Goal: Information Seeking & Learning: Learn about a topic

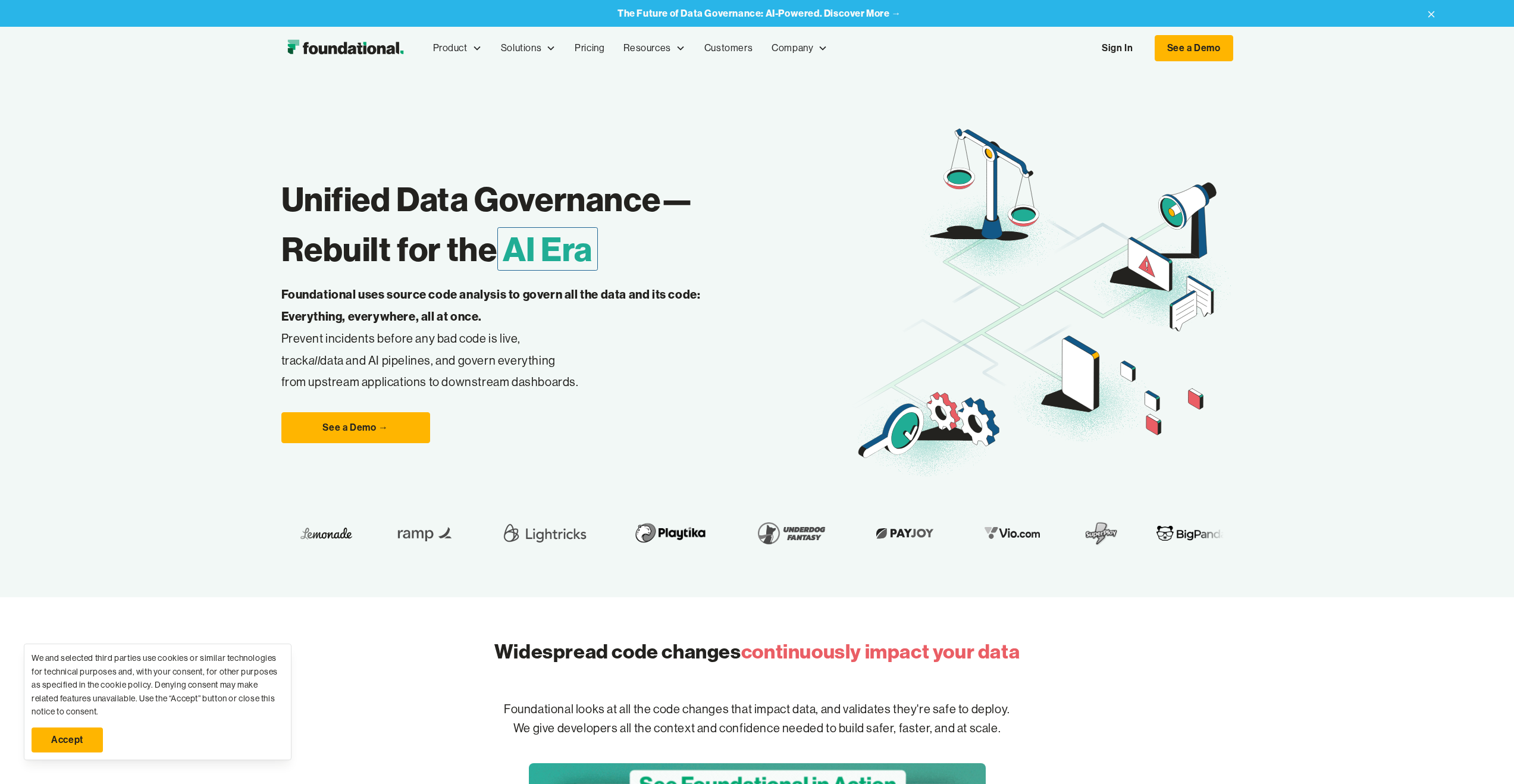
click at [1118, 52] on link "Sign In" at bounding box center [1117, 48] width 54 height 25
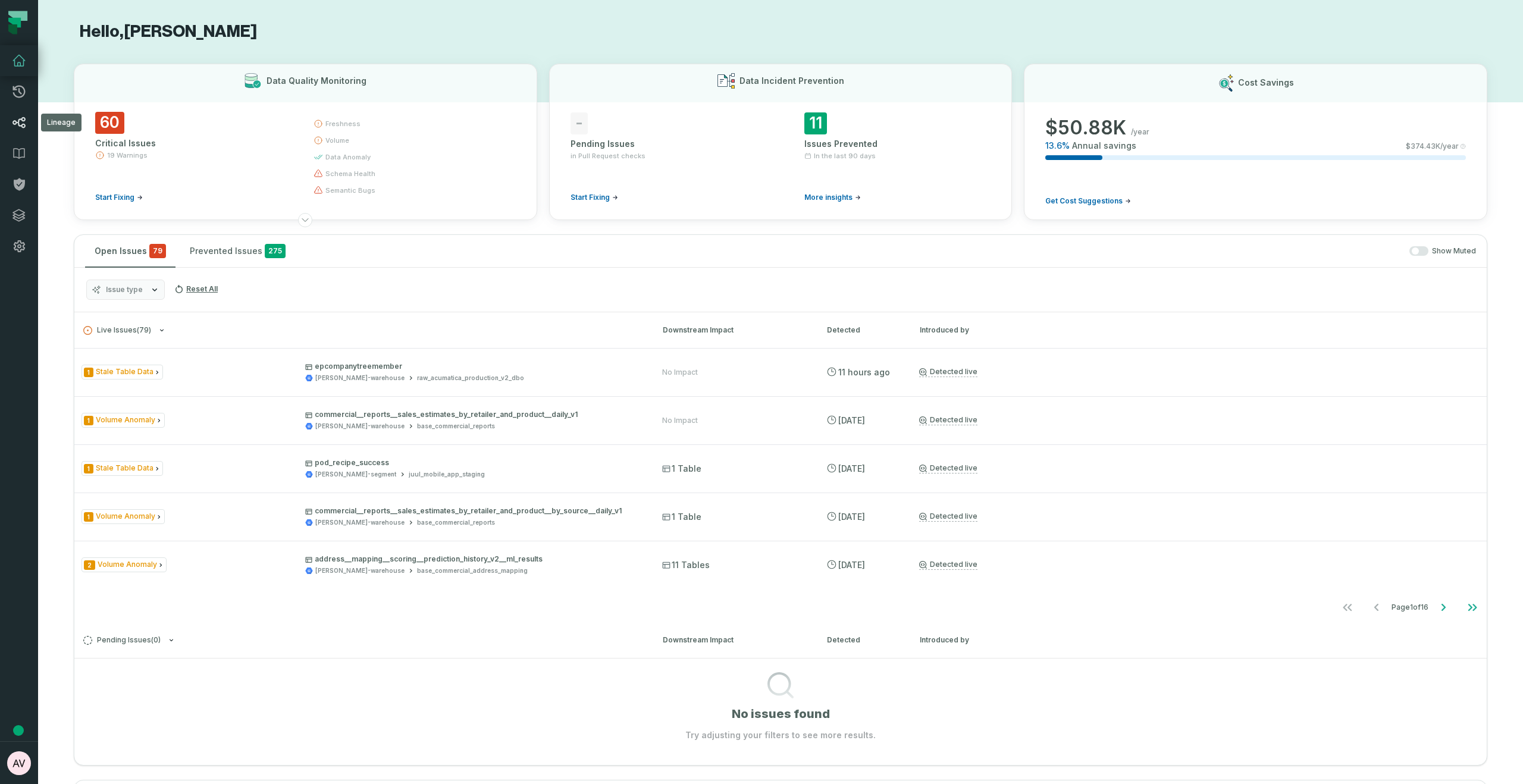
click at [16, 129] on icon at bounding box center [19, 122] width 14 height 14
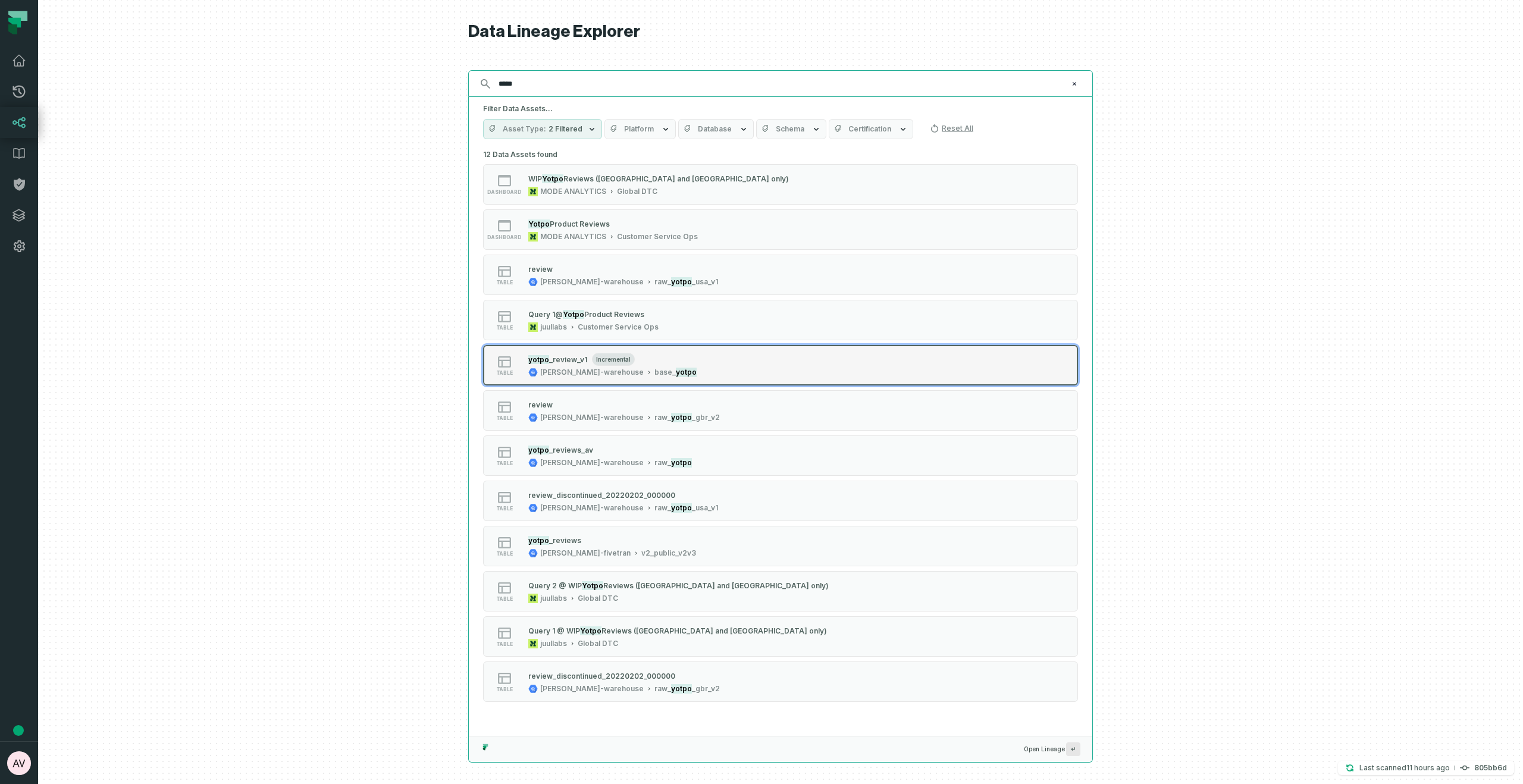
type input "*****"
click at [654, 367] on div "table yotpo _review_v1 incremental juul-warehouse ba se_ yotpo" at bounding box center [634, 365] width 297 height 24
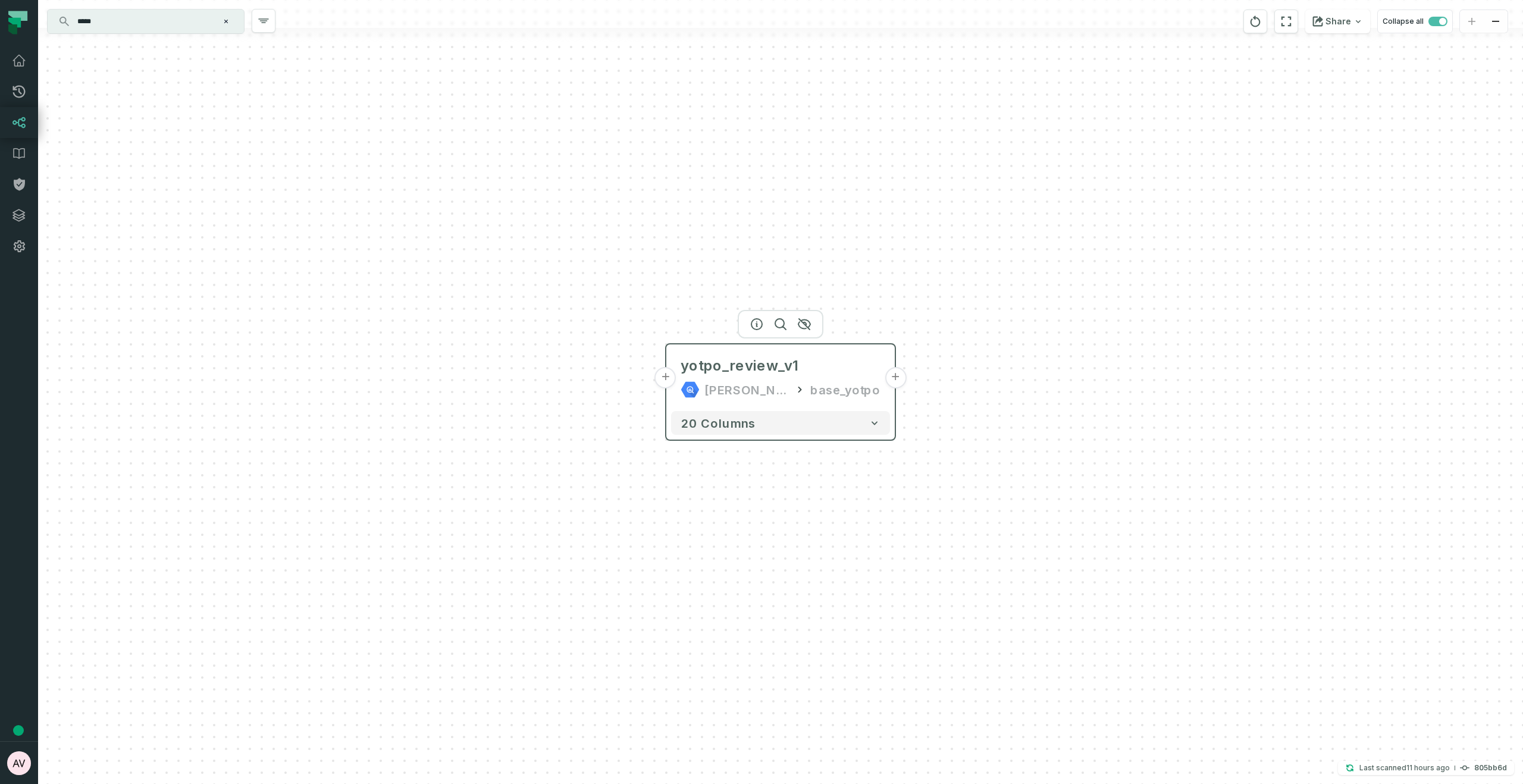
click at [899, 377] on button "+" at bounding box center [895, 378] width 21 height 21
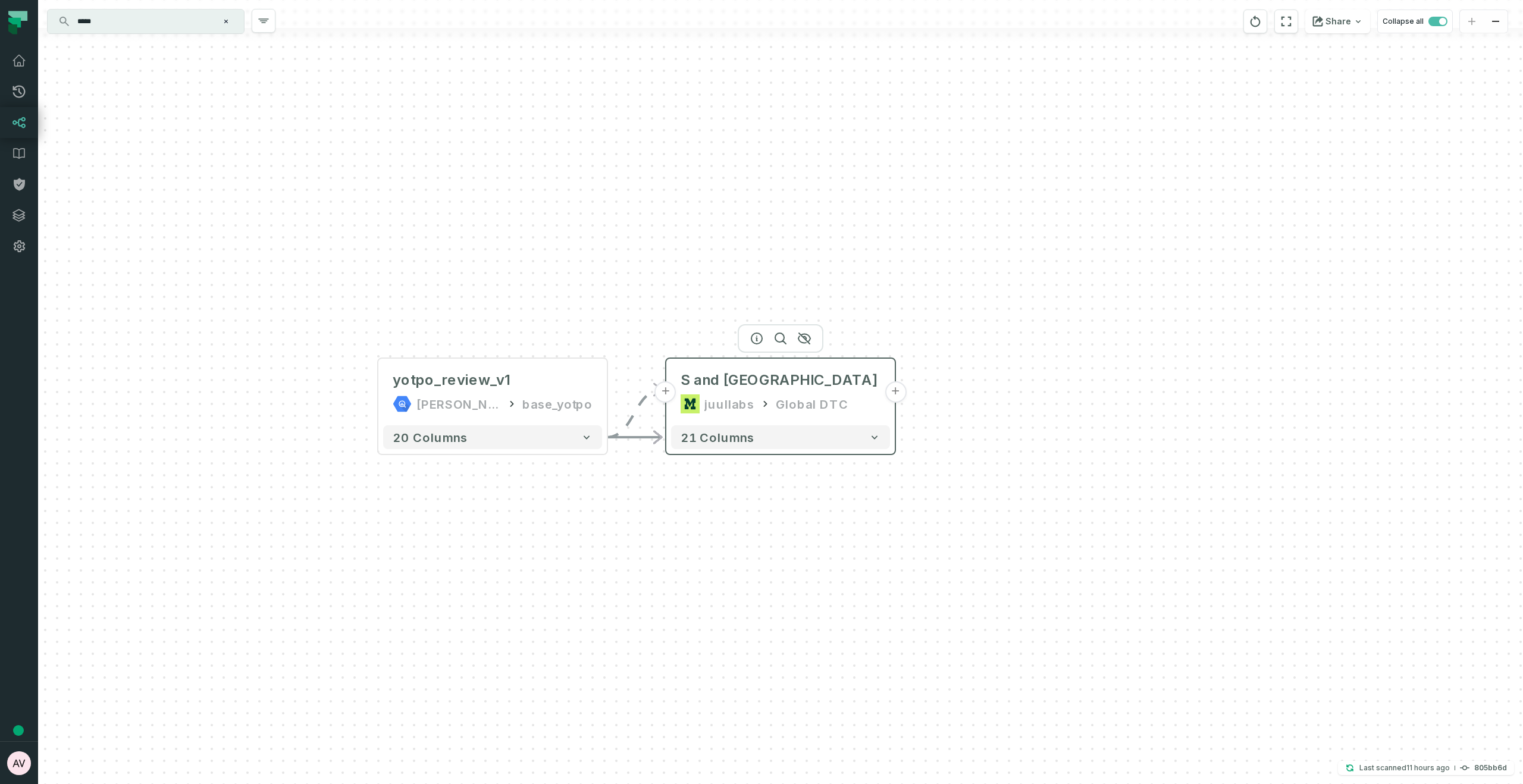
click at [899, 392] on button "+" at bounding box center [895, 392] width 21 height 21
click at [895, 392] on button "+" at bounding box center [896, 392] width 21 height 21
click at [898, 392] on button "+" at bounding box center [896, 392] width 21 height 21
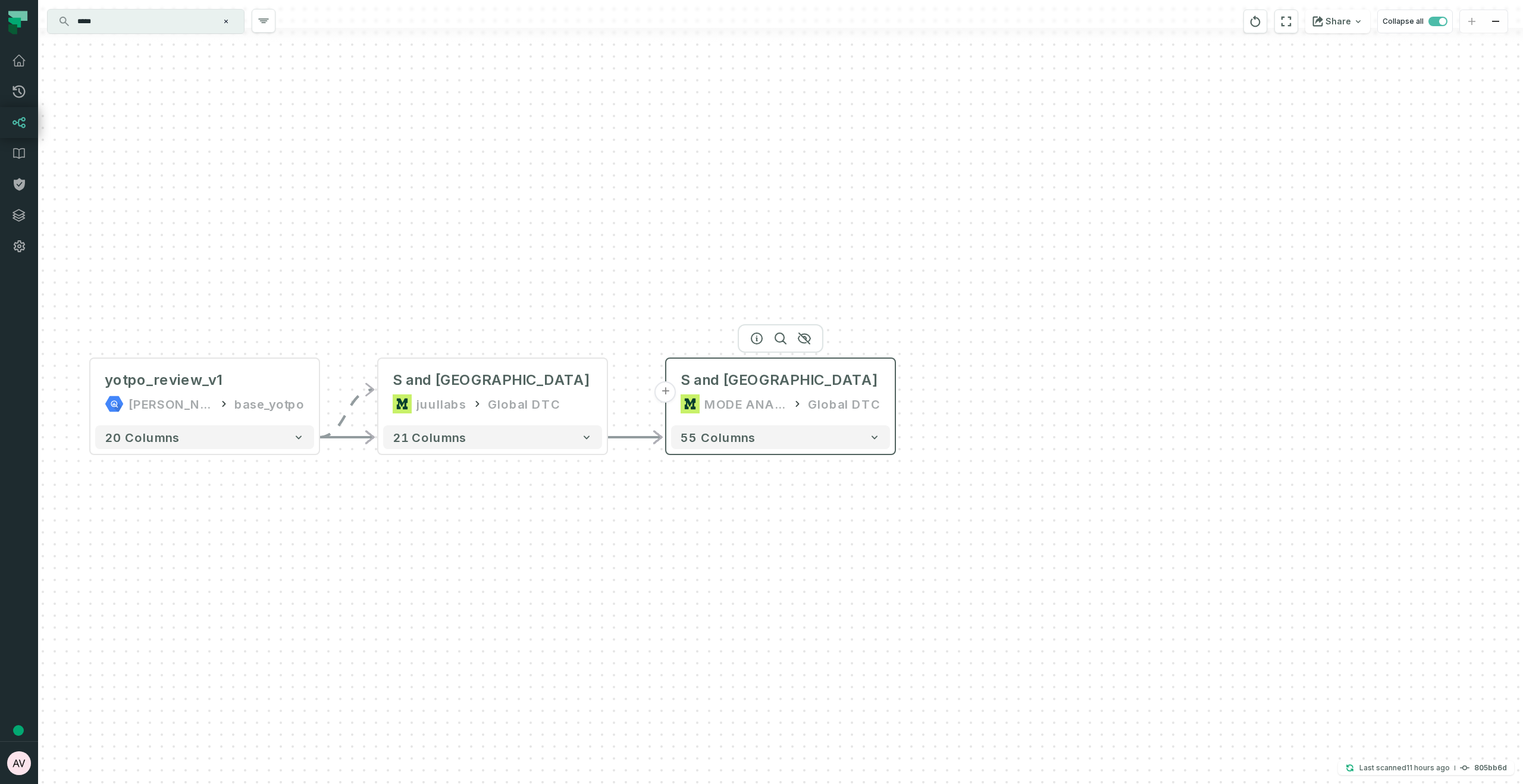
click at [849, 389] on div "WIP Yotpo Reviews (U S and UK only) MODE ANALYTICS Global DTC" at bounding box center [780, 392] width 219 height 57
click at [839, 380] on span "S and [GEOGRAPHIC_DATA] only)" at bounding box center [798, 379] width 237 height 19
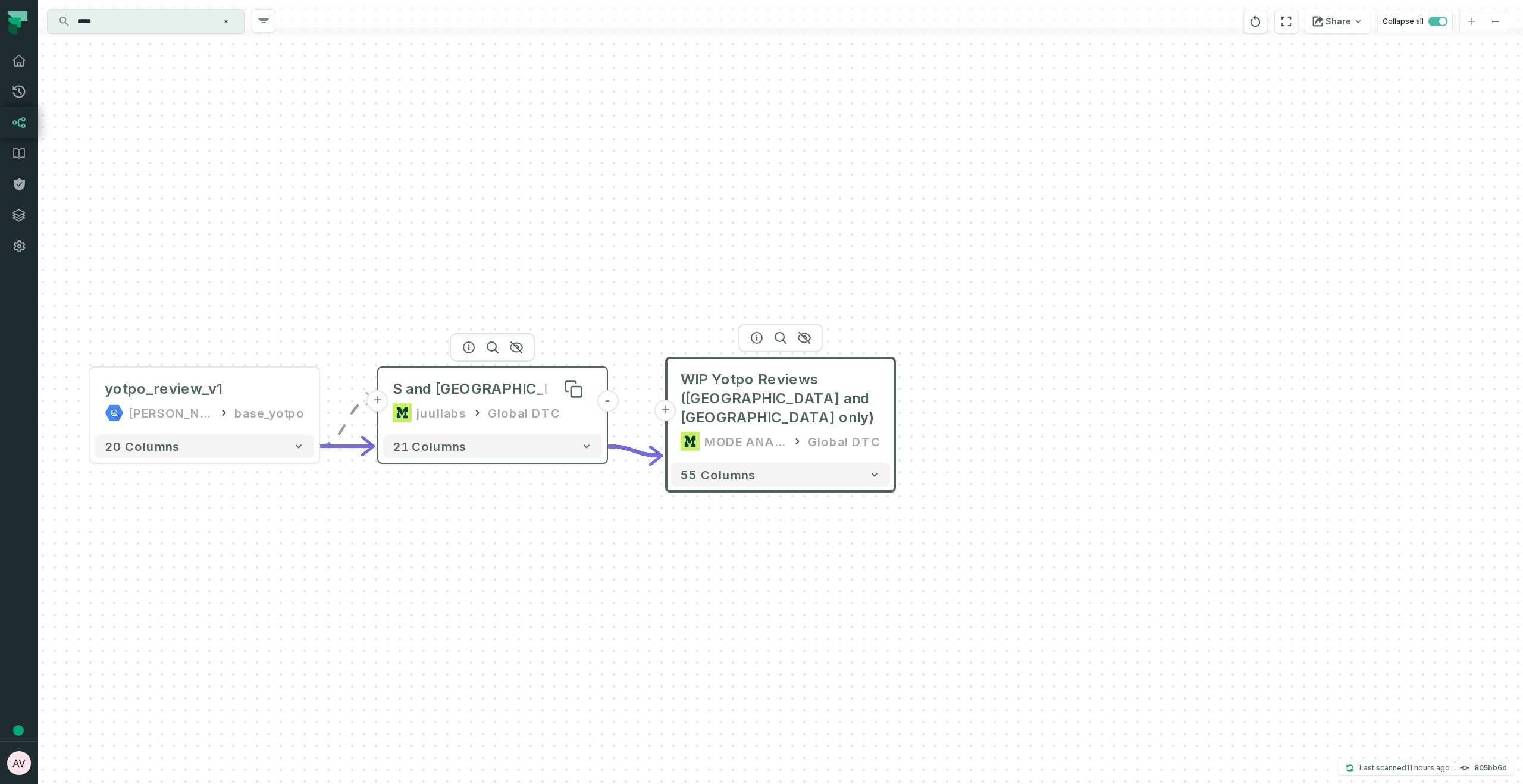
click at [533, 390] on span "S and UK only)" at bounding box center [511, 389] width 237 height 19
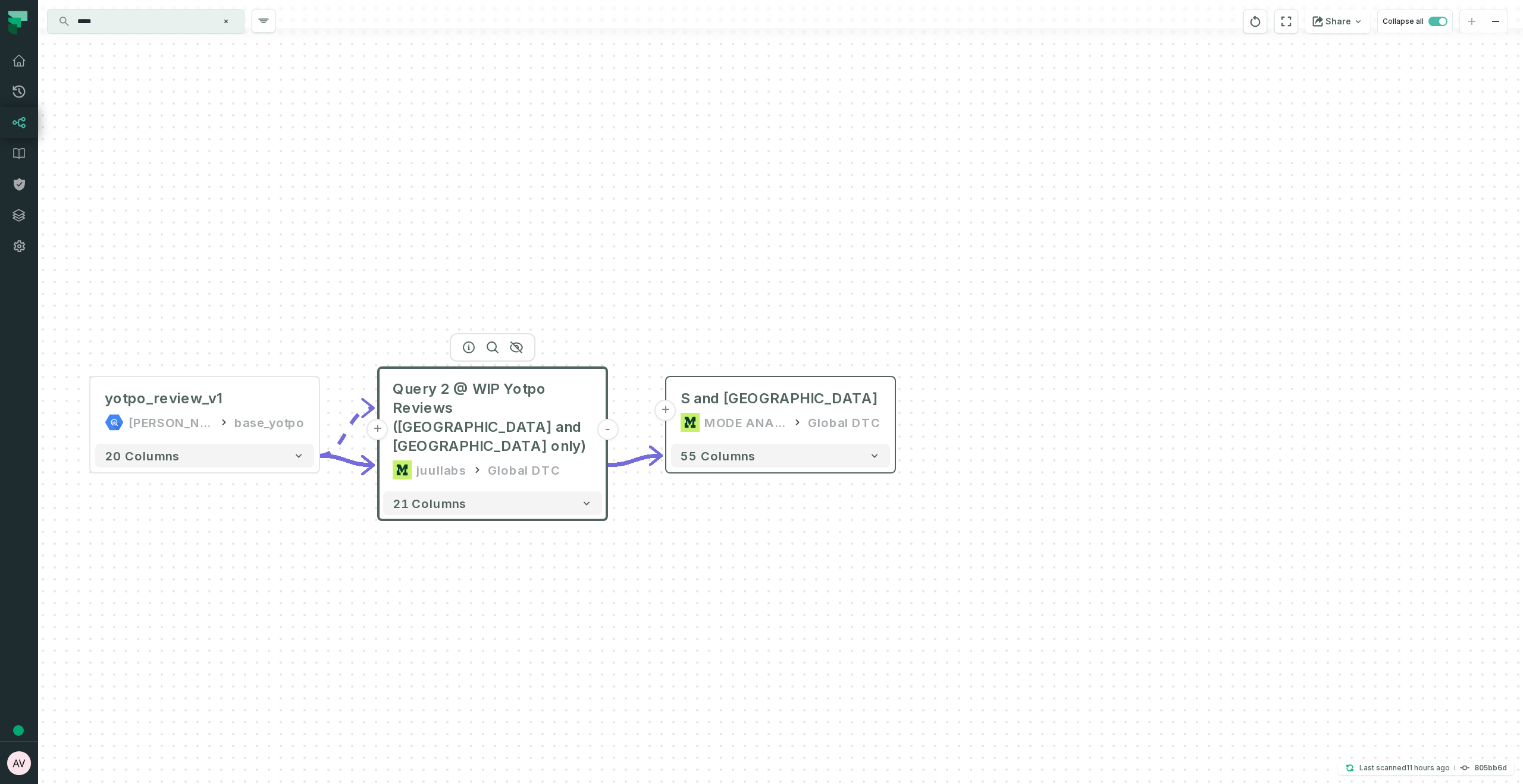
click at [533, 390] on span "Query 2 @ WIP Yotpo Reviews (US and UK only)" at bounding box center [492, 417] width 200 height 76
click at [188, 405] on div "yotpo_review_v1" at bounding box center [163, 398] width 118 height 19
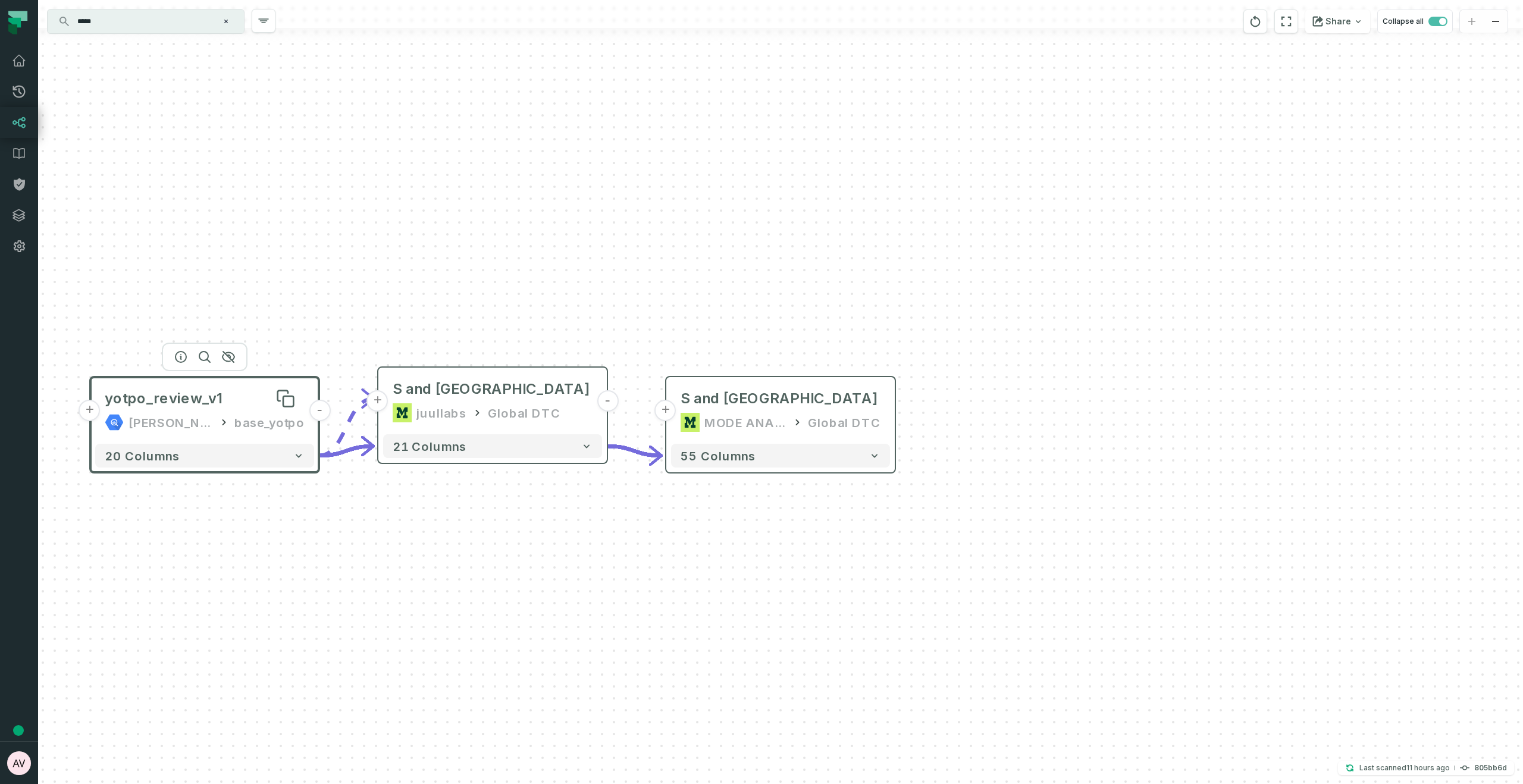
click at [188, 404] on span "yotpo_review_v1" at bounding box center [163, 398] width 118 height 19
click at [190, 403] on span "yotpo_review_v1" at bounding box center [163, 398] width 118 height 19
click at [199, 359] on icon "button" at bounding box center [204, 357] width 11 height 11
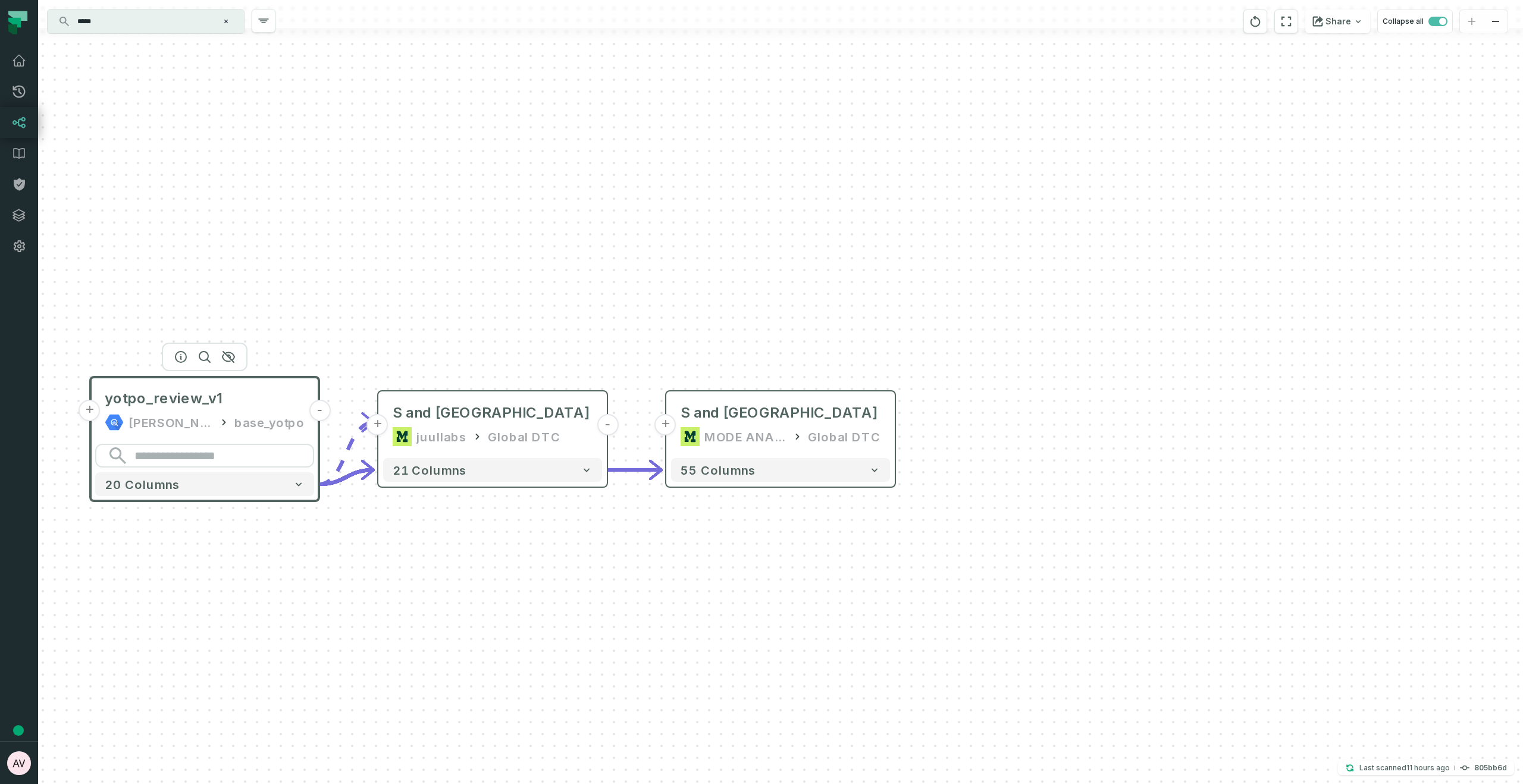
click at [168, 409] on div "yotpo_review_v1 juul-warehouse base_yotpo" at bounding box center [205, 410] width 219 height 57
click at [188, 400] on span "yotpo_review_v1" at bounding box center [163, 398] width 118 height 19
click at [181, 357] on icon "button" at bounding box center [181, 357] width 14 height 14
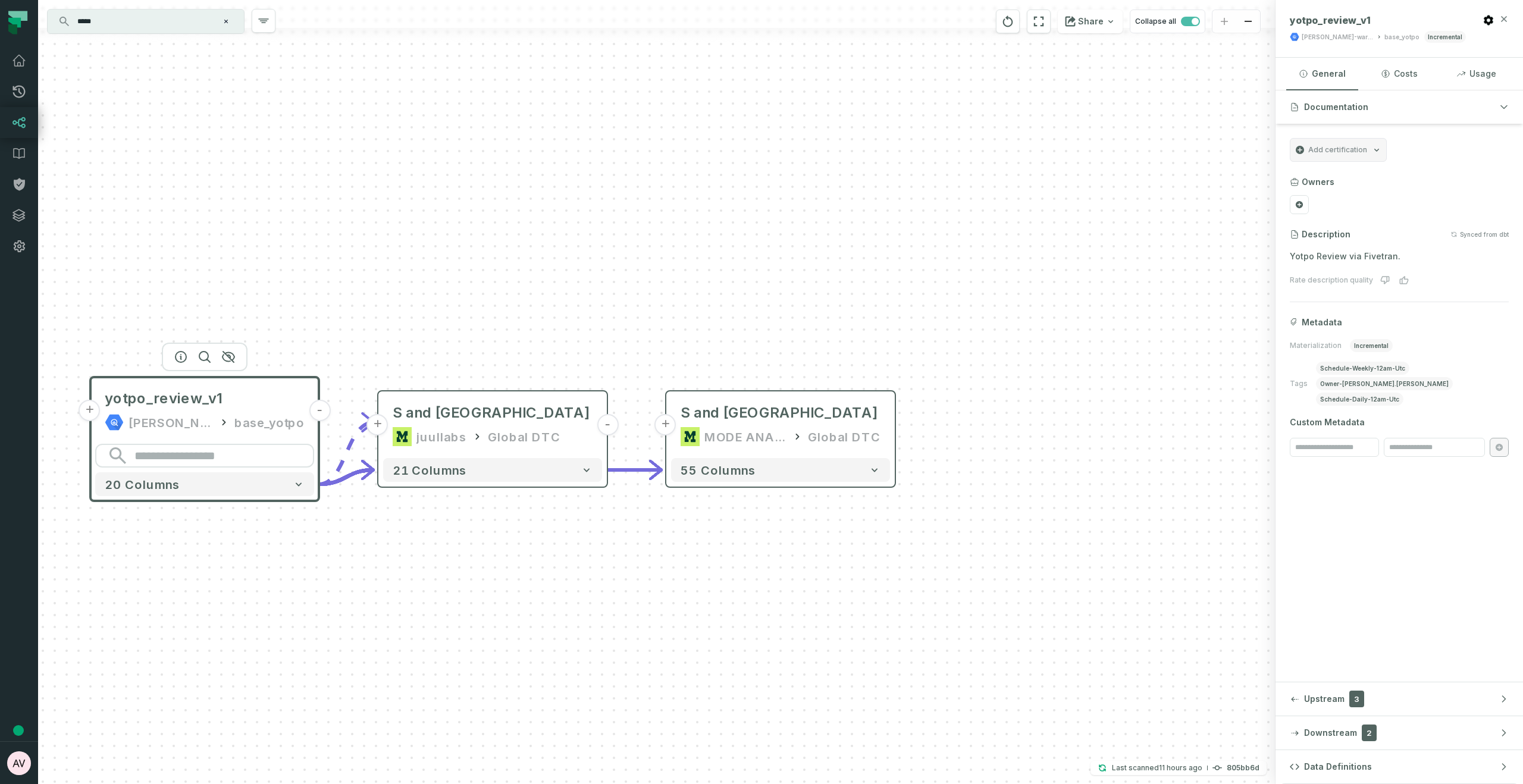
click at [1502, 18] on icon "button" at bounding box center [1504, 19] width 9 height 9
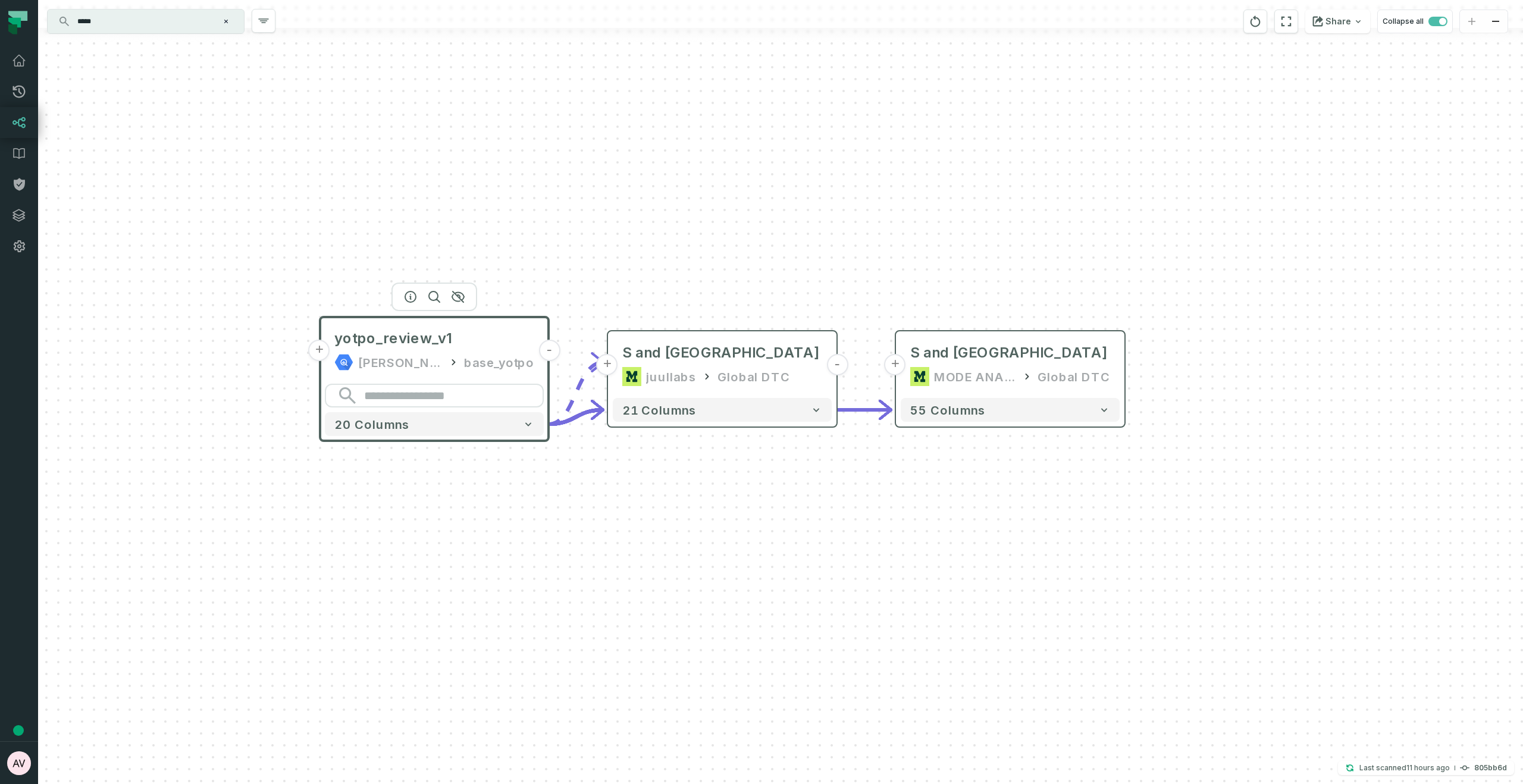
drag, startPoint x: 455, startPoint y: 350, endPoint x: 685, endPoint y: 290, distance: 237.7
click at [685, 290] on div "+ WIP Yotpo Reviews (U S and UK only) MODE ANALYTICS Global DTC 55 columns + Qu…" at bounding box center [780, 392] width 1485 height 784
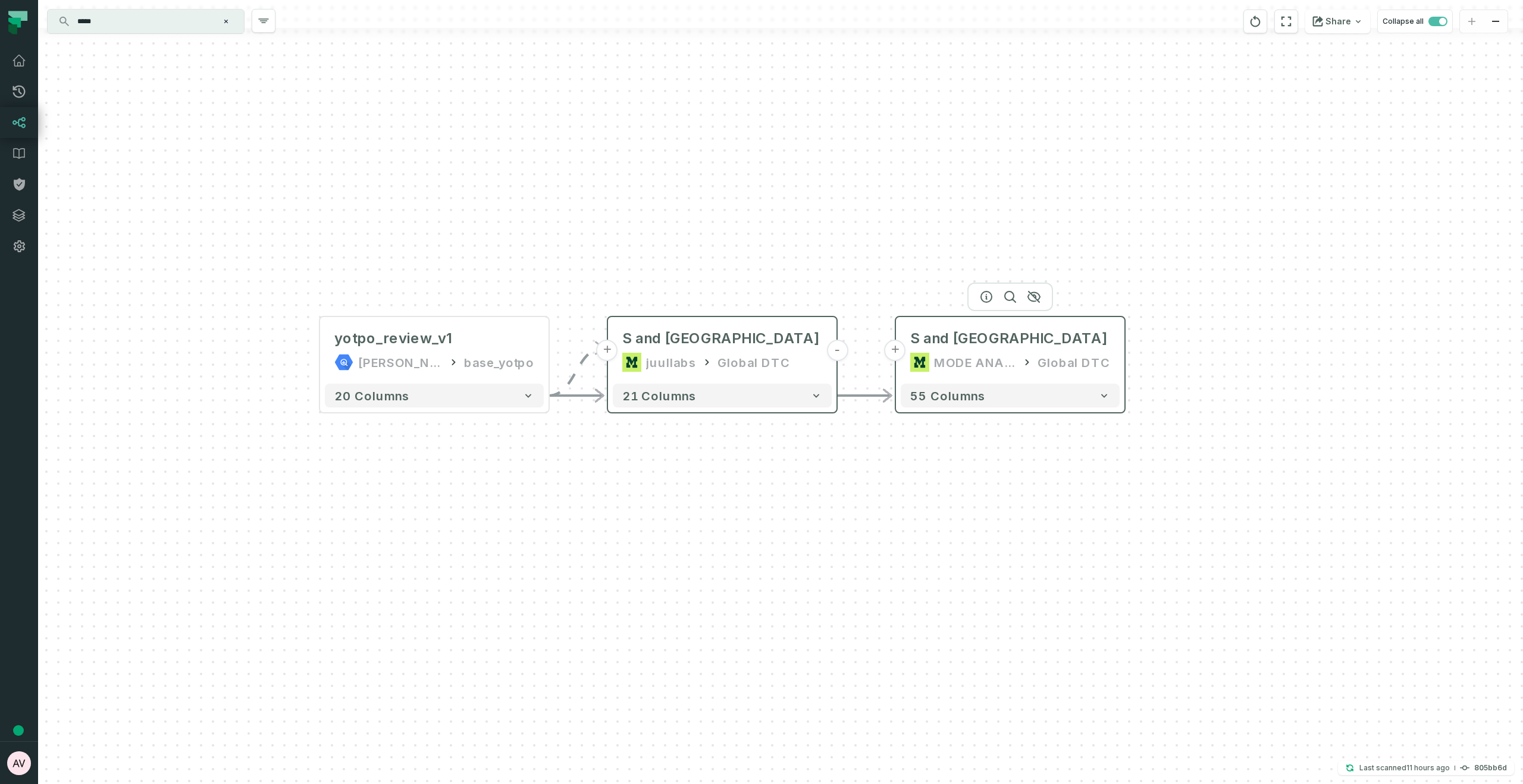
click at [995, 368] on div "MODE ANALYTICS" at bounding box center [975, 362] width 82 height 19
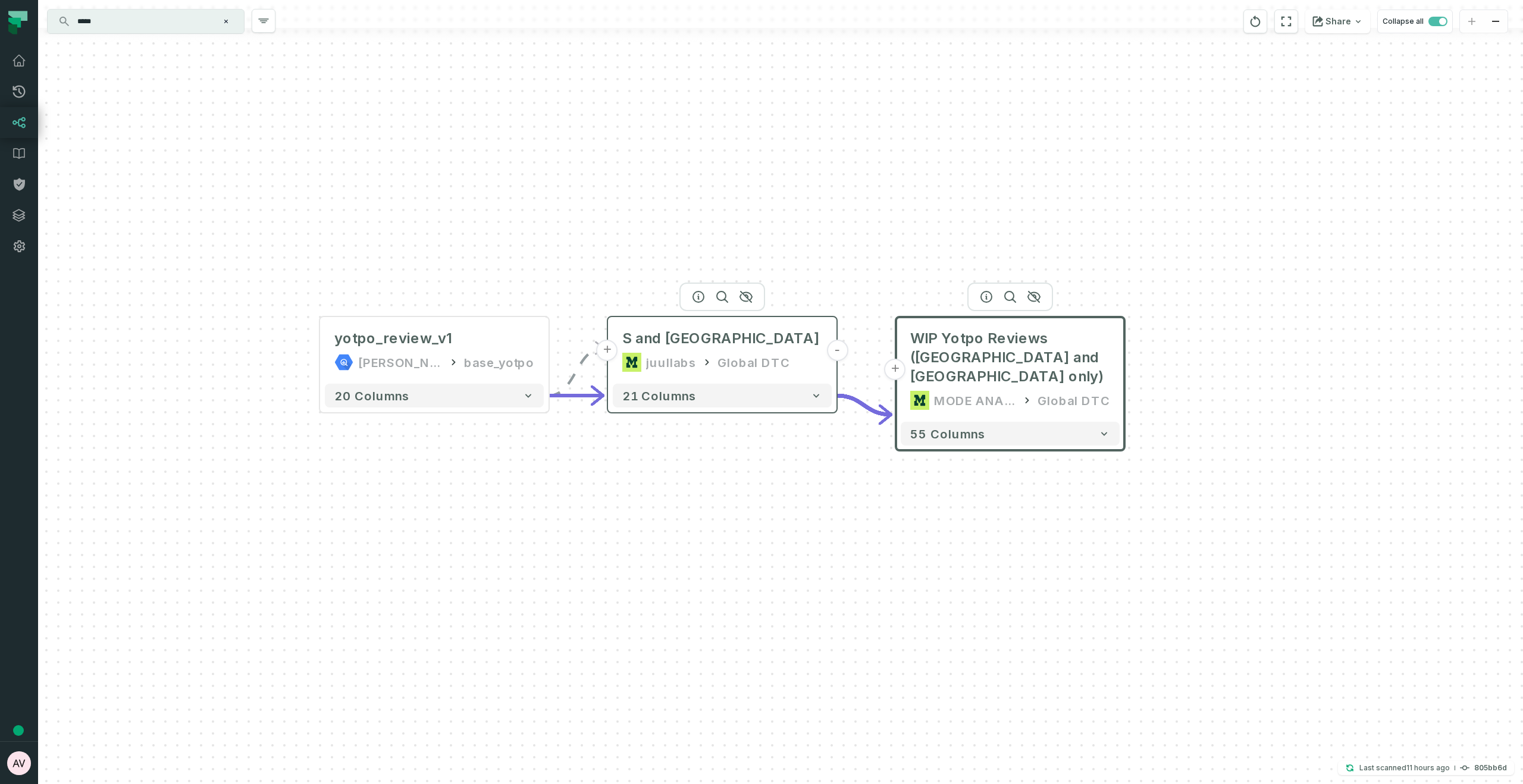
click at [743, 348] on div "Query 2 @ WIP Yotpo Reviews (U S and UK only) juullabs Global DTC" at bounding box center [722, 350] width 219 height 57
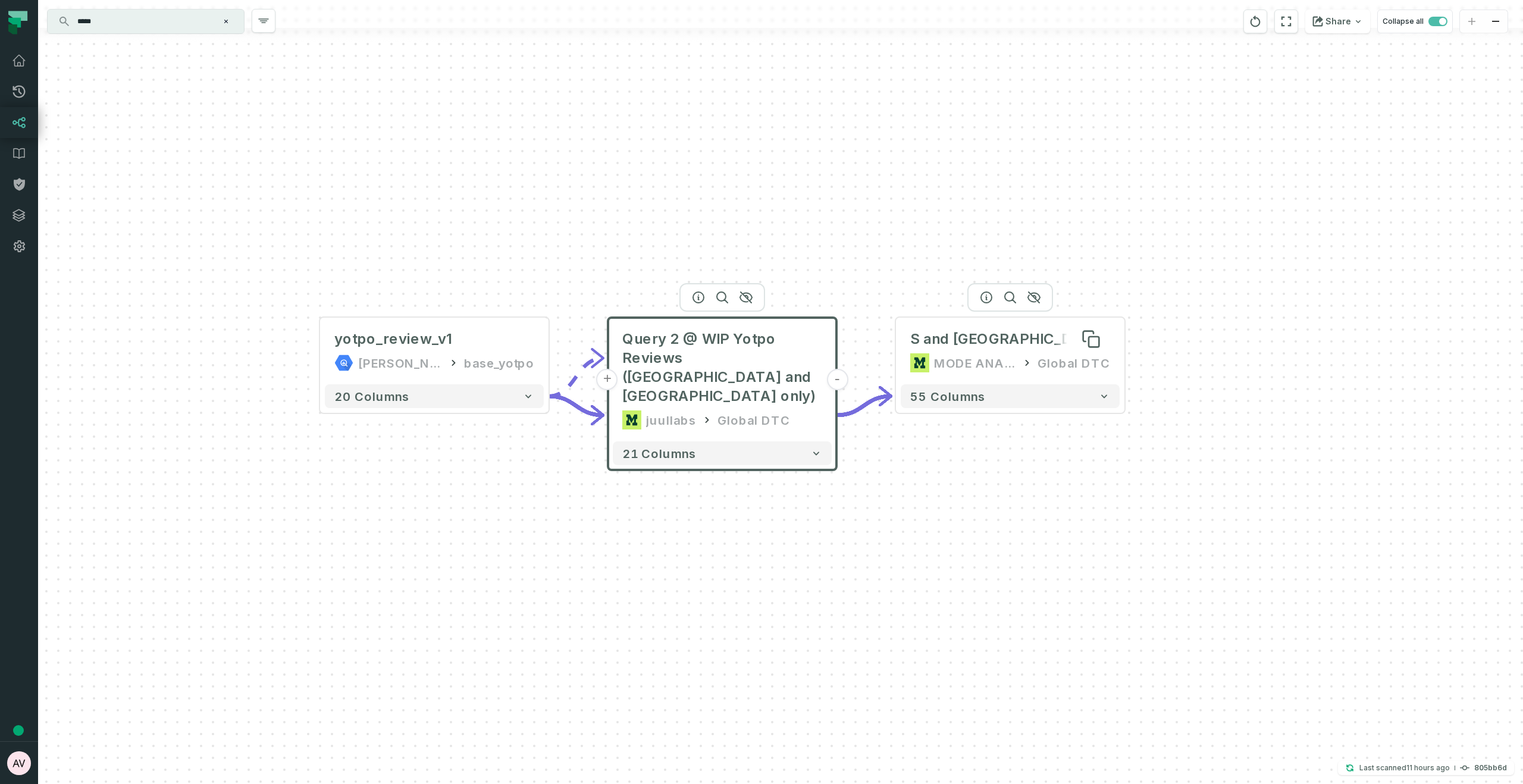
click at [910, 348] on span "WIP Yotpo Reviews (U" at bounding box center [910, 339] width 0 height 19
click at [910, 344] on span "WIP Yotpo Reviews (U" at bounding box center [910, 339] width 0 height 19
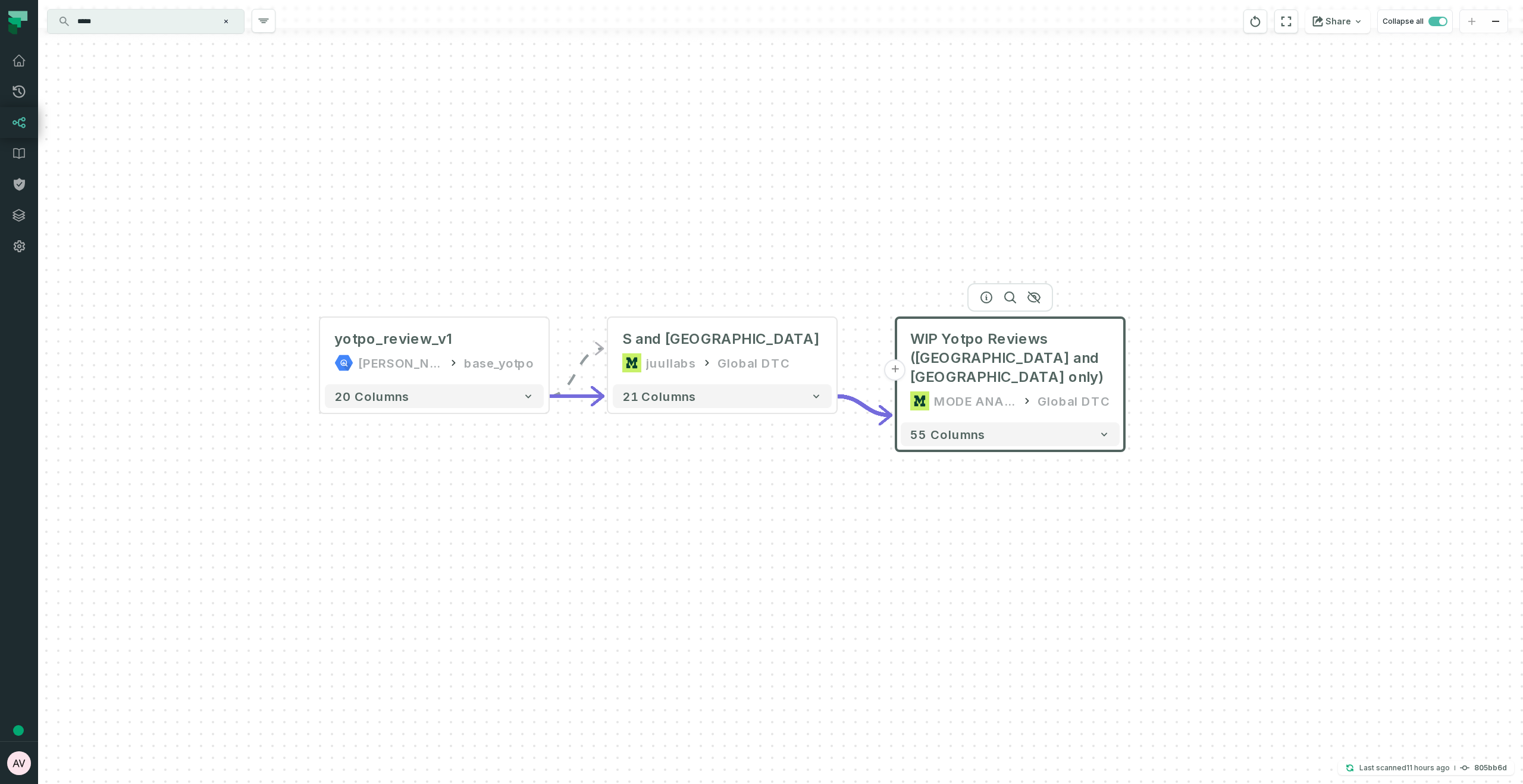
click at [1031, 395] on icon at bounding box center [1027, 401] width 12 height 12
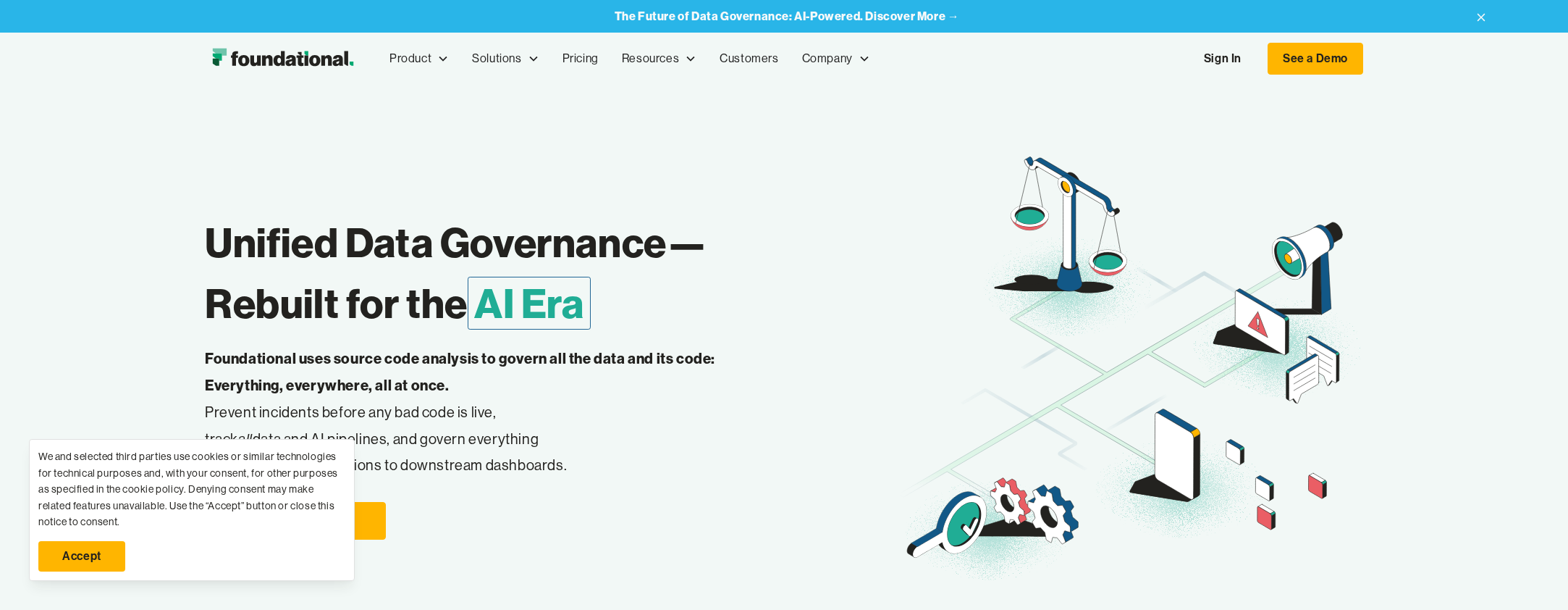
click at [1221, 60] on link "Sign In" at bounding box center [1222, 58] width 66 height 30
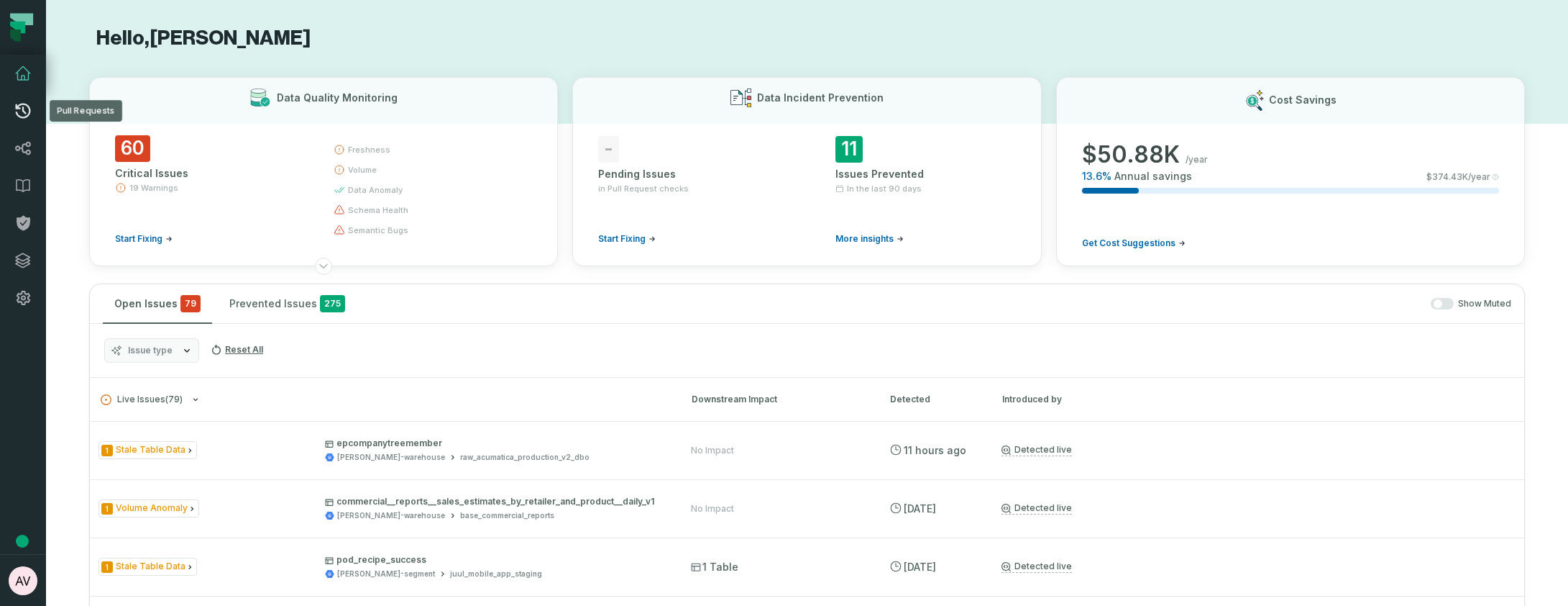
click at [19, 110] on icon at bounding box center [23, 111] width 17 height 17
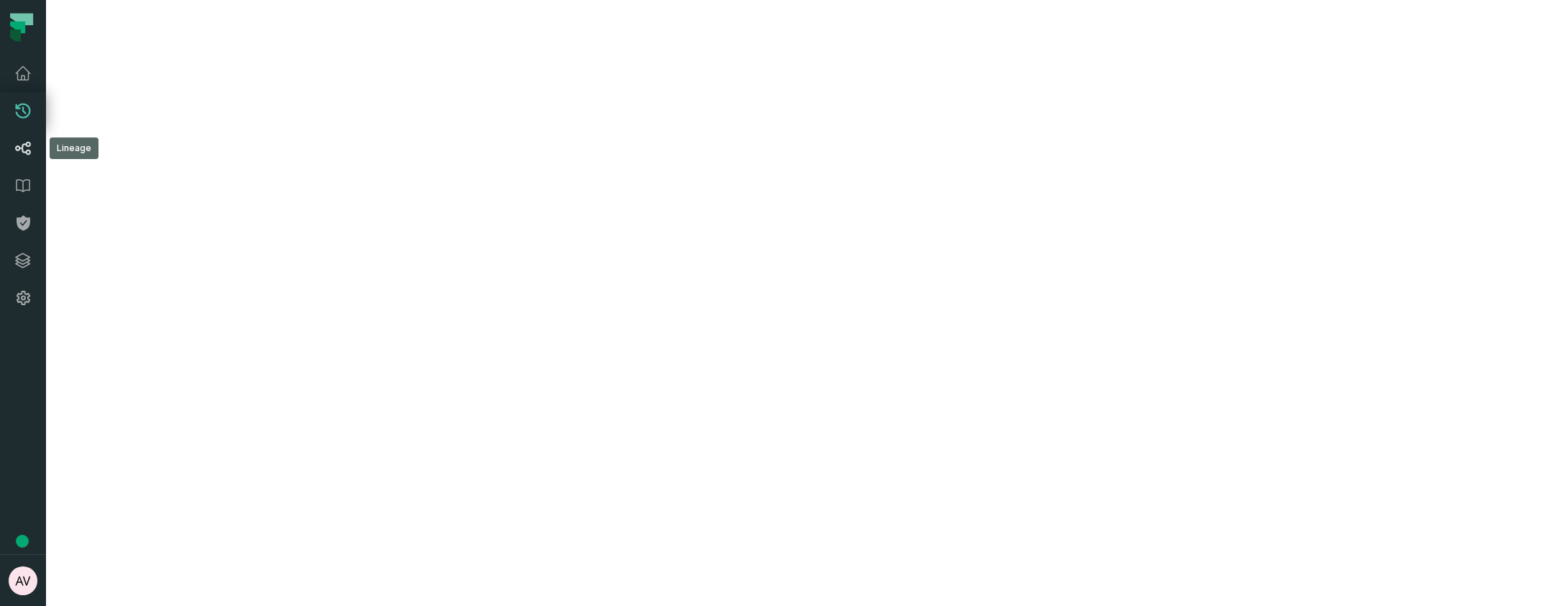
click at [29, 152] on icon at bounding box center [22, 149] width 16 height 14
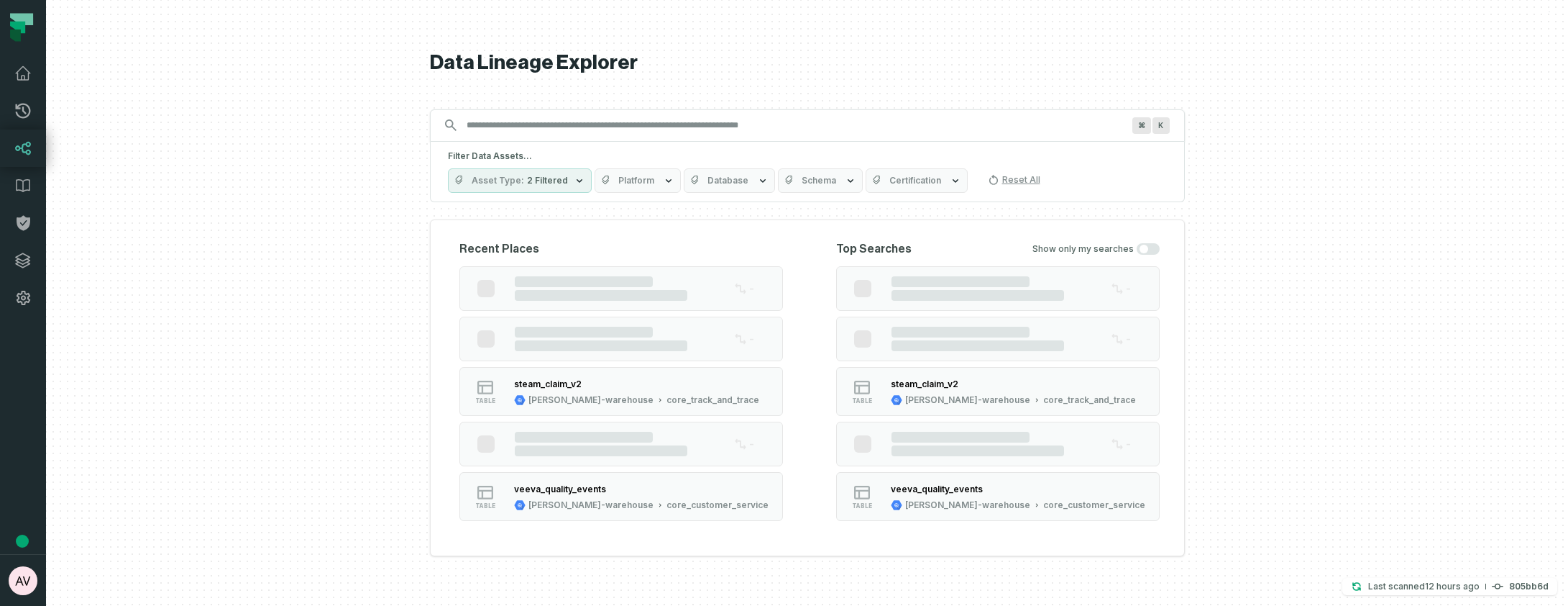
click at [525, 124] on input "Discovery Provider cmdk menu" at bounding box center [794, 125] width 673 height 23
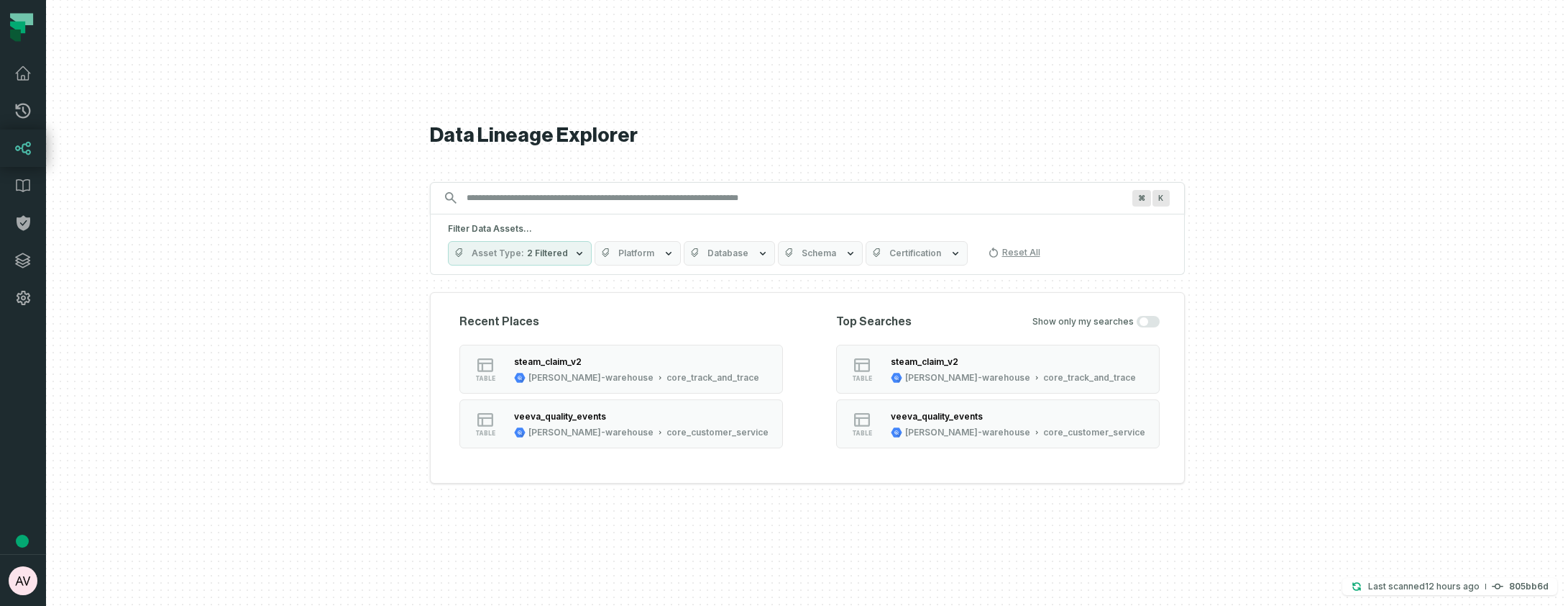
click at [533, 206] on input "Discovery Provider cmdk menu" at bounding box center [794, 197] width 673 height 23
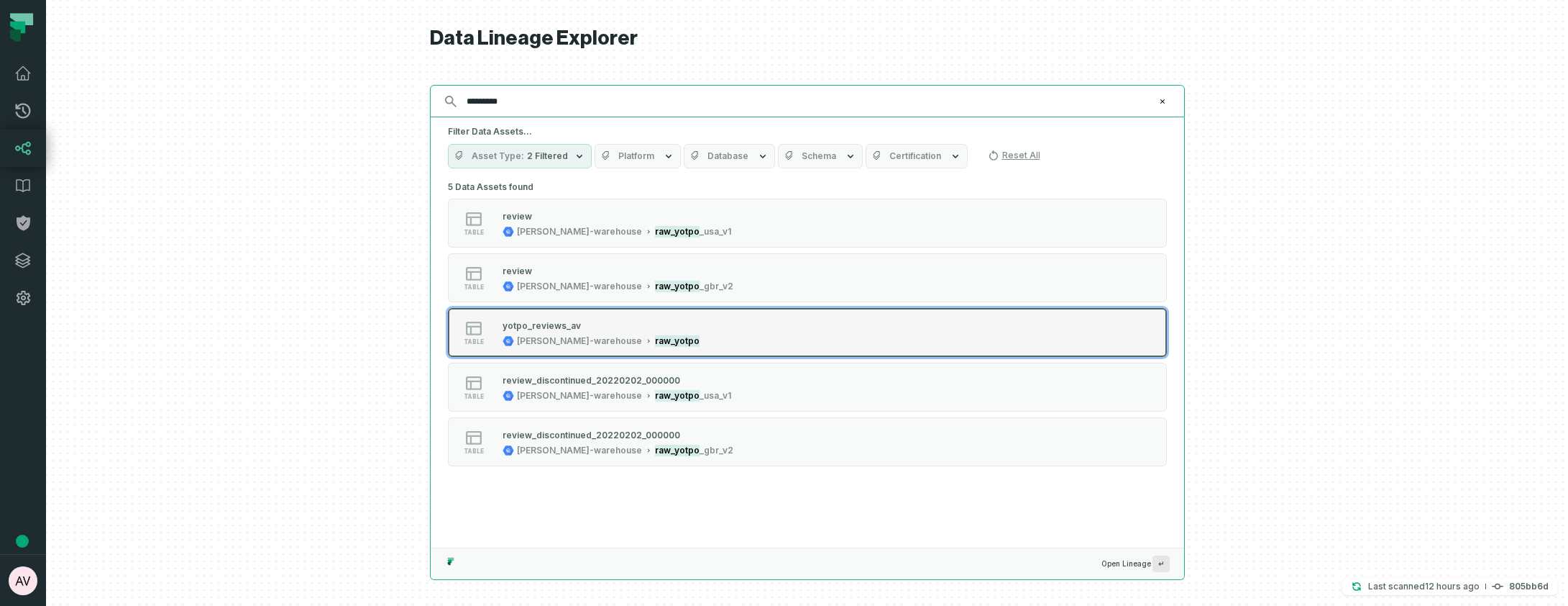
type input "*********"
click at [647, 339] on div "table yotpo_reviews_av juul-warehouse raw_yotpo" at bounding box center [630, 332] width 359 height 29
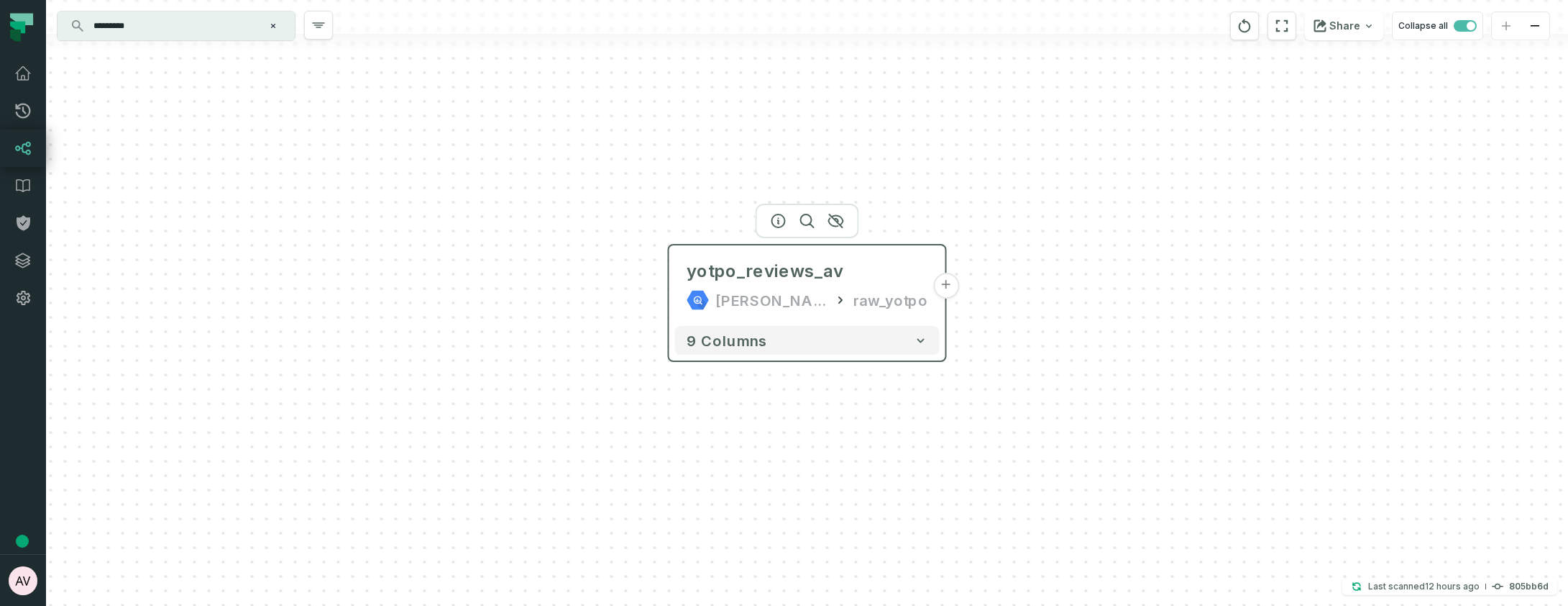
click at [941, 285] on button "+" at bounding box center [946, 286] width 26 height 26
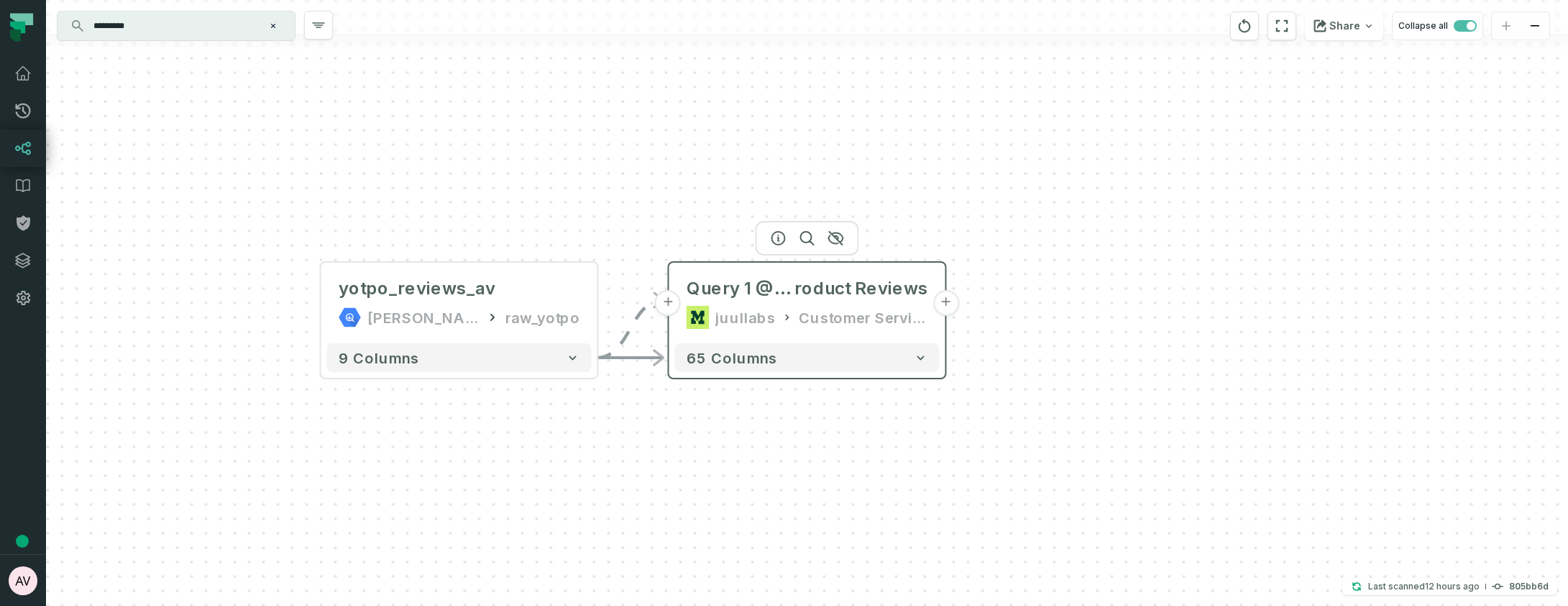
click at [944, 300] on button "+" at bounding box center [946, 303] width 26 height 26
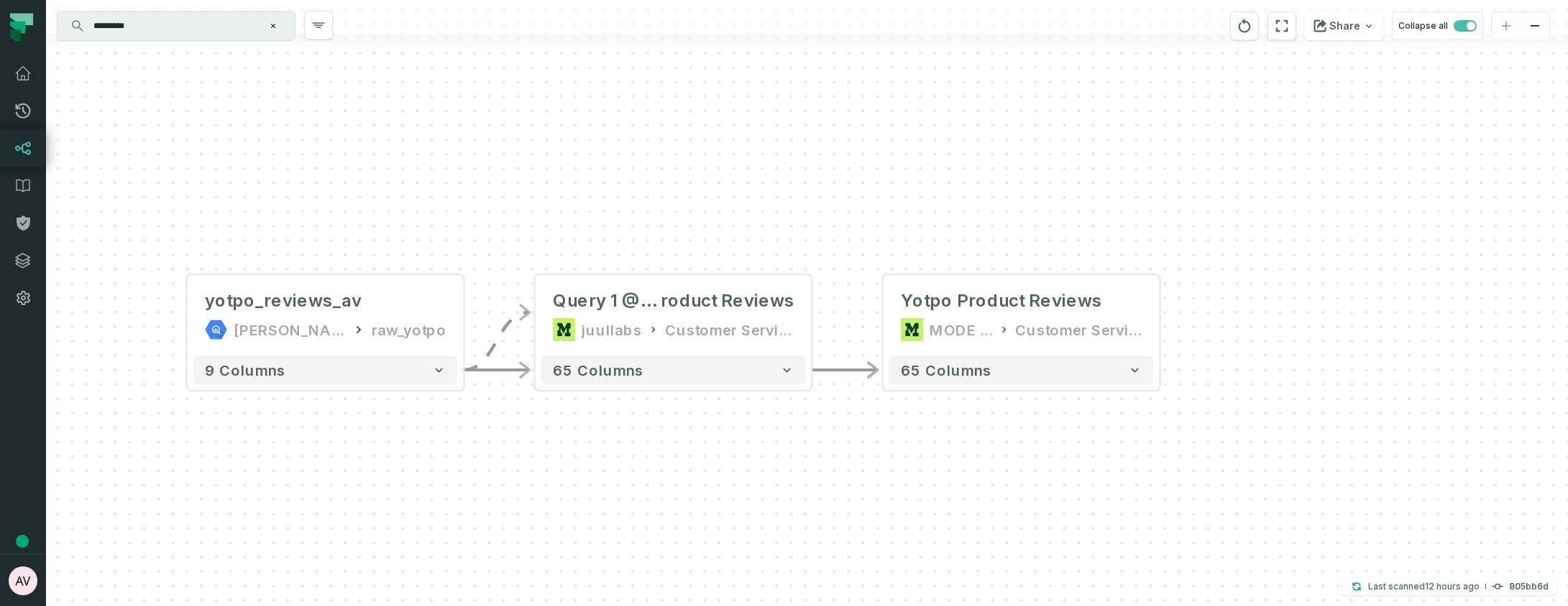
drag, startPoint x: 568, startPoint y: 216, endPoint x: 782, endPoint y: 228, distance: 214.3
click at [782, 228] on div "- Yotpo Product Reviews MODE ANALYTICS Customer Service Ops 65 columns + Query …" at bounding box center [806, 303] width 1522 height 606
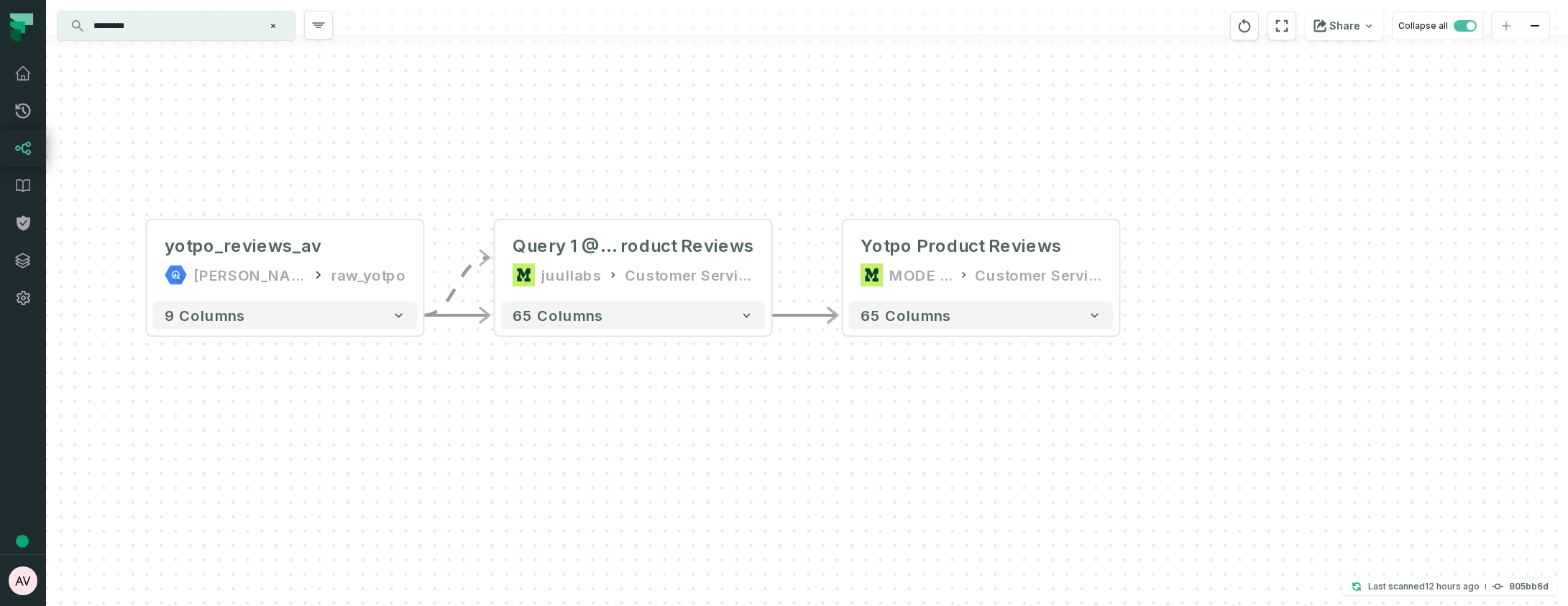
drag, startPoint x: 780, startPoint y: 230, endPoint x: 739, endPoint y: 176, distance: 67.8
click at [739, 176] on div "- Yotpo Product Reviews MODE ANALYTICS Customer Service Ops 65 columns + Query …" at bounding box center [806, 303] width 1522 height 606
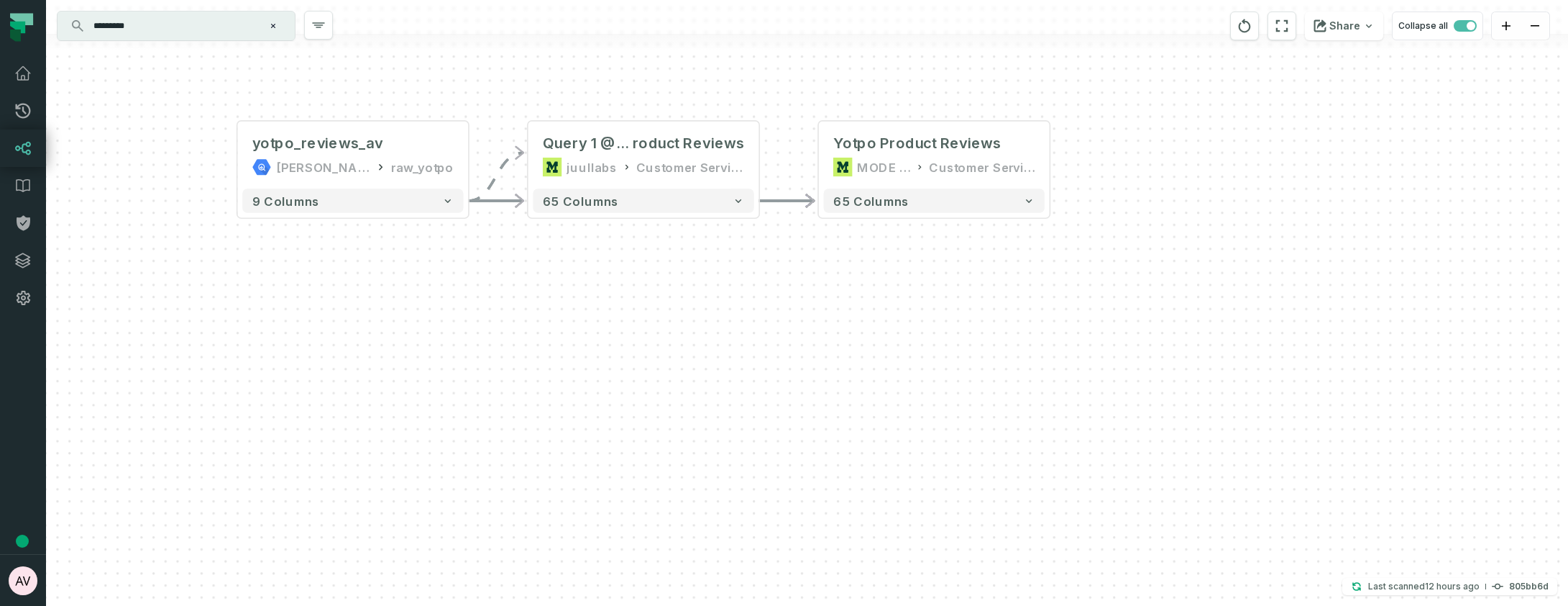
drag, startPoint x: 768, startPoint y: 409, endPoint x: 751, endPoint y: 290, distance: 120.2
click at [751, 290] on div "- Yotpo Product Reviews MODE ANALYTICS Customer Service Ops 65 columns + Query …" at bounding box center [806, 303] width 1522 height 606
click at [161, 28] on input "*********" at bounding box center [175, 26] width 180 height 23
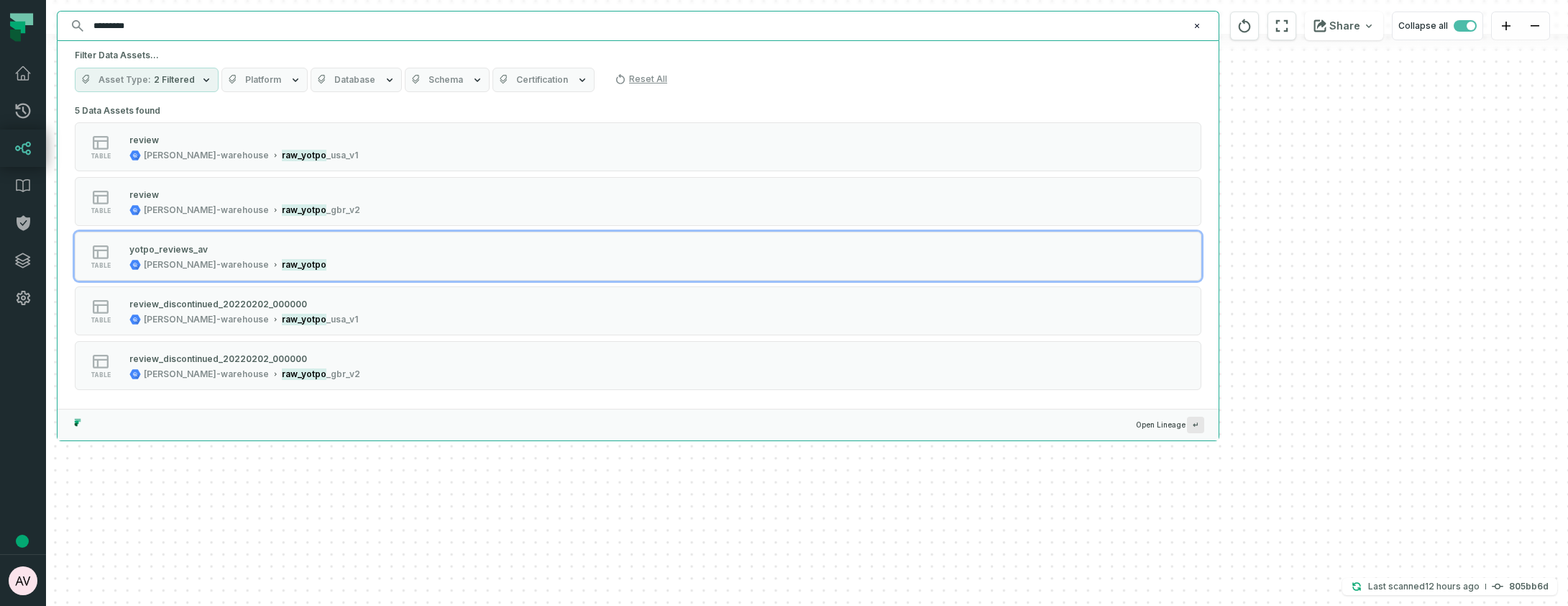
click at [161, 28] on input "*********" at bounding box center [636, 26] width 1103 height 23
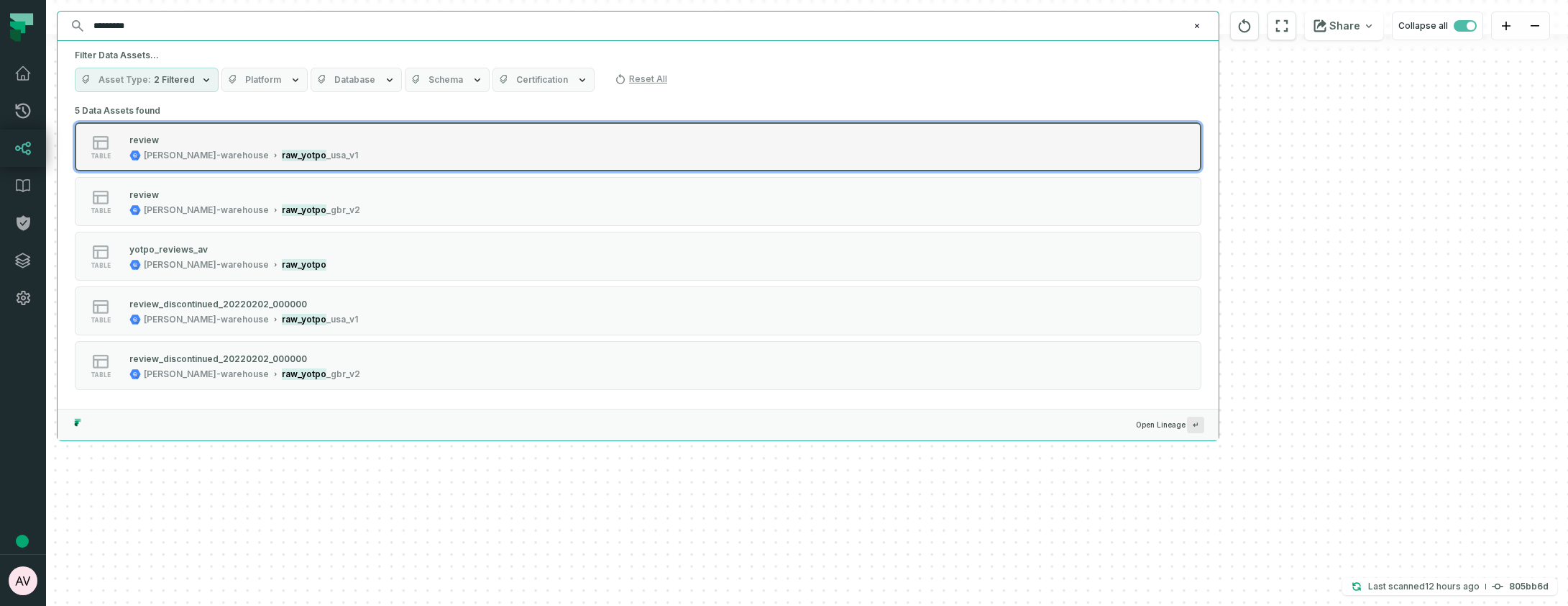
click at [282, 151] on mark "raw_yotpo" at bounding box center [305, 155] width 45 height 11
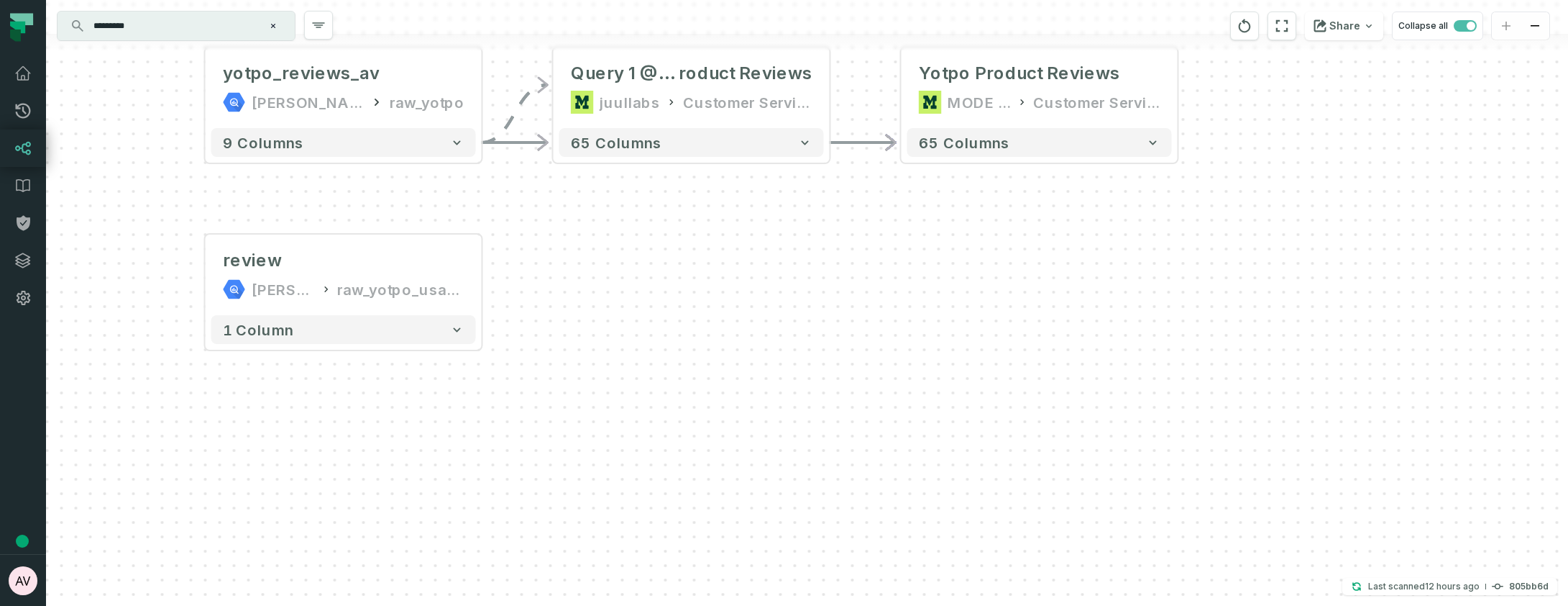
drag, startPoint x: 1092, startPoint y: 412, endPoint x: 568, endPoint y: 357, distance: 526.9
click at [628, 394] on div "- Yotpo Product Reviews MODE ANALYTICS Customer Service Ops 65 columns + Query …" at bounding box center [806, 303] width 1522 height 606
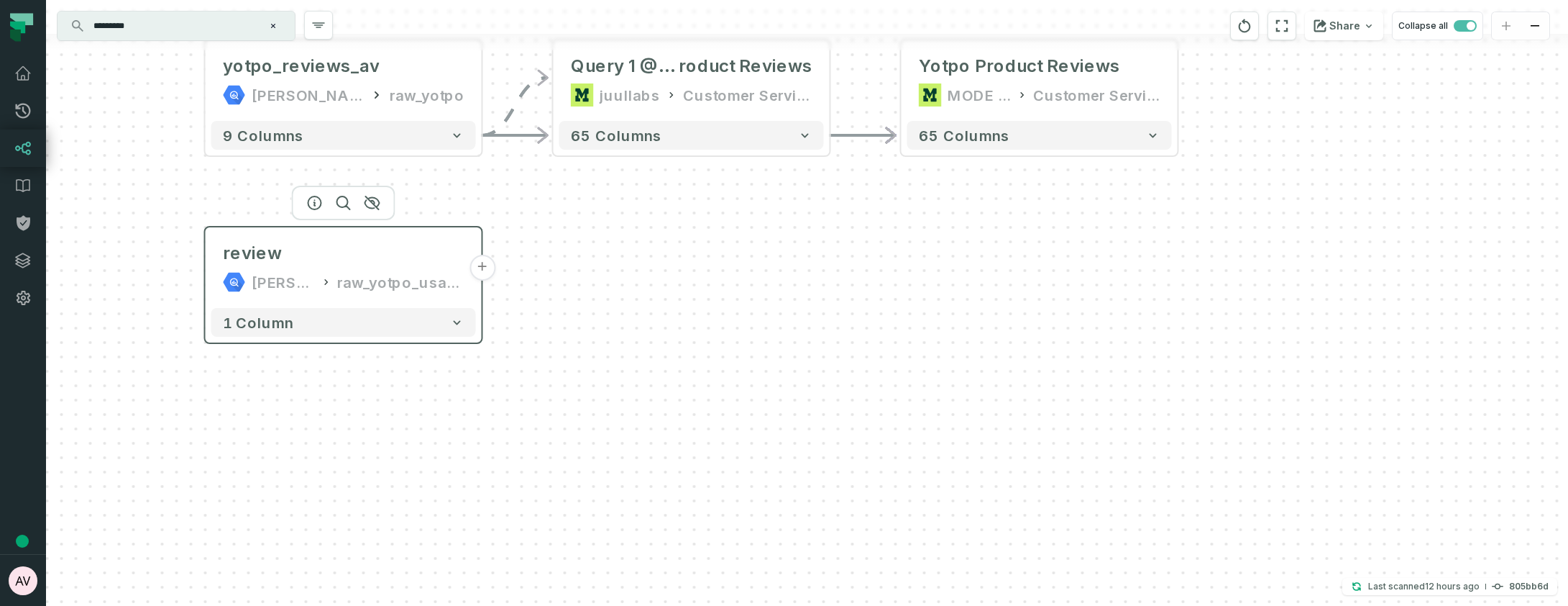
click at [479, 271] on button "+" at bounding box center [483, 268] width 26 height 26
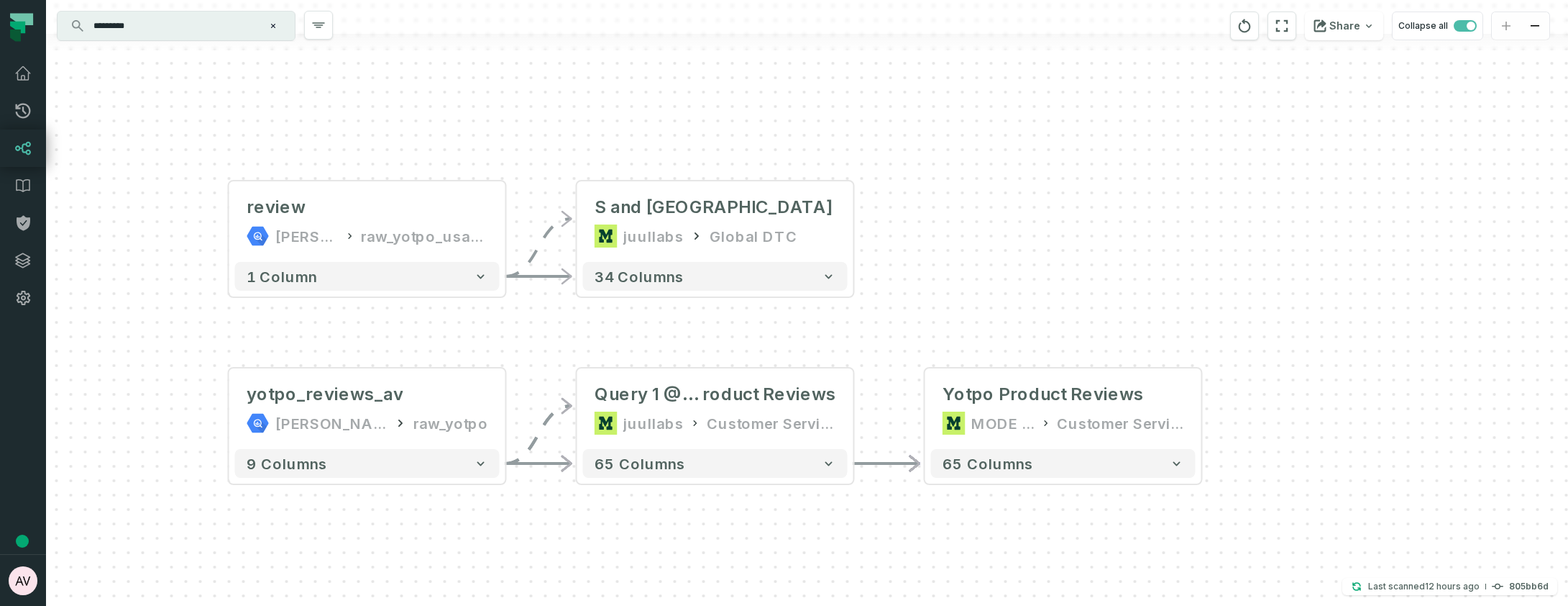
drag, startPoint x: 1099, startPoint y: 377, endPoint x: 995, endPoint y: 293, distance: 133.7
click at [1003, 293] on div "- Query 1 @ WIP Yotpo Reviews (U S and UK only) juullabs Global DTC + 34 column…" at bounding box center [806, 303] width 1522 height 606
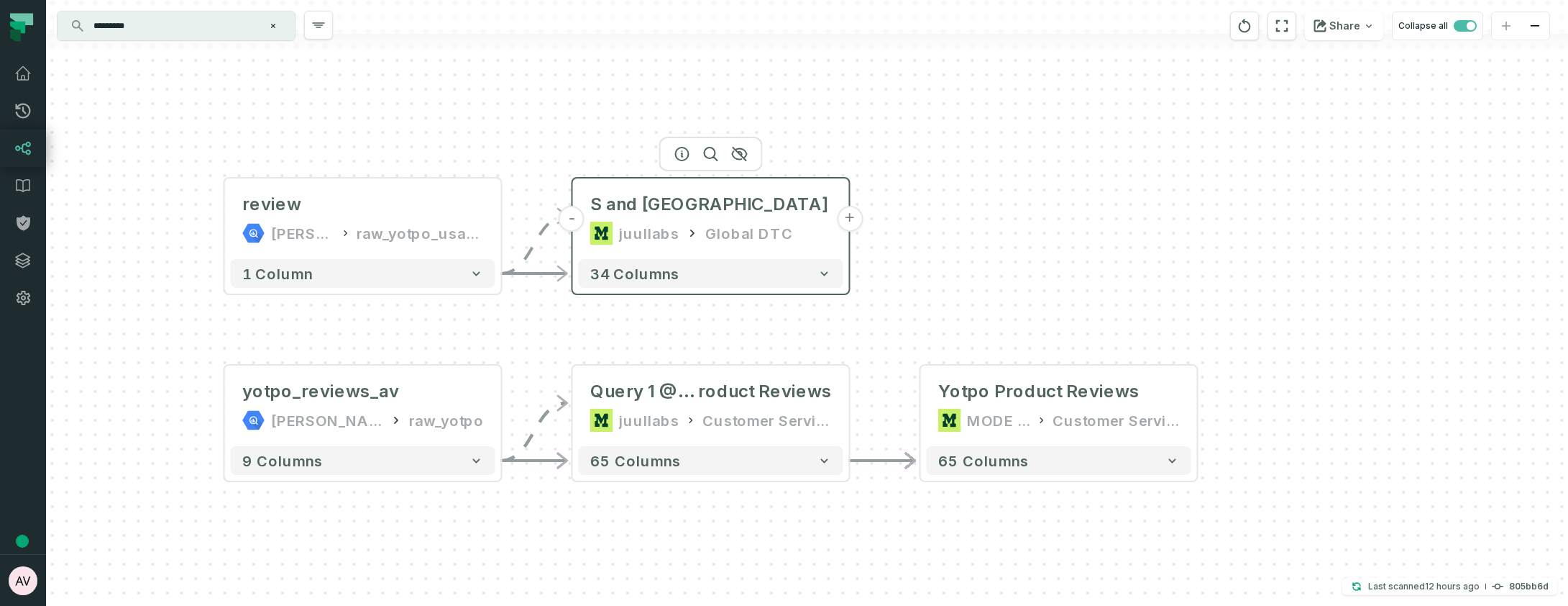
click at [848, 219] on button "+" at bounding box center [850, 219] width 26 height 26
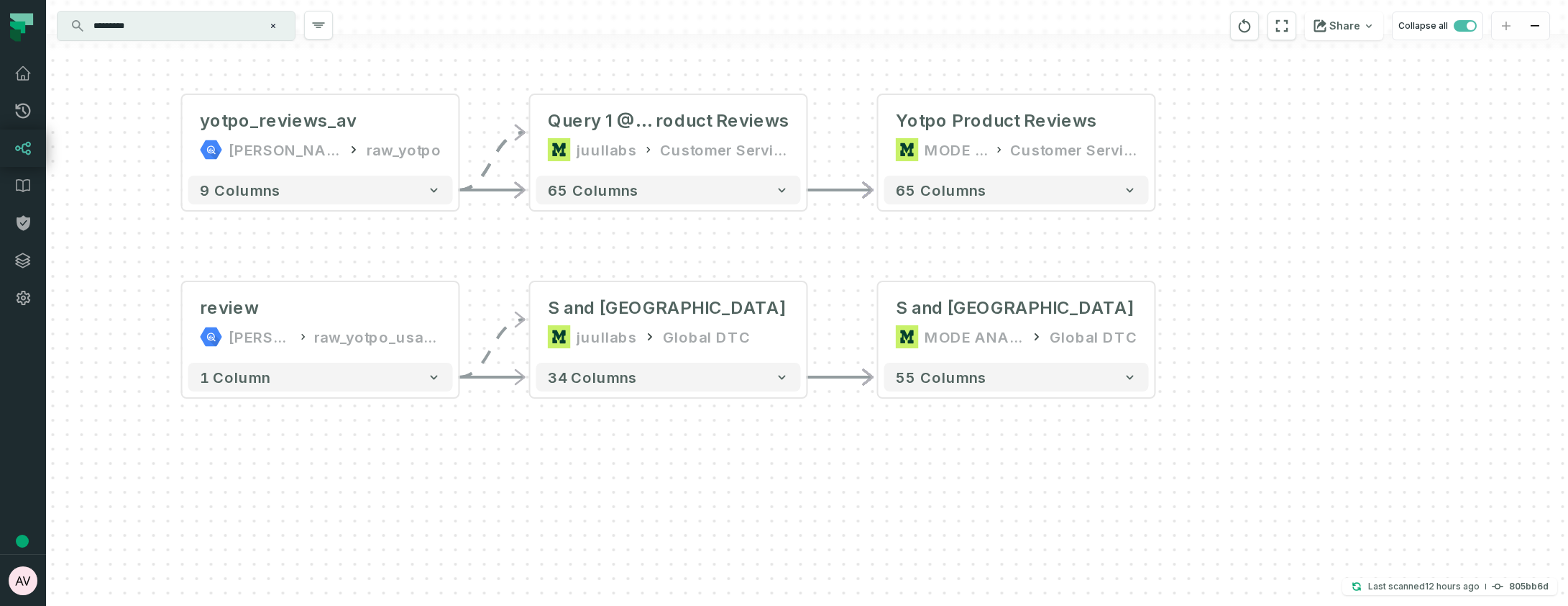
drag, startPoint x: 650, startPoint y: 498, endPoint x: 859, endPoint y: 517, distance: 209.9
click at [859, 517] on div "+ WIP Yotpo Reviews (U S and UK only) MODE ANALYTICS Global DTC 55 columns - Qu…" at bounding box center [806, 303] width 1522 height 606
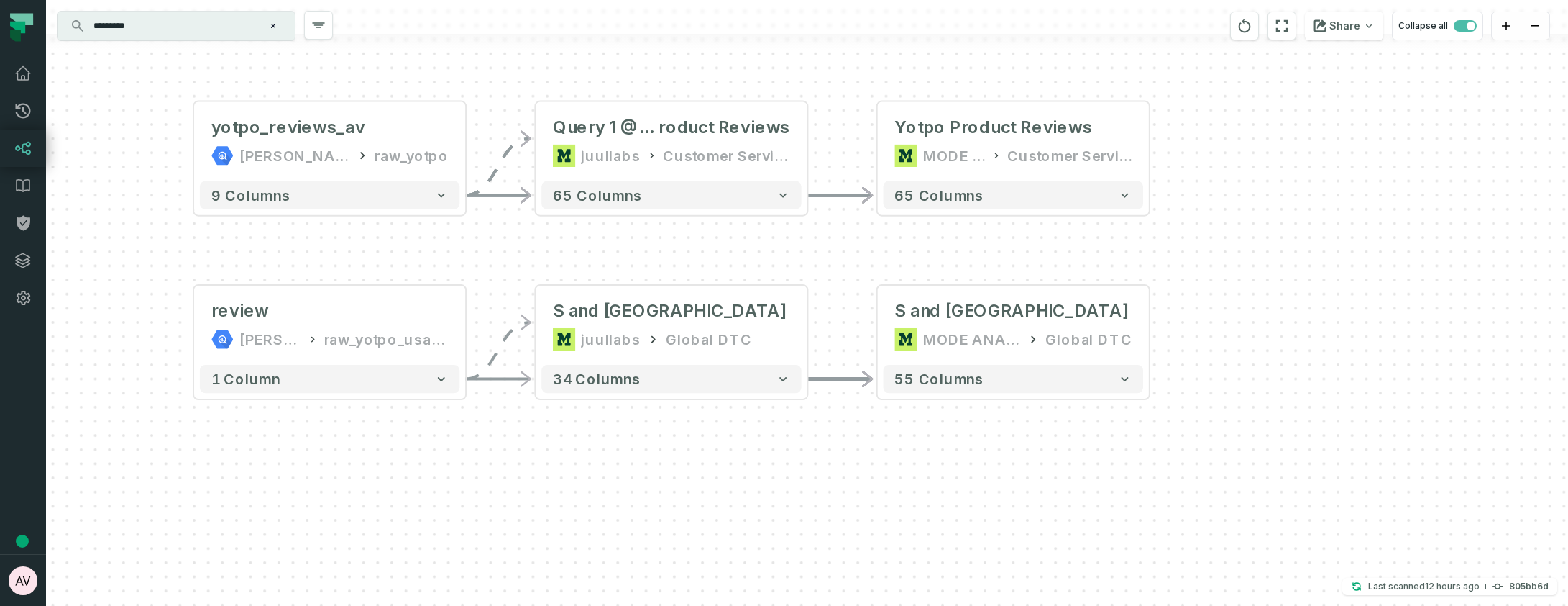
click at [203, 36] on input "*********" at bounding box center [175, 26] width 180 height 23
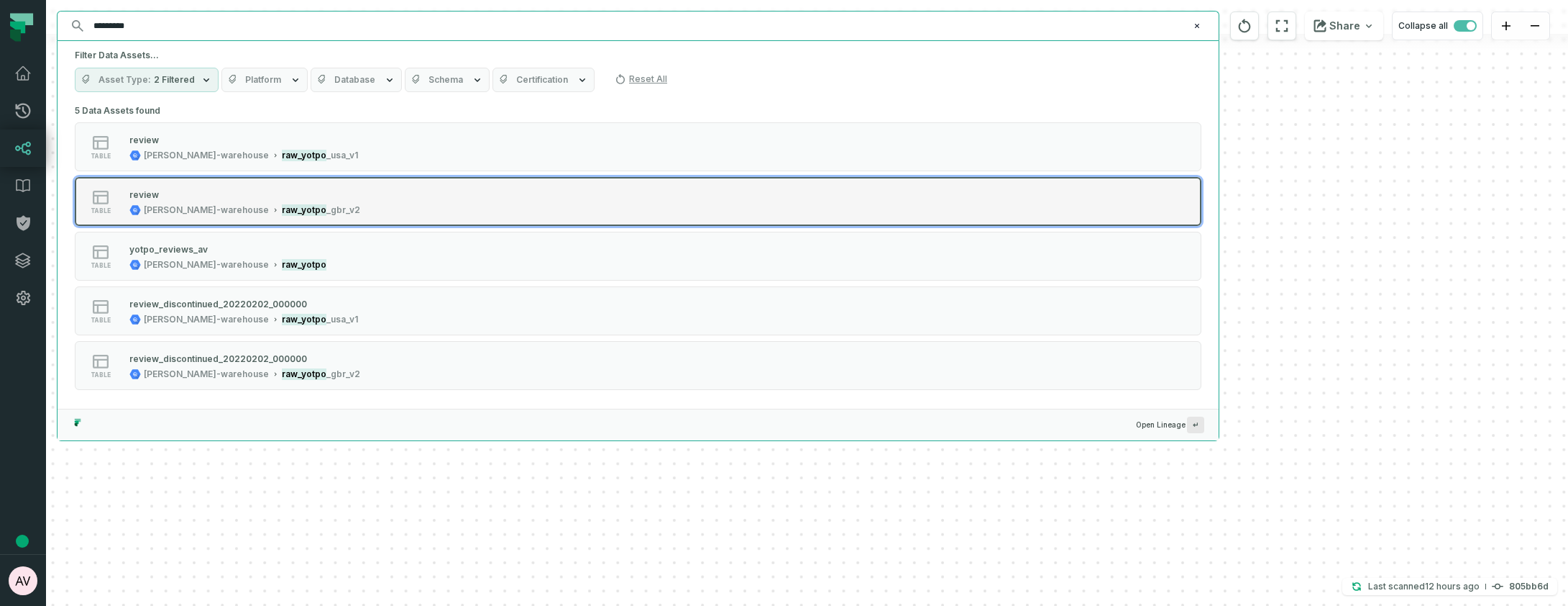
click at [308, 201] on div "table review juul-warehouse raw_yotpo _gbr_v2" at bounding box center [257, 201] width 359 height 29
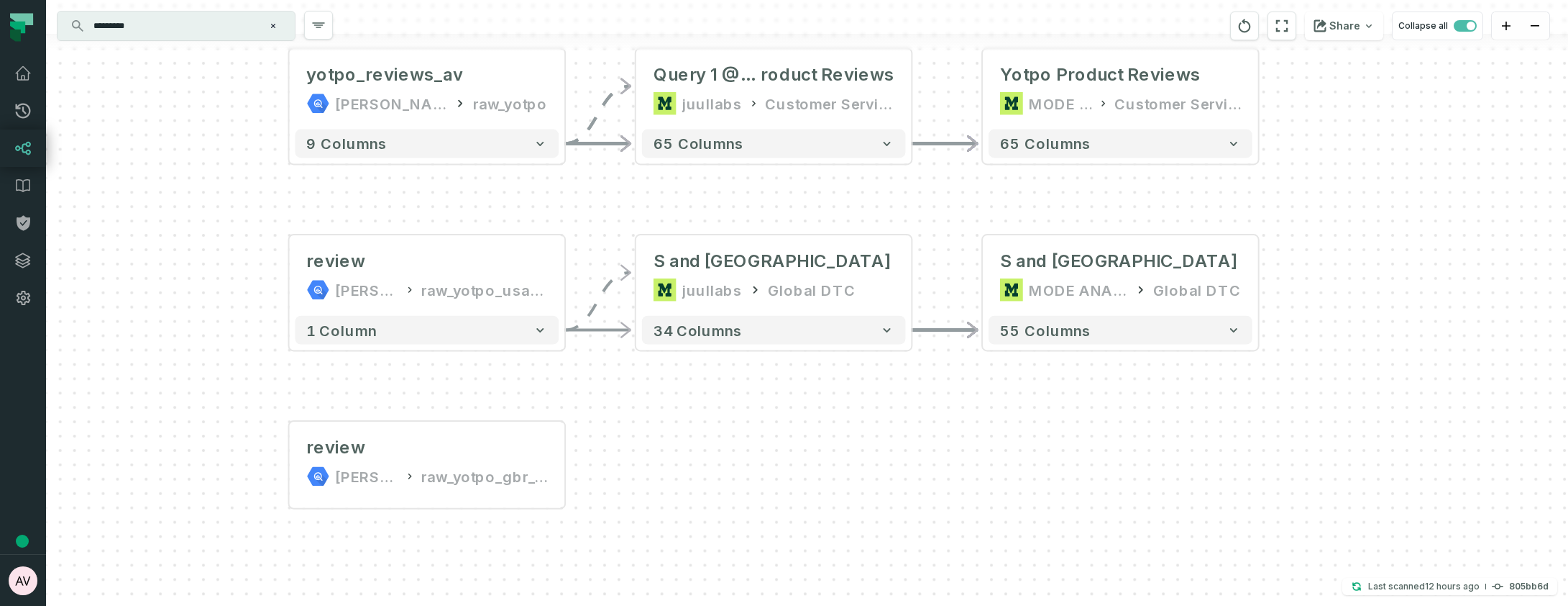
drag, startPoint x: 1047, startPoint y: 393, endPoint x: 673, endPoint y: 567, distance: 412.5
click at [673, 567] on div "+ WIP Yotpo Reviews (U S and UK only) MODE ANALYTICS Global DTC 55 columns - Qu…" at bounding box center [806, 303] width 1522 height 606
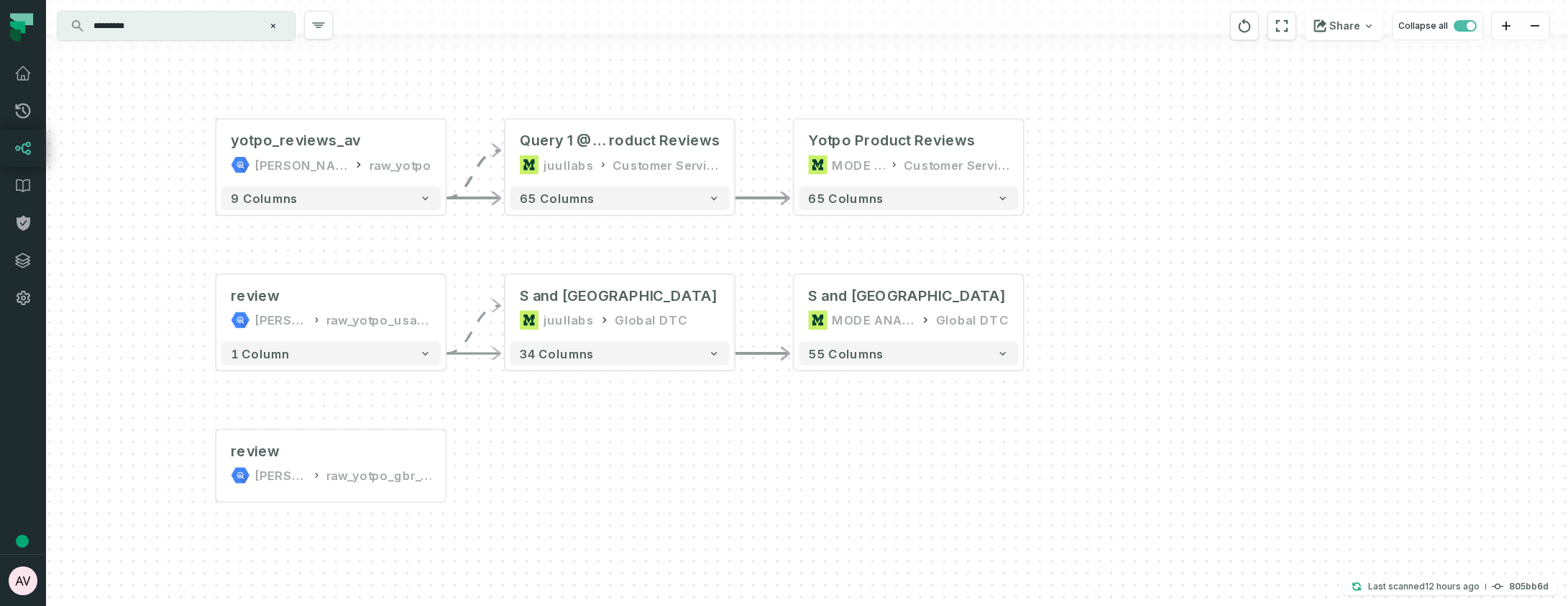
drag, startPoint x: 827, startPoint y: 508, endPoint x: 687, endPoint y: 493, distance: 140.8
click at [688, 493] on div "+ WIP Yotpo Reviews (U S and UK only) MODE ANALYTICS Global DTC 55 columns - Qu…" at bounding box center [806, 303] width 1522 height 606
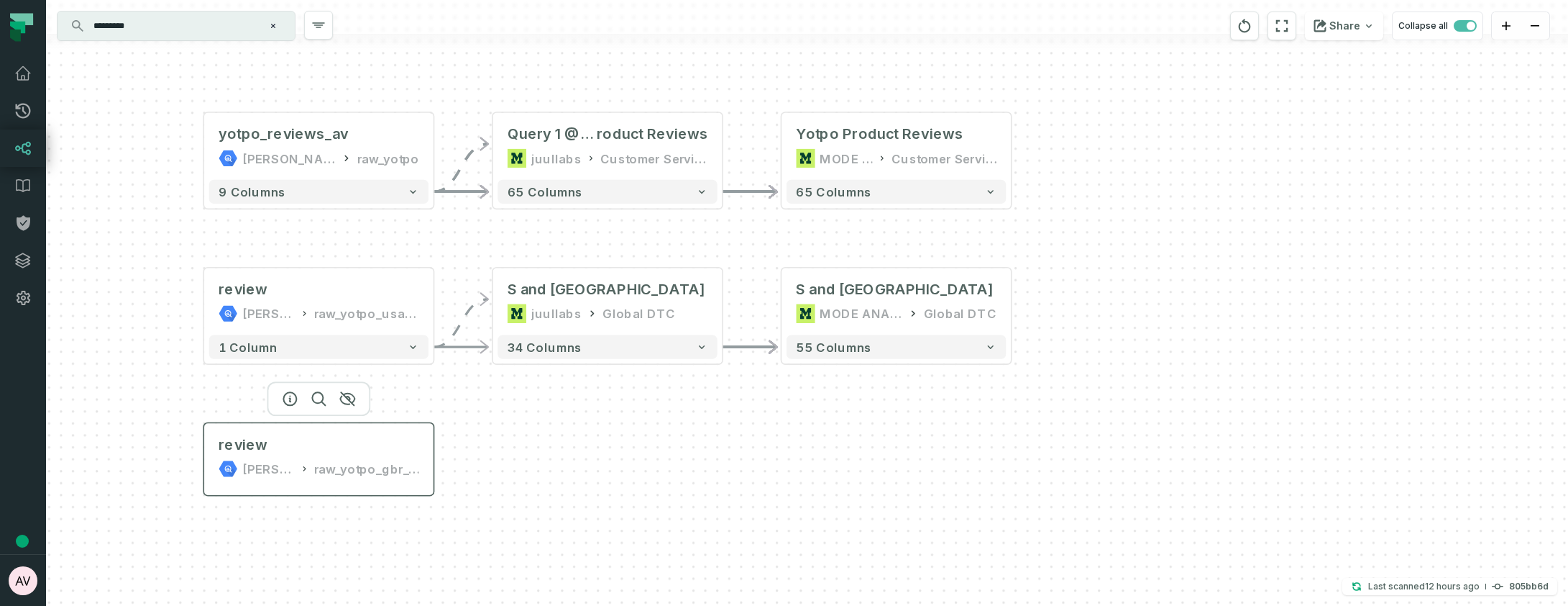
click at [430, 461] on header "review juul-warehouse raw_yotpo_gbr_v2" at bounding box center [318, 454] width 229 height 61
click at [310, 454] on div "review juul-warehouse raw_yotpo_gbr_v2" at bounding box center [318, 456] width 219 height 57
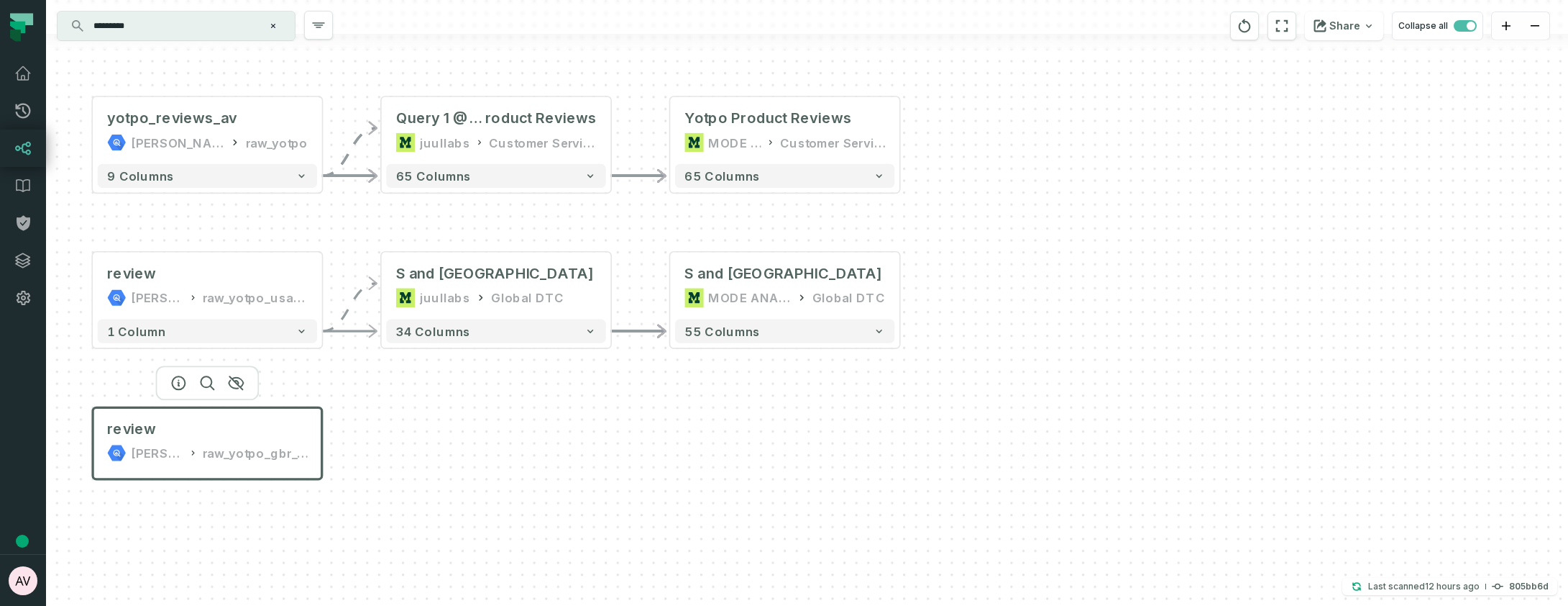
drag, startPoint x: 511, startPoint y: 419, endPoint x: 401, endPoint y: 403, distance: 111.2
click at [401, 403] on div "+ WIP Yotpo Reviews (U S and UK only) MODE ANALYTICS Global DTC 55 columns - Qu…" at bounding box center [806, 303] width 1522 height 606
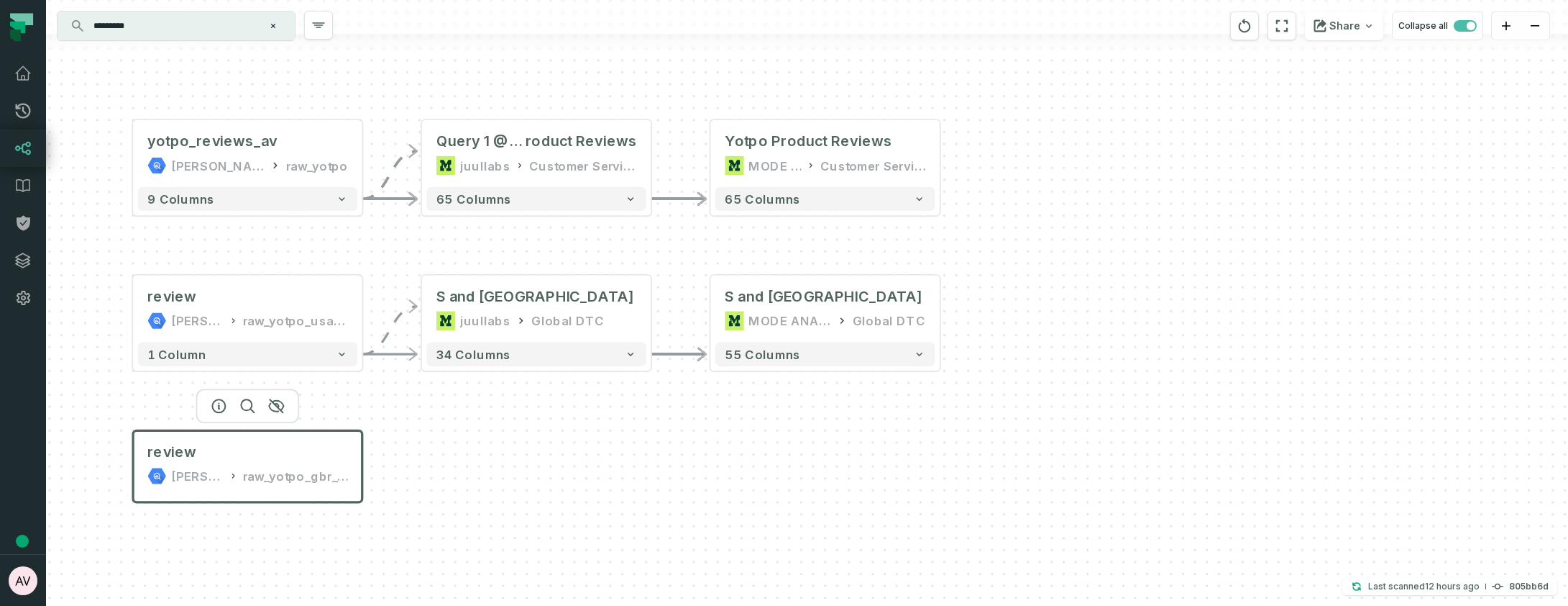
drag, startPoint x: 401, startPoint y: 403, endPoint x: 440, endPoint y: 426, distance: 45.3
click at [440, 426] on div "+ WIP Yotpo Reviews (U S and UK only) MODE ANALYTICS Global DTC 55 columns - Qu…" at bounding box center [806, 303] width 1522 height 606
click at [482, 461] on div "+ WIP Yotpo Reviews (U S and UK only) MODE ANALYTICS Global DTC 55 columns - Qu…" at bounding box center [806, 303] width 1522 height 606
click at [195, 28] on input "*********" at bounding box center [175, 26] width 180 height 23
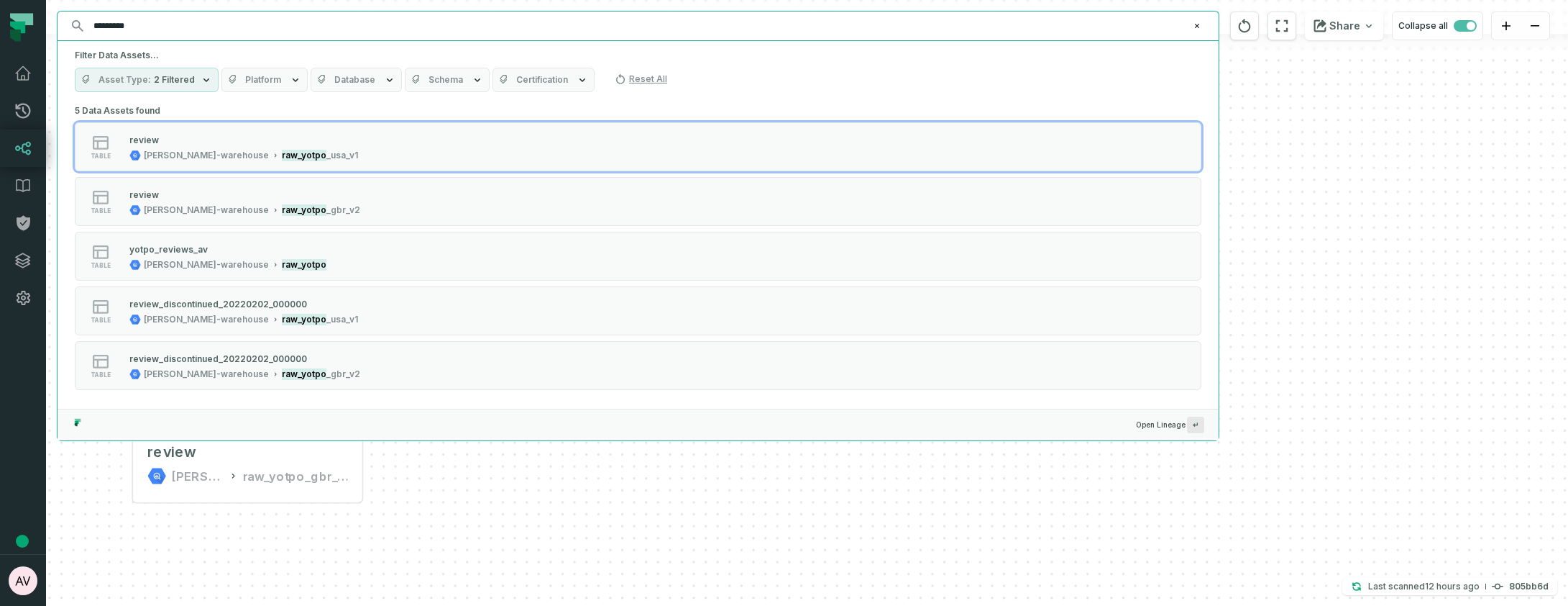
click at [190, 25] on input "*********" at bounding box center [636, 26] width 1103 height 23
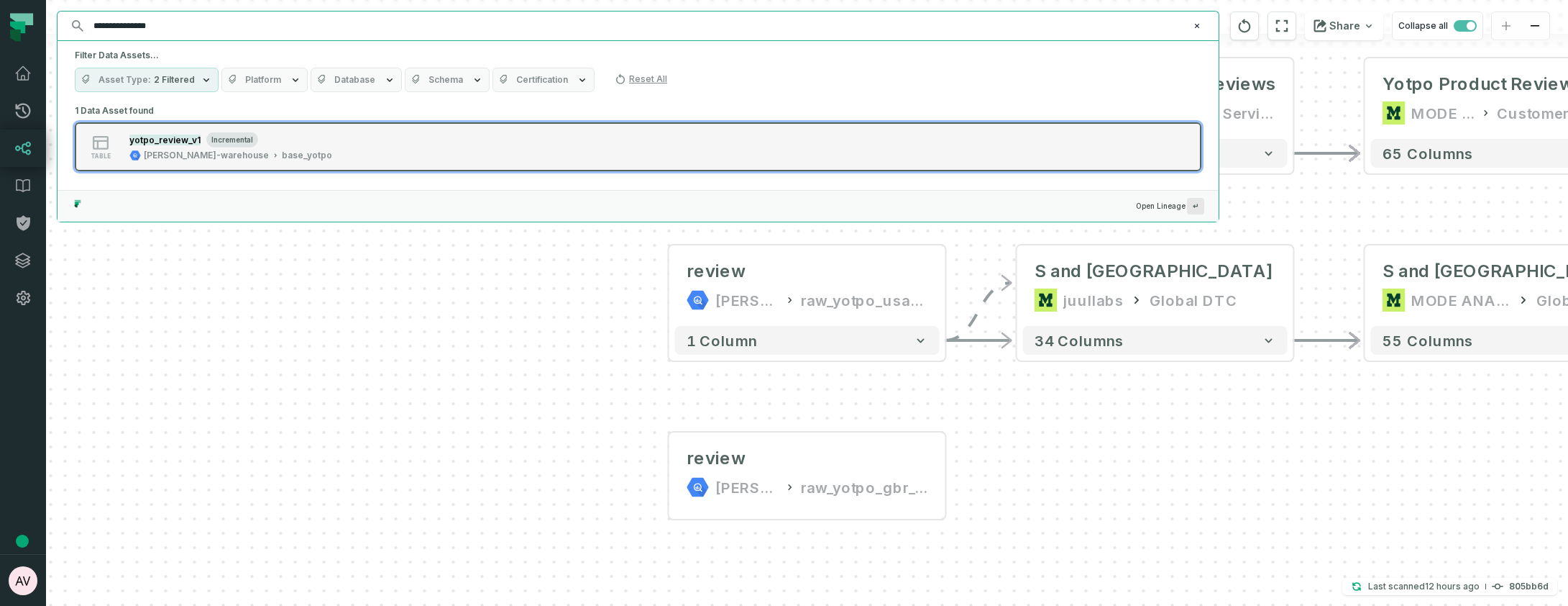
type input "**********"
click at [180, 143] on mark "yotpo_review_v1" at bounding box center [165, 139] width 71 height 10
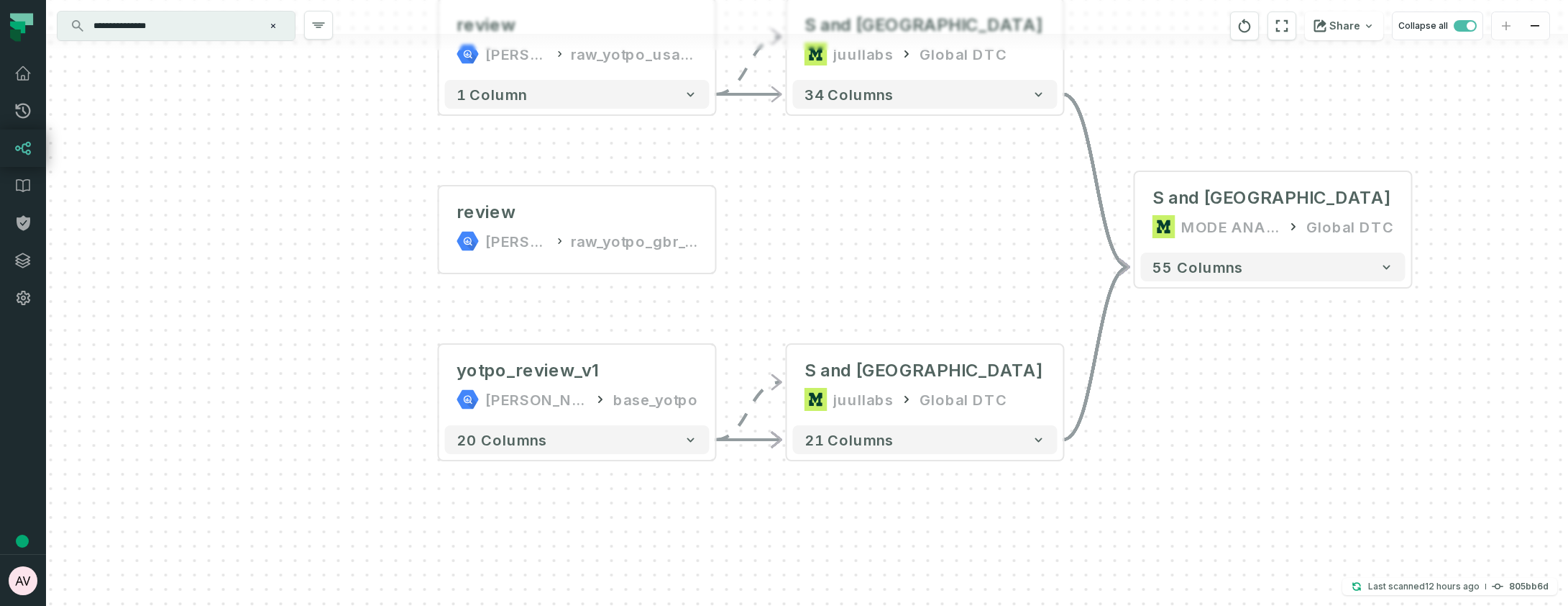
drag, startPoint x: 1335, startPoint y: 448, endPoint x: 1105, endPoint y: 530, distance: 244.2
click at [1105, 530] on div "- WIP Yotpo Reviews (U S and UK only) MODE ANALYTICS Global DTC 55 columns - Qu…" at bounding box center [806, 303] width 1522 height 606
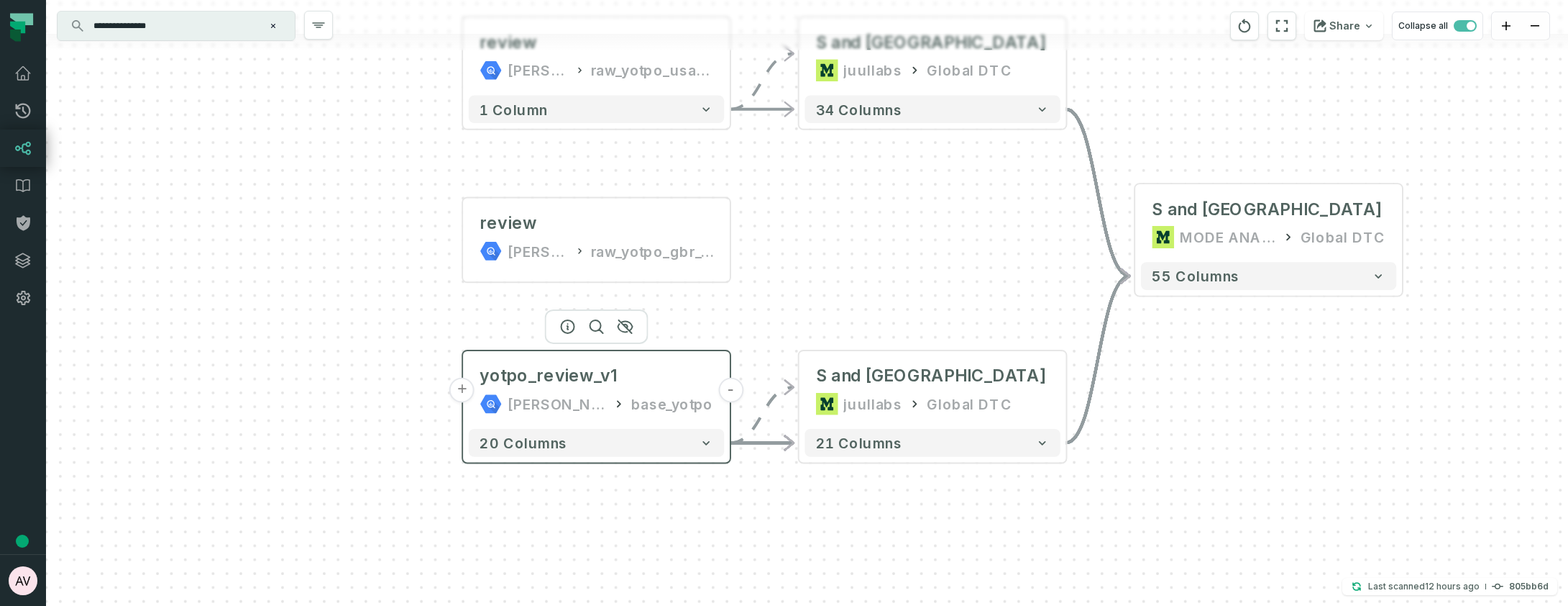
click at [465, 393] on button "+" at bounding box center [462, 390] width 25 height 25
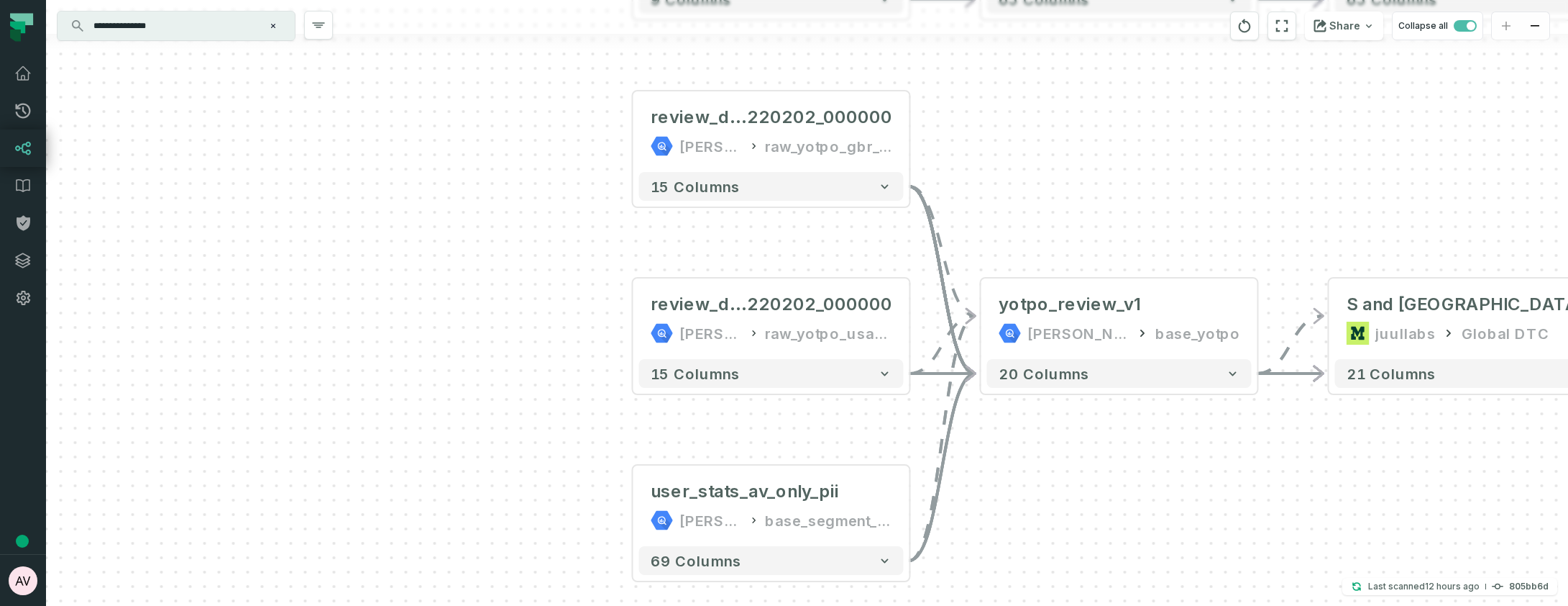
drag, startPoint x: 1154, startPoint y: 219, endPoint x: 1069, endPoint y: 196, distance: 88.1
click at [1069, 196] on div "review_discontinued_20 220202_000000 juul-warehouse raw_yotpo_gbr_v2 - 15 colum…" at bounding box center [806, 303] width 1522 height 606
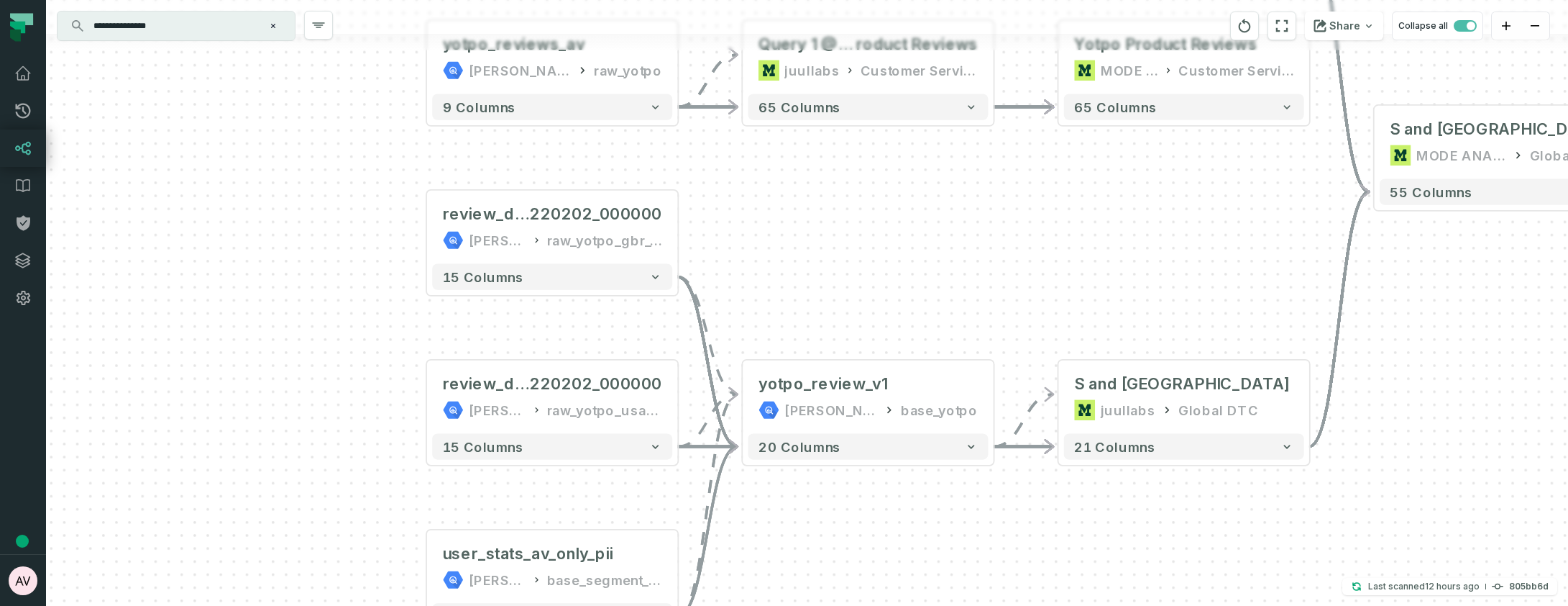
drag, startPoint x: 1100, startPoint y: 194, endPoint x: 910, endPoint y: 293, distance: 214.2
click at [910, 293] on div "review_discontinued_20 220202_000000 juul-warehouse raw_yotpo_gbr_v2 - 15 colum…" at bounding box center [806, 303] width 1522 height 606
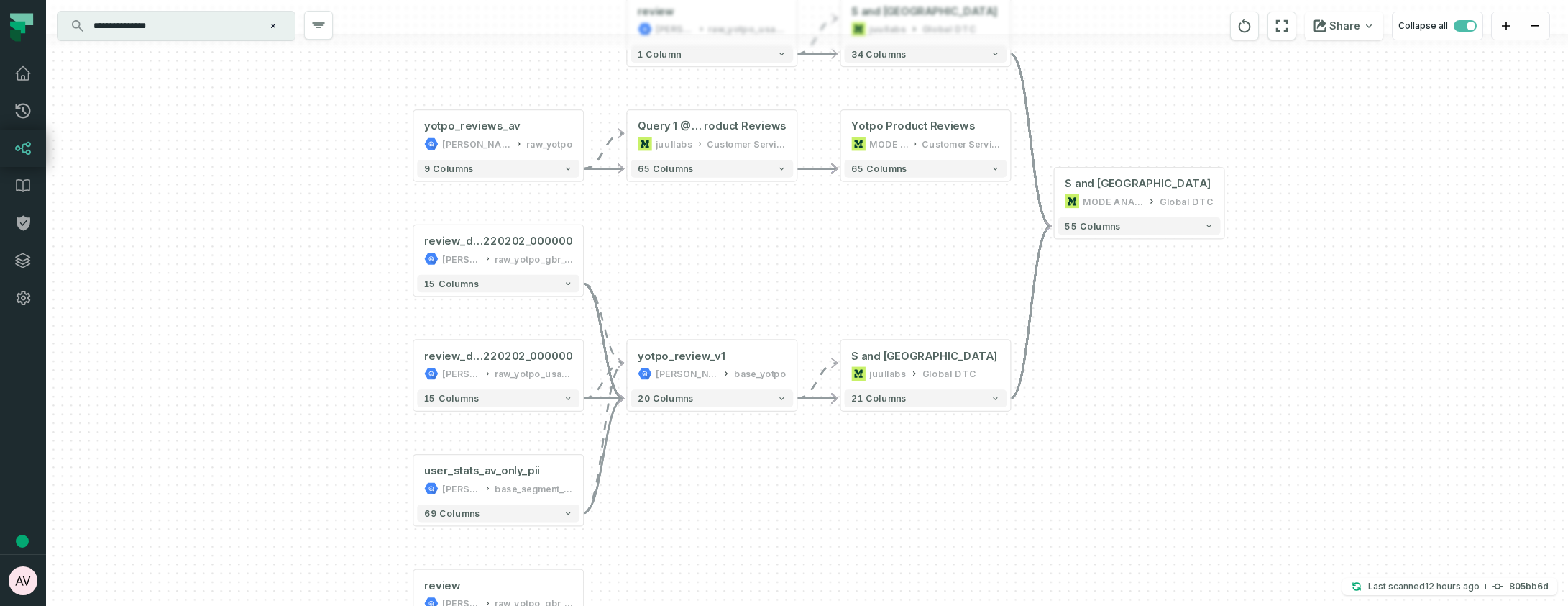
drag, startPoint x: 996, startPoint y: 291, endPoint x: 826, endPoint y: 295, distance: 170.0
click at [826, 295] on div "review_discontinued_20 220202_000000 juul-warehouse raw_yotpo_gbr_v2 - 15 colum…" at bounding box center [806, 303] width 1522 height 606
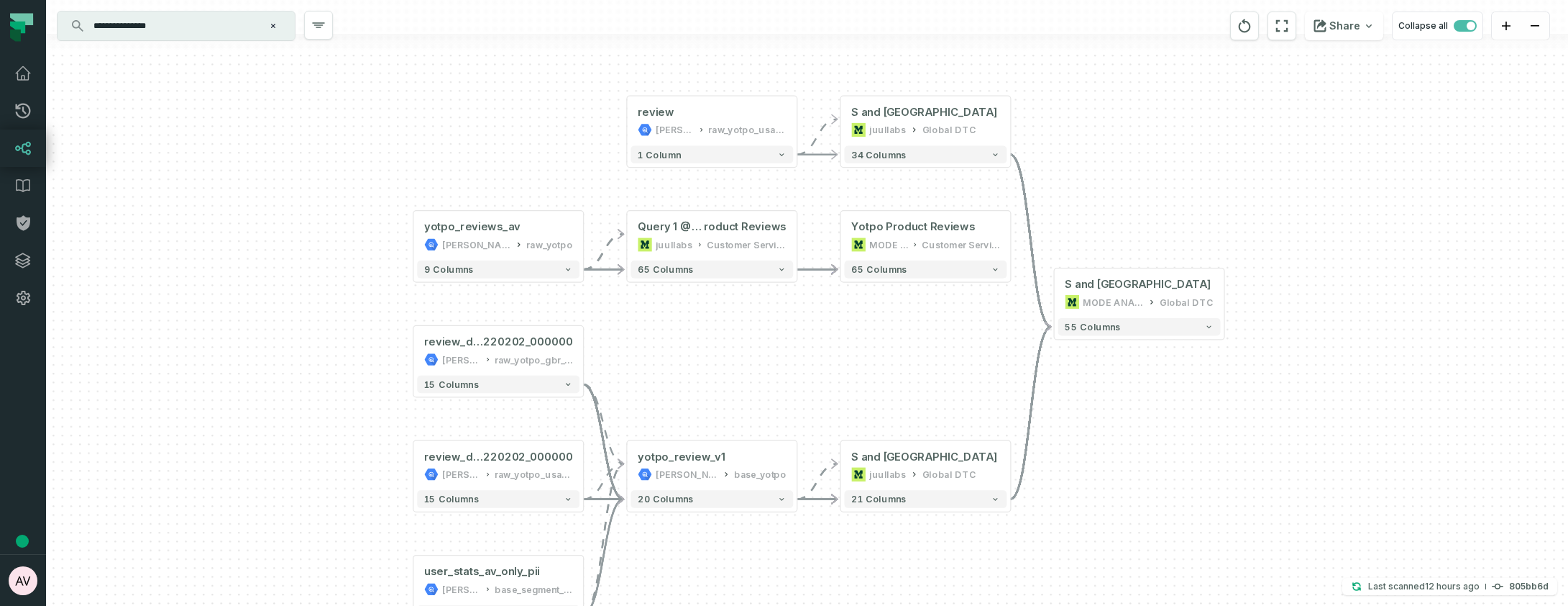
drag, startPoint x: 894, startPoint y: 223, endPoint x: 894, endPoint y: 325, distance: 102.0
click at [894, 325] on div "review_discontinued_20 220202_000000 juul-warehouse raw_yotpo_gbr_v2 - 15 colum…" at bounding box center [806, 303] width 1522 height 606
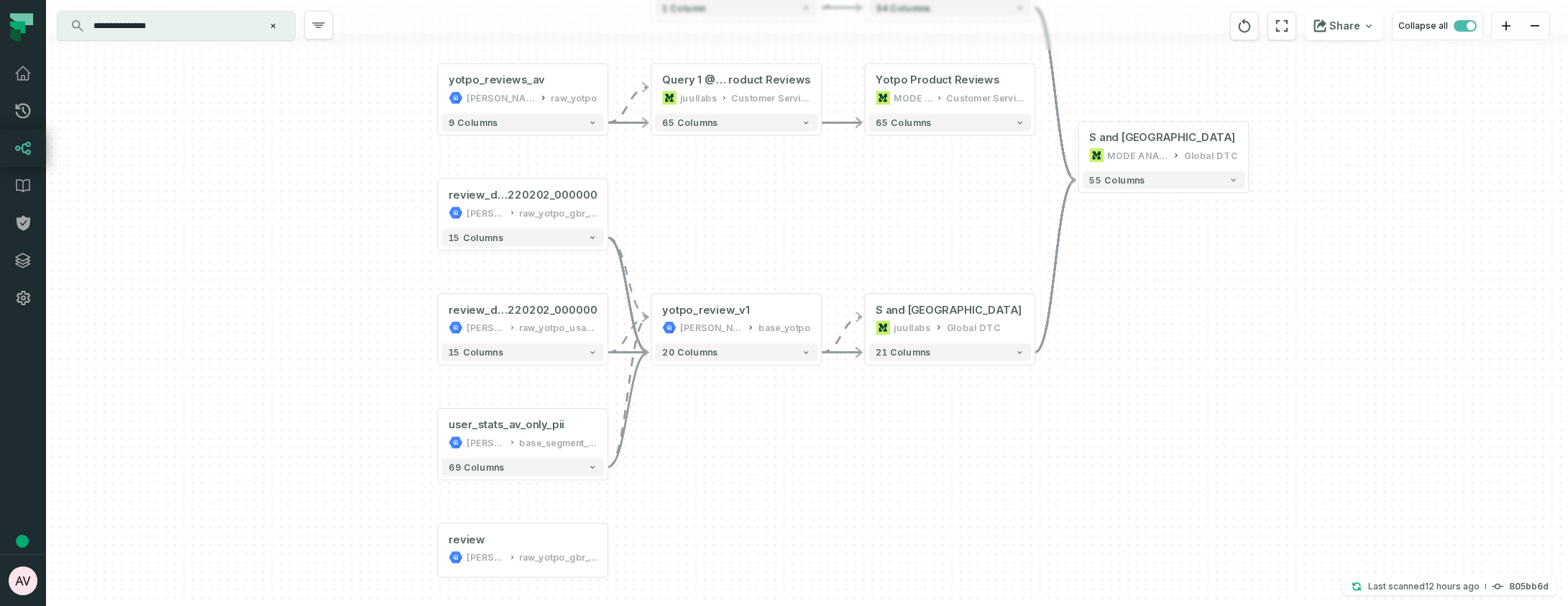
drag, startPoint x: 788, startPoint y: 398, endPoint x: 809, endPoint y: 195, distance: 204.1
click at [809, 195] on div "review_discontinued_20 220202_000000 juul-warehouse raw_yotpo_gbr_v2 - 15 colum…" at bounding box center [806, 303] width 1522 height 606
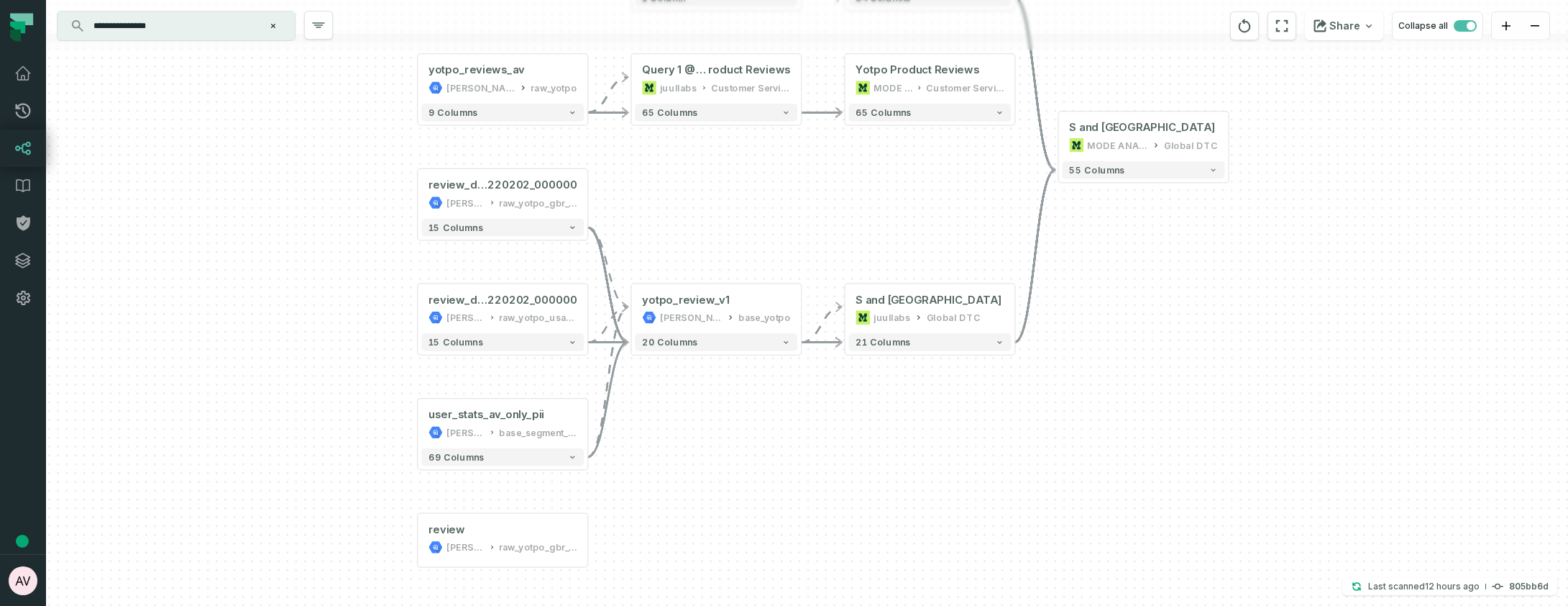
drag, startPoint x: 869, startPoint y: 412, endPoint x: 857, endPoint y: 448, distance: 37.9
click at [857, 448] on div "review_discontinued_20 220202_000000 juul-warehouse raw_yotpo_gbr_v2 - 15 colum…" at bounding box center [806, 303] width 1522 height 606
click at [758, 522] on div "review_discontinued_20 220202_000000 juul-warehouse raw_yotpo_gbr_v2 - 15 colum…" at bounding box center [806, 303] width 1522 height 606
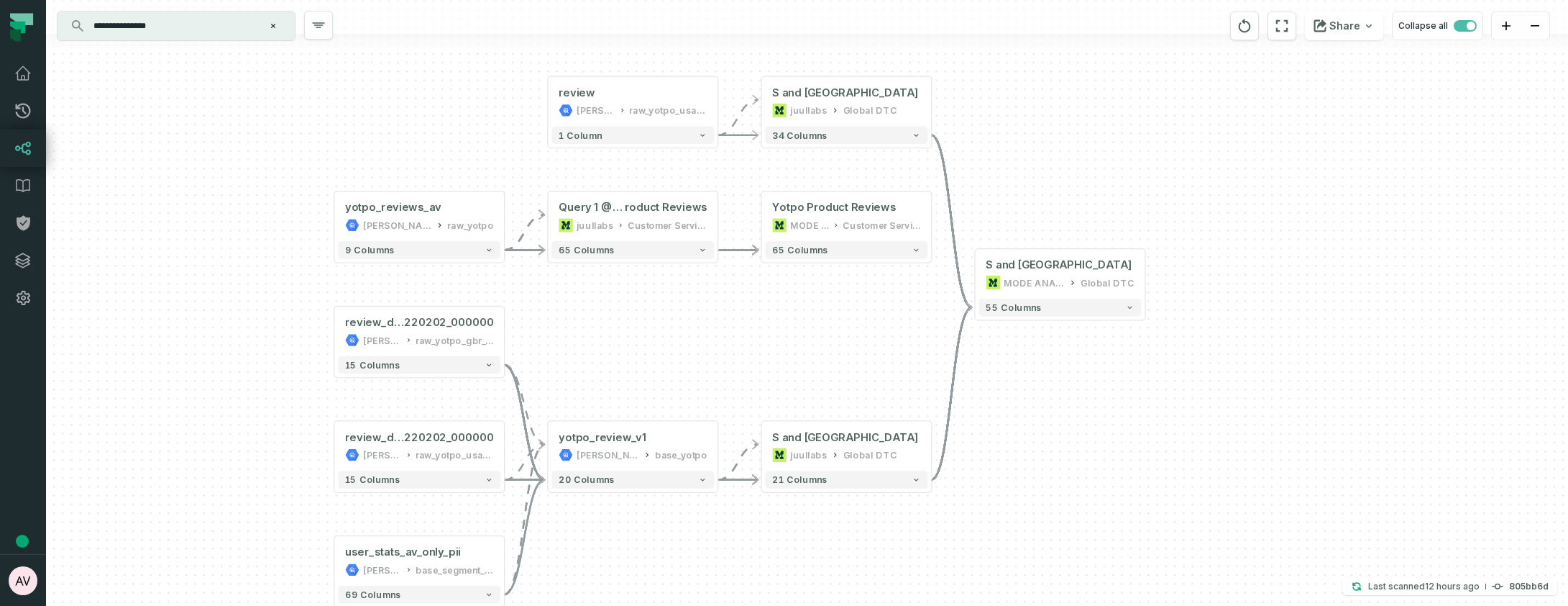
drag, startPoint x: 788, startPoint y: 442, endPoint x: 708, endPoint y: 578, distance: 157.8
click at [708, 578] on div "review_discontinued_20 220202_000000 juul-warehouse raw_yotpo_gbr_v2 - 15 colum…" at bounding box center [806, 303] width 1522 height 606
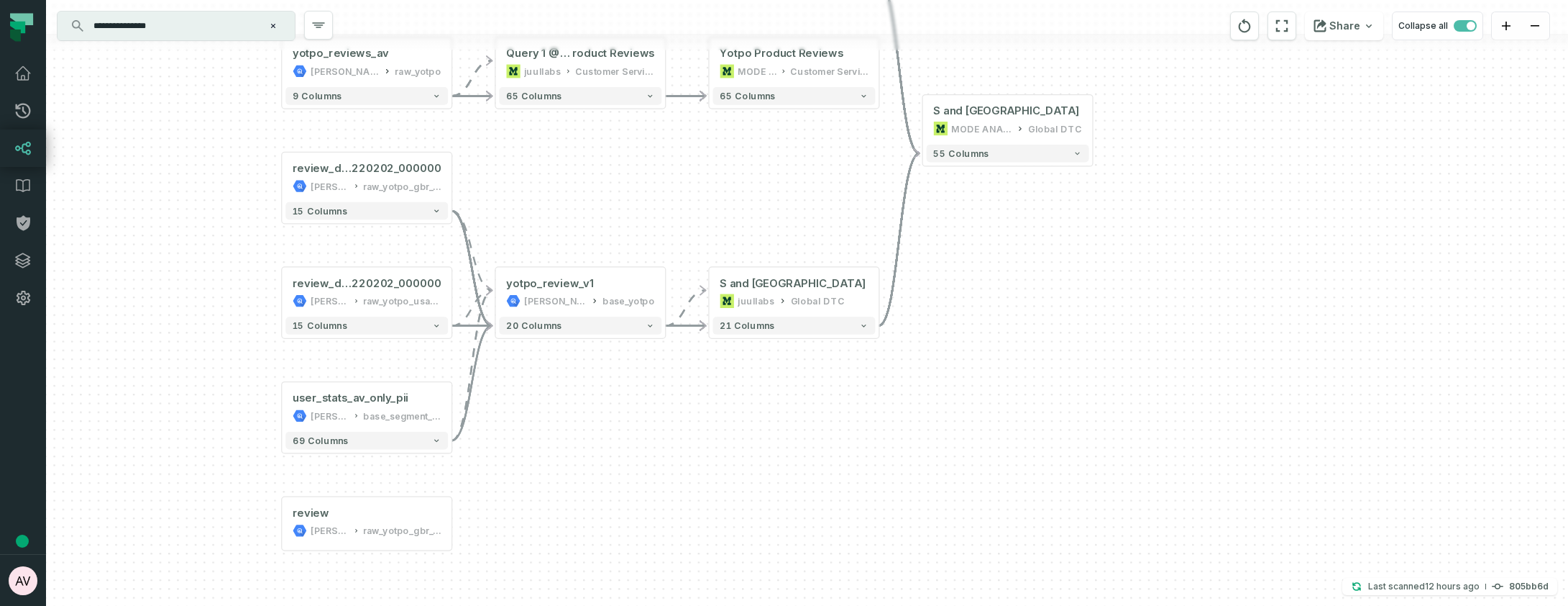
drag, startPoint x: 706, startPoint y: 558, endPoint x: 654, endPoint y: 425, distance: 142.8
click at [654, 425] on div "review_discontinued_20 220202_000000 juul-warehouse raw_yotpo_gbr_v2 - 15 colum…" at bounding box center [806, 303] width 1522 height 606
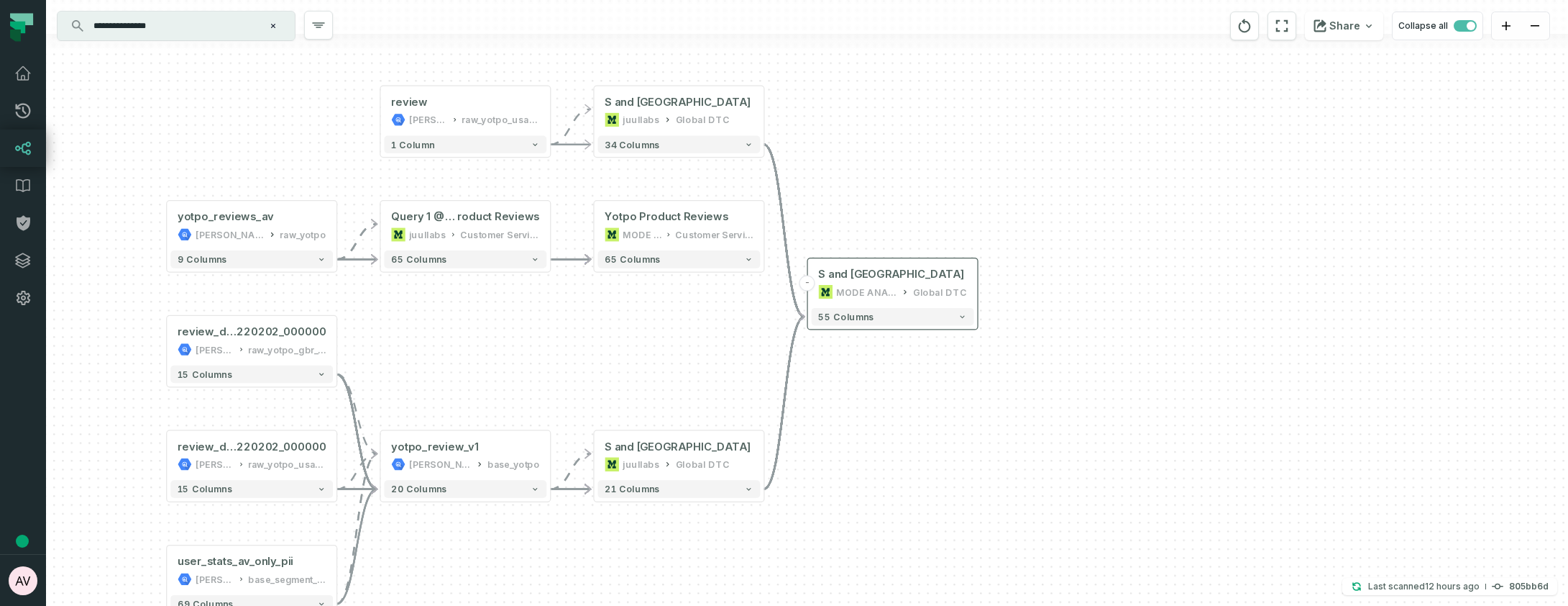
drag, startPoint x: 1002, startPoint y: 172, endPoint x: 890, endPoint y: 306, distance: 174.6
click at [889, 308] on div "55 columns" at bounding box center [893, 316] width 170 height 24
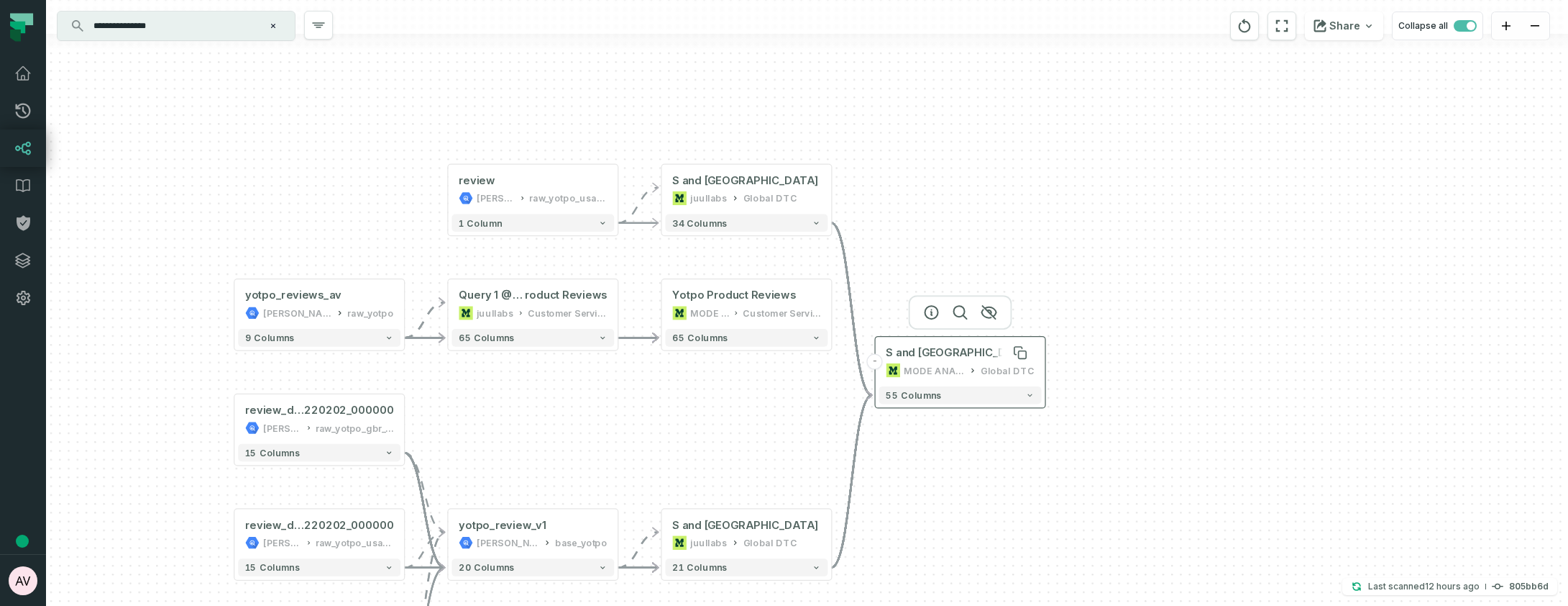
drag, startPoint x: 896, startPoint y: 293, endPoint x: 910, endPoint y: 278, distance: 20.5
click at [921, 364] on div "MODE ANALYTICS" at bounding box center [934, 371] width 61 height 15
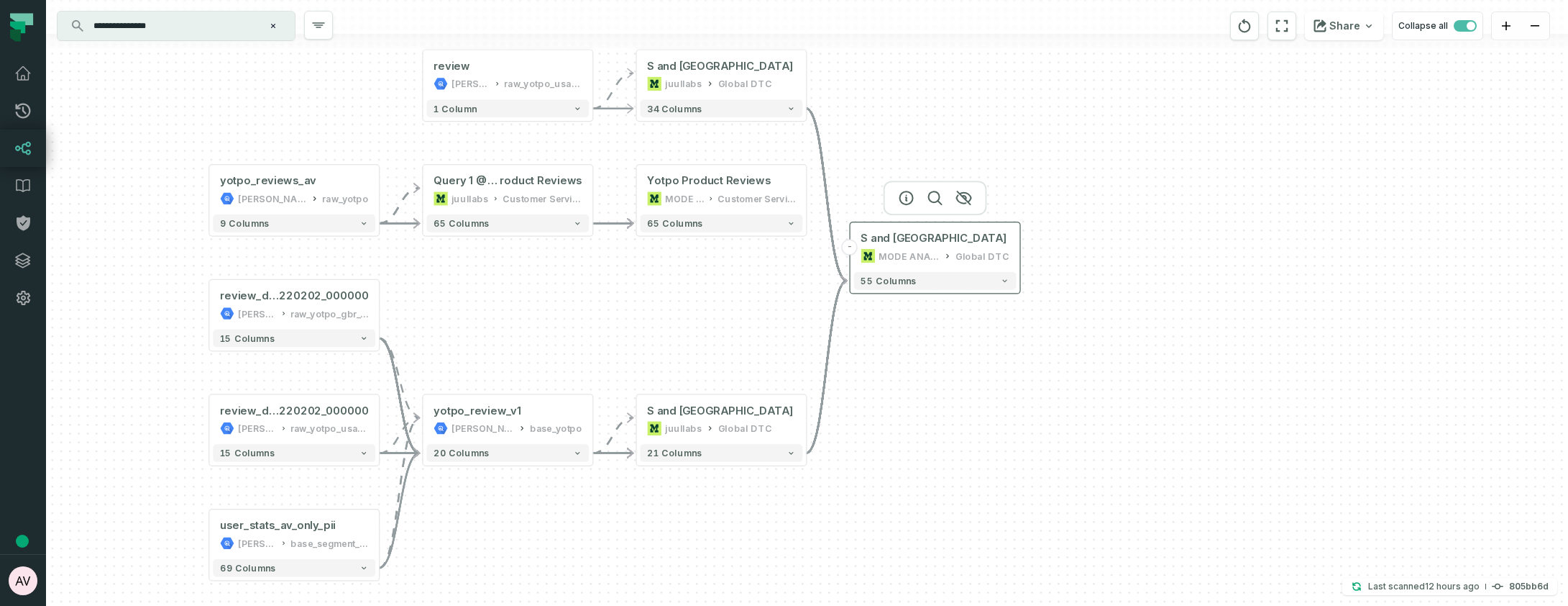
drag, startPoint x: 935, startPoint y: 288, endPoint x: 953, endPoint y: 249, distance: 43.0
click at [953, 249] on div "MODE ANALYTICS Global DTC" at bounding box center [935, 255] width 148 height 15
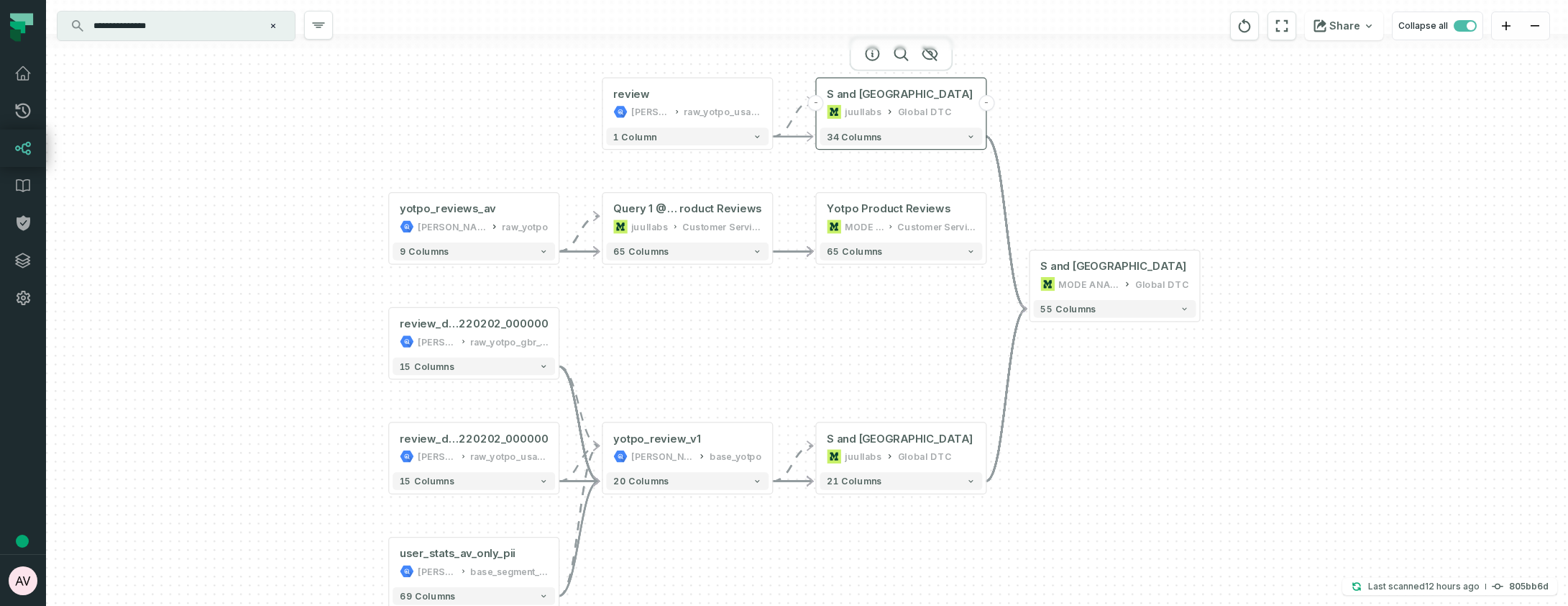
drag, startPoint x: 701, startPoint y: 95, endPoint x: 881, endPoint y: 123, distance: 182.2
click at [881, 123] on div "Query 1 @ WIP Yotpo Reviews (U S and UK only) juullabs Global DTC" at bounding box center [901, 103] width 163 height 42
click at [798, 342] on div "review_discontinued_20 220202_000000 juul-warehouse raw_yotpo_gbr_v2 - 15 colum…" at bounding box center [806, 303] width 1522 height 606
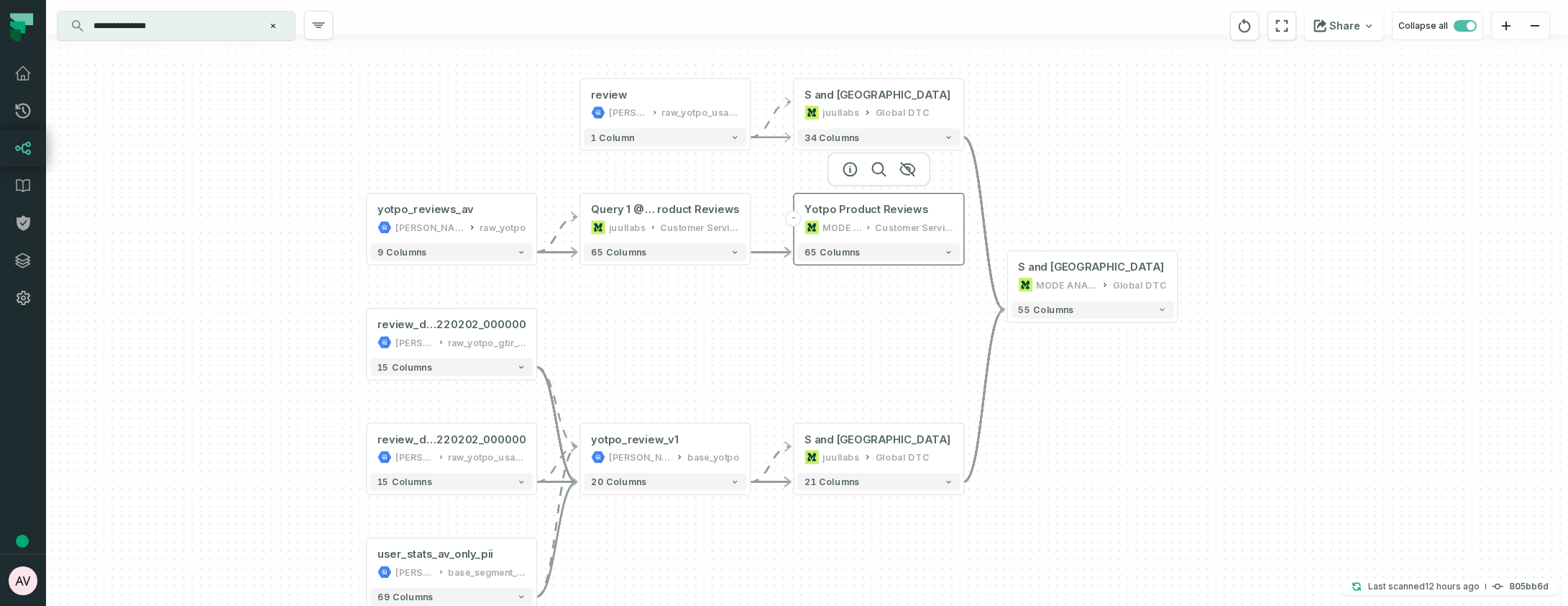
drag, startPoint x: 857, startPoint y: 224, endPoint x: 834, endPoint y: 225, distance: 23.0
click at [834, 225] on div "MODE ANALYTICS" at bounding box center [841, 227] width 39 height 15
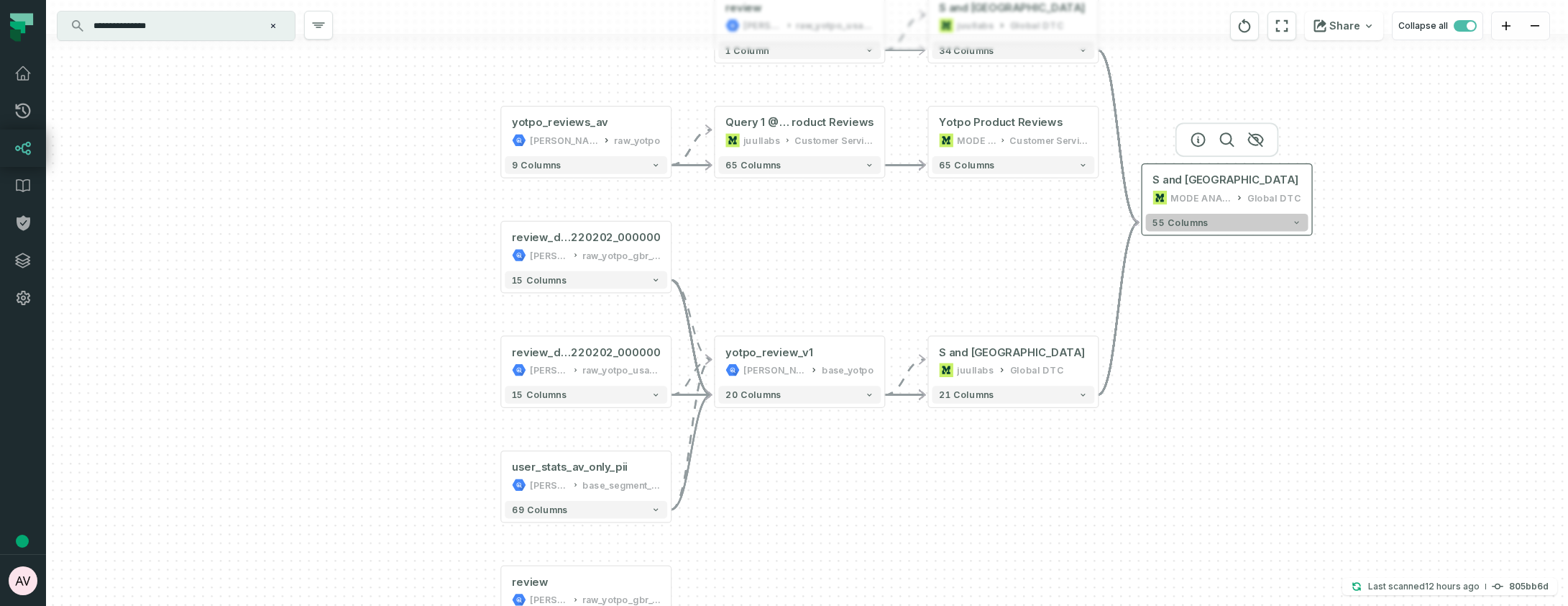
drag, startPoint x: 1096, startPoint y: 295, endPoint x: 1205, endPoint y: 215, distance: 135.2
click at [1226, 202] on div "MODE ANALYTICS" at bounding box center [1201, 197] width 61 height 15
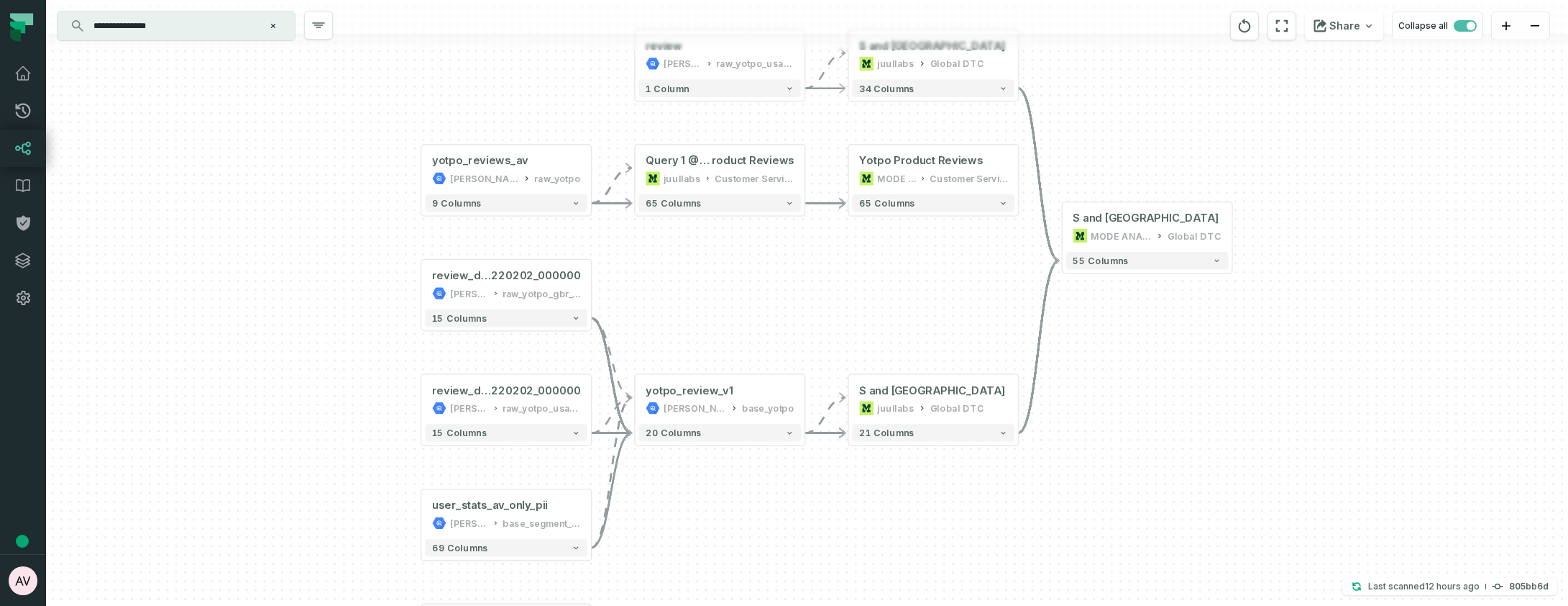
drag, startPoint x: 903, startPoint y: 270, endPoint x: 822, endPoint y: 308, distance: 89.5
click at [822, 308] on div "review_discontinued_20 220202_000000 juul-warehouse raw_yotpo_gbr_v2 - 15 colum…" at bounding box center [806, 303] width 1522 height 606
click at [723, 164] on span "roduct Reviews" at bounding box center [753, 161] width 82 height 15
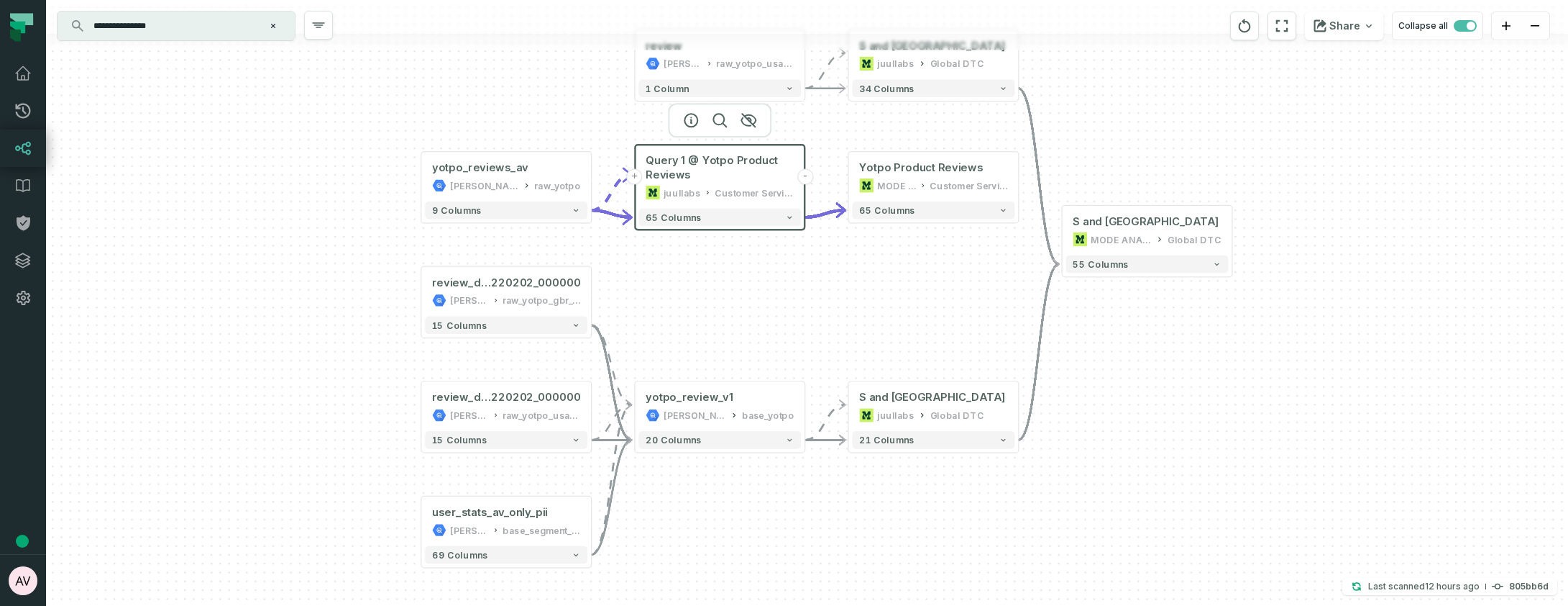
click at [580, 135] on div "review_discontinued_20 220202_000000 juul-warehouse raw_yotpo_gbr_v2 - 15 colum…" at bounding box center [806, 303] width 1522 height 606
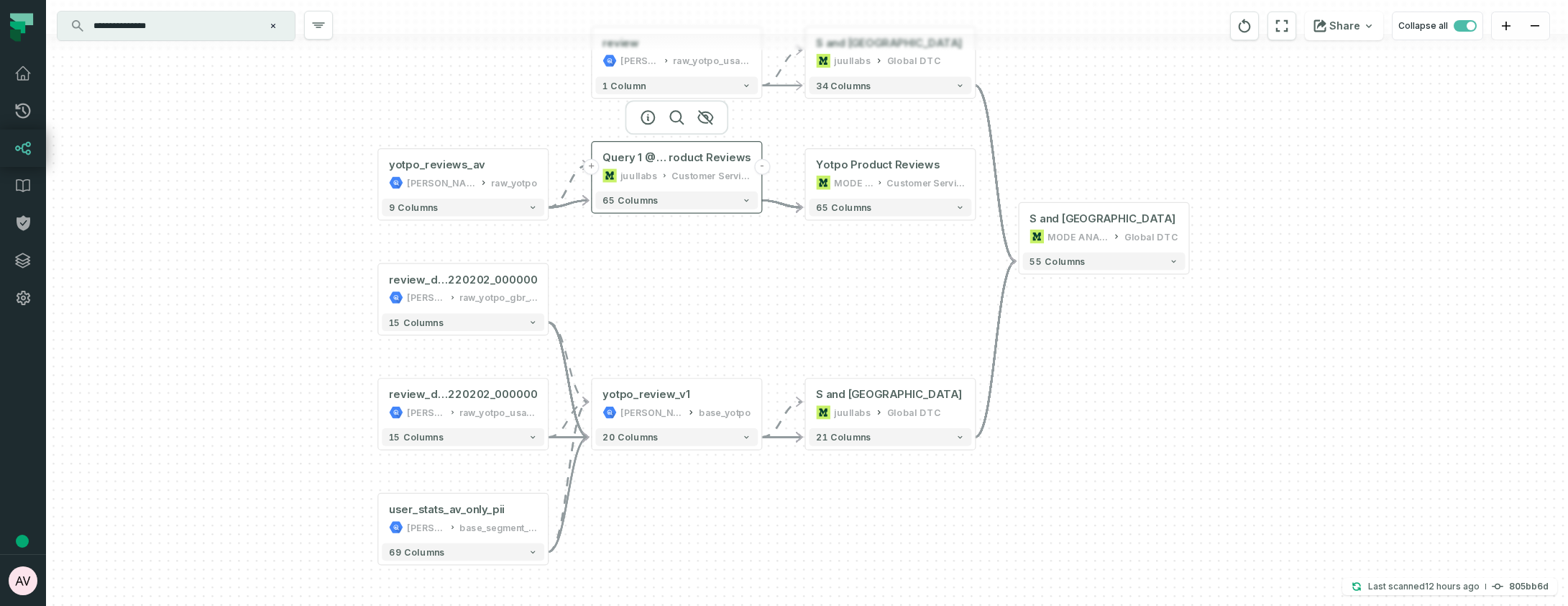
drag, startPoint x: 687, startPoint y: 179, endPoint x: 646, endPoint y: 185, distance: 41.4
click at [646, 183] on div "juullabs" at bounding box center [639, 175] width 37 height 15
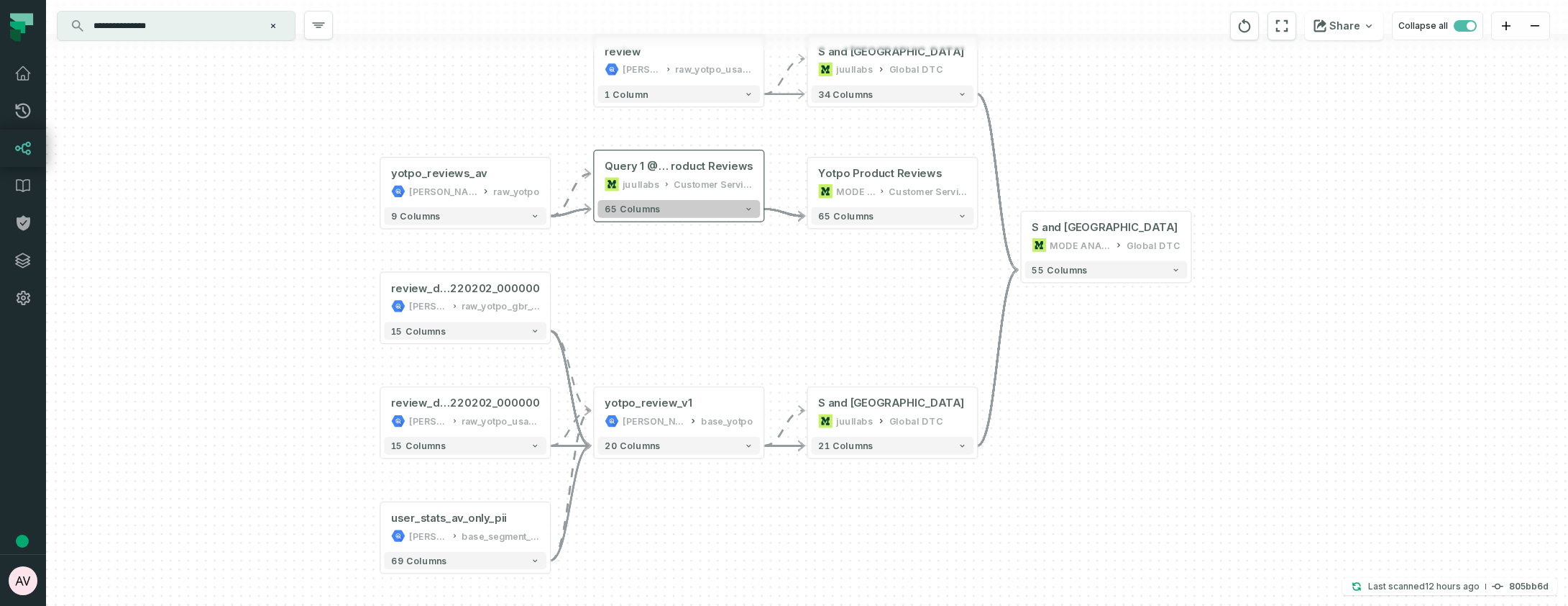
click at [660, 200] on button "65 columns" at bounding box center [678, 209] width 163 height 18
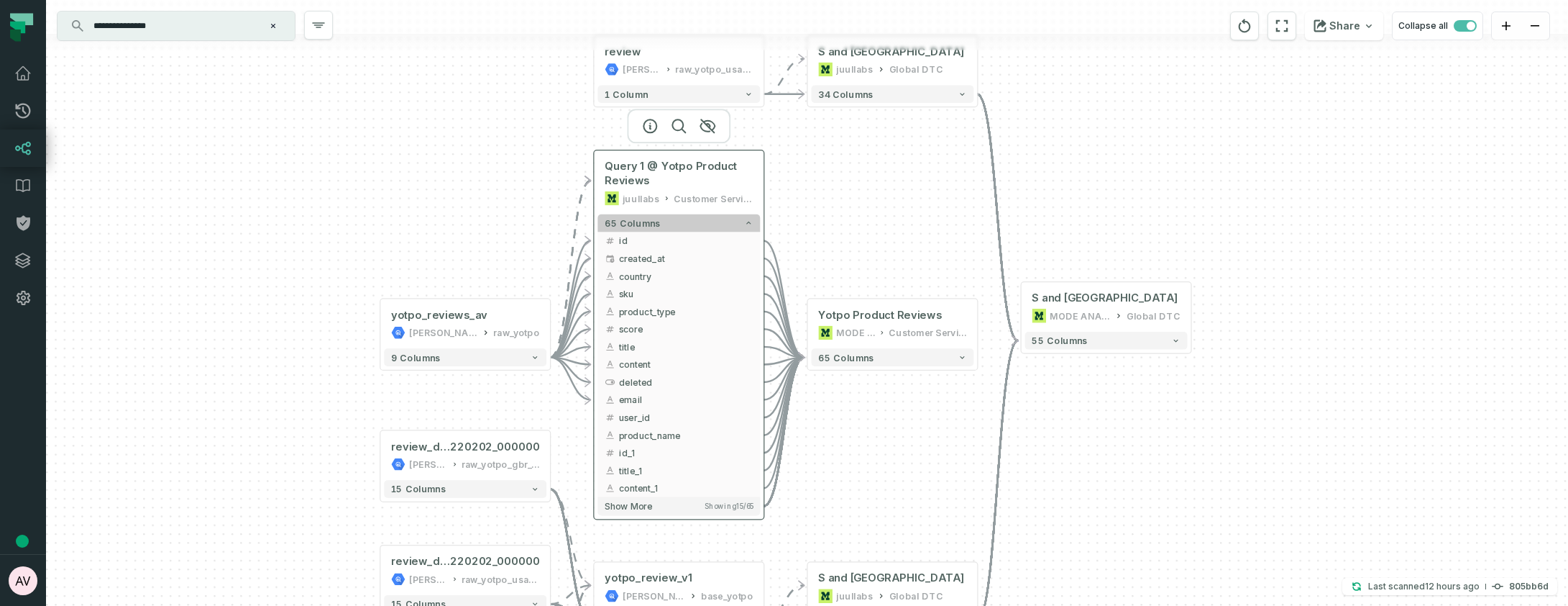
click at [663, 199] on icon at bounding box center [666, 197] width 7 height 9
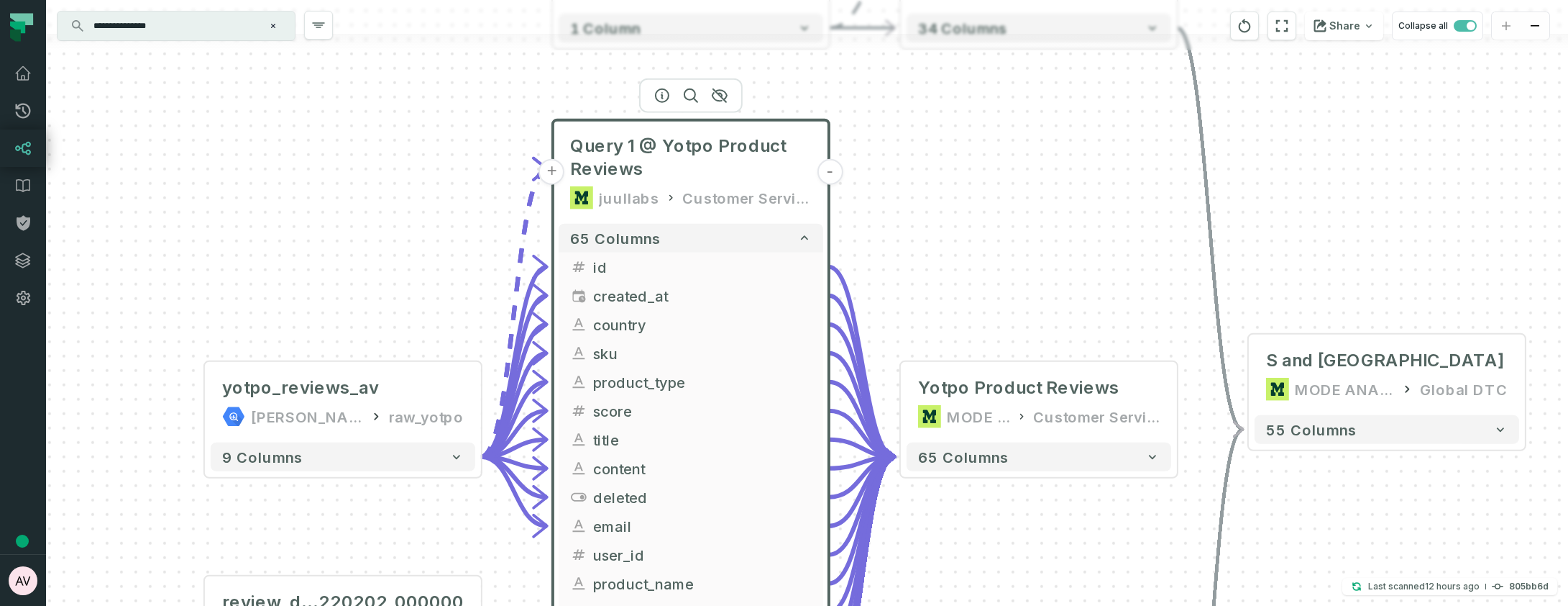
click at [988, 211] on div "review_discontinued_20 220202_000000 juul-warehouse raw_yotpo_gbr_v2 - 15 colum…" at bounding box center [806, 303] width 1522 height 606
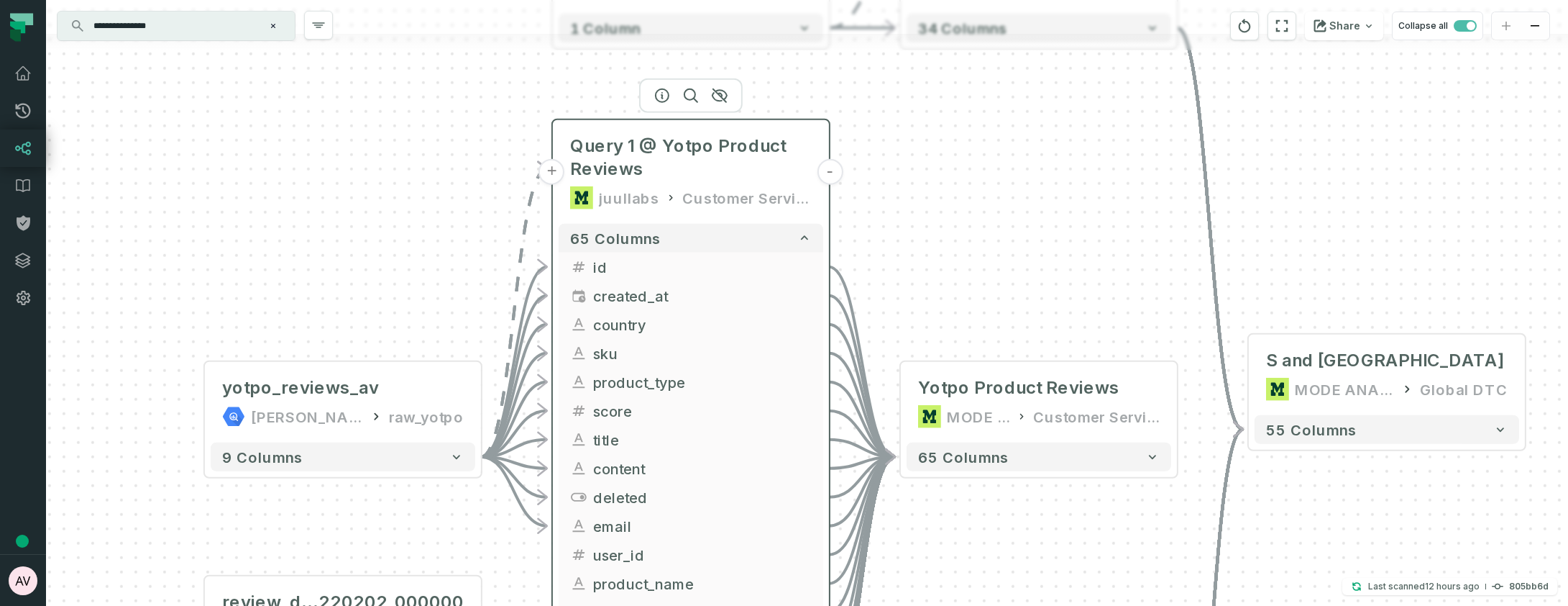
click at [830, 171] on button "-" at bounding box center [830, 172] width 26 height 26
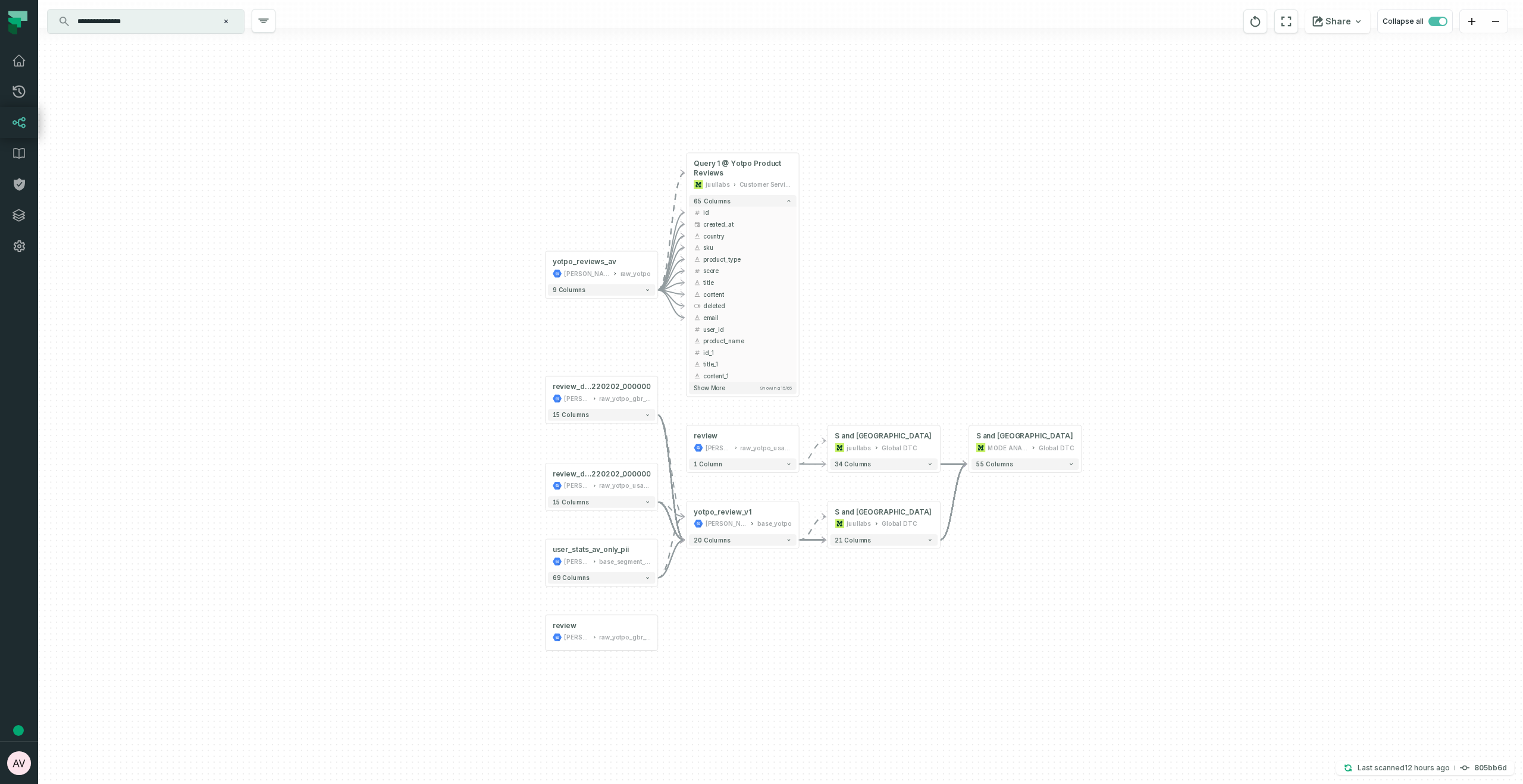
drag, startPoint x: 927, startPoint y: 475, endPoint x: 899, endPoint y: 352, distance: 126.1
click at [899, 352] on div "review_discontinued_20 220202_000000 juul-warehouse raw_yotpo_gbr_v2 - 15 colum…" at bounding box center [780, 392] width 1485 height 784
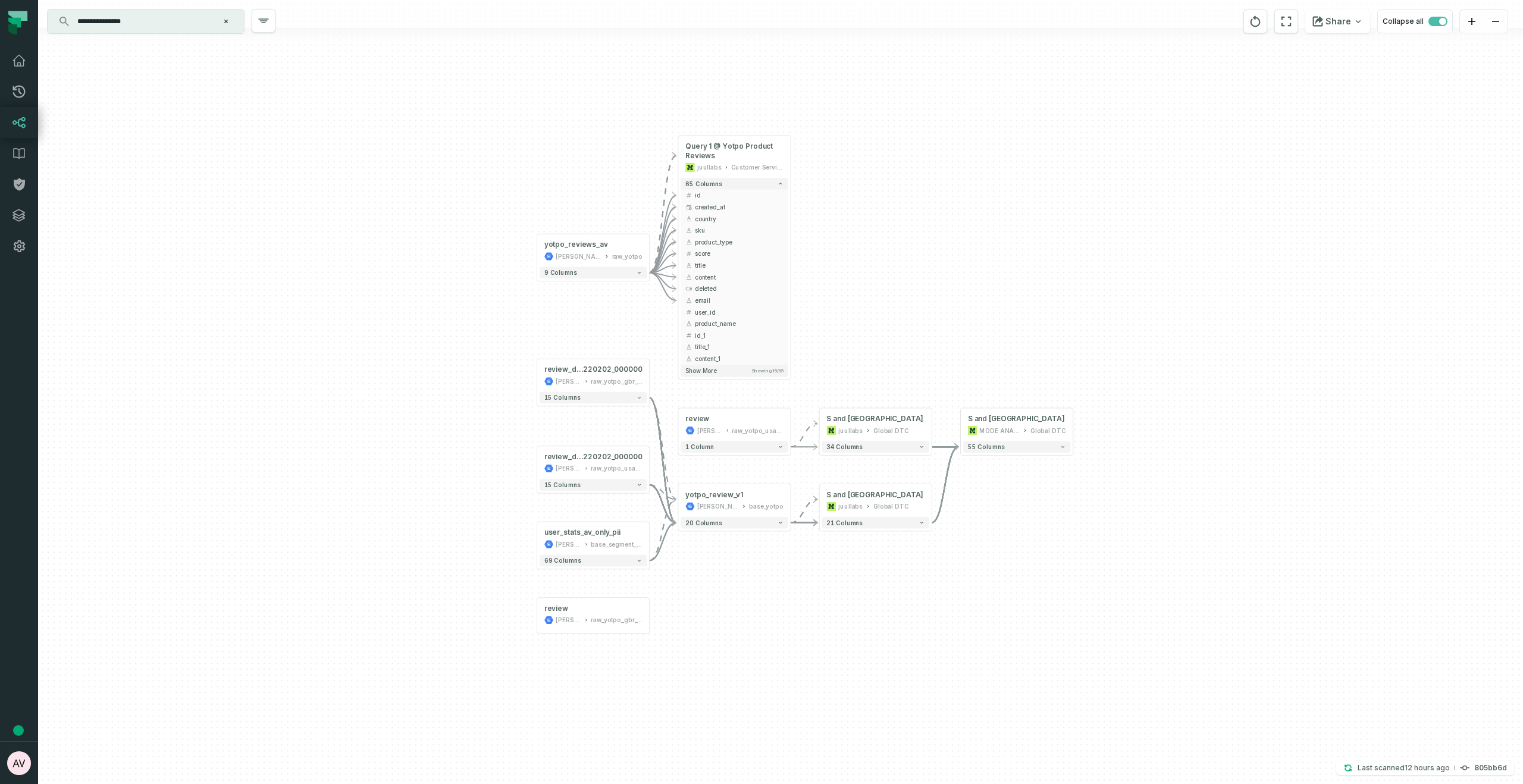
click at [150, 26] on input "**********" at bounding box center [145, 21] width 149 height 19
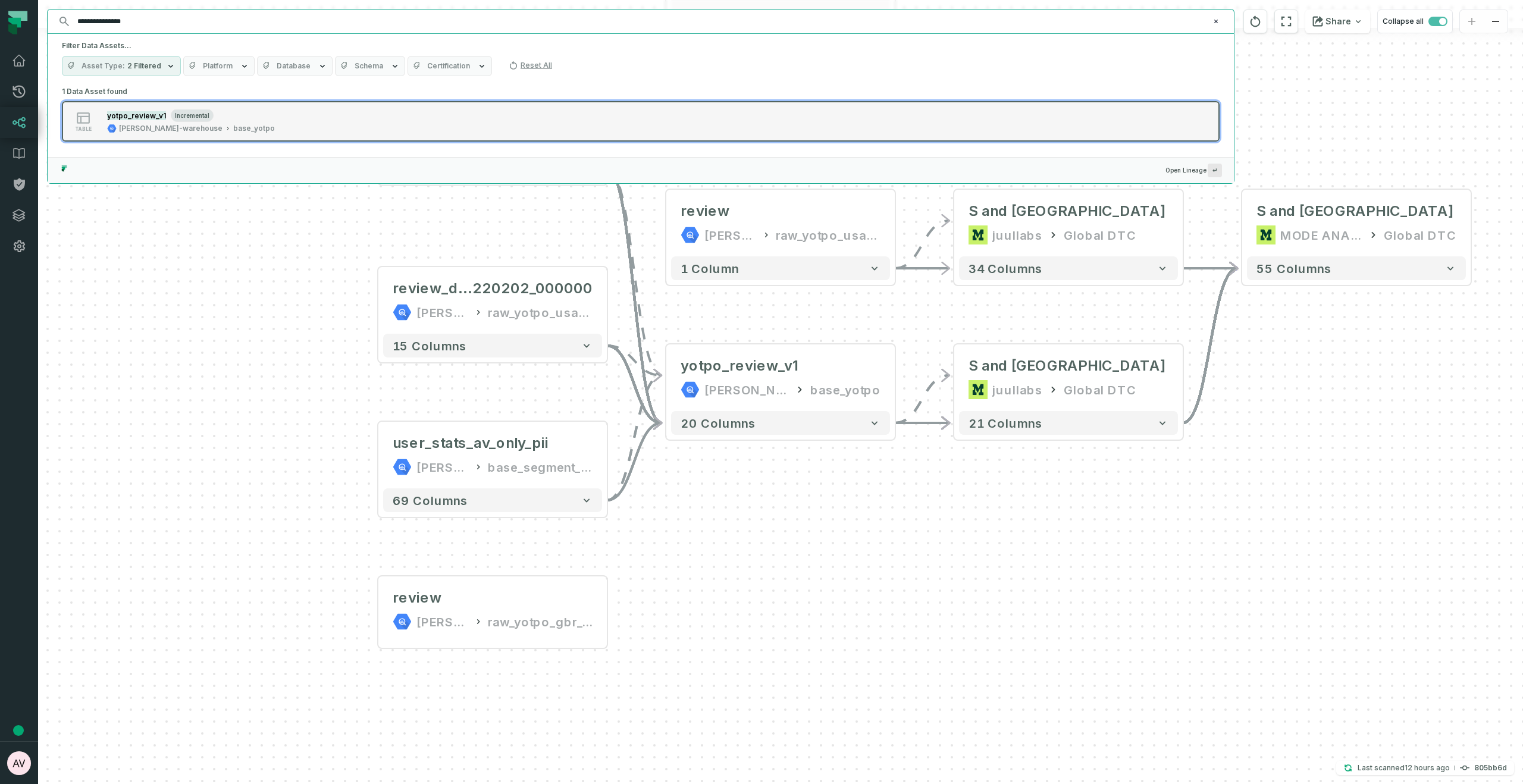
click at [193, 110] on span "incremental" at bounding box center [192, 115] width 43 height 13
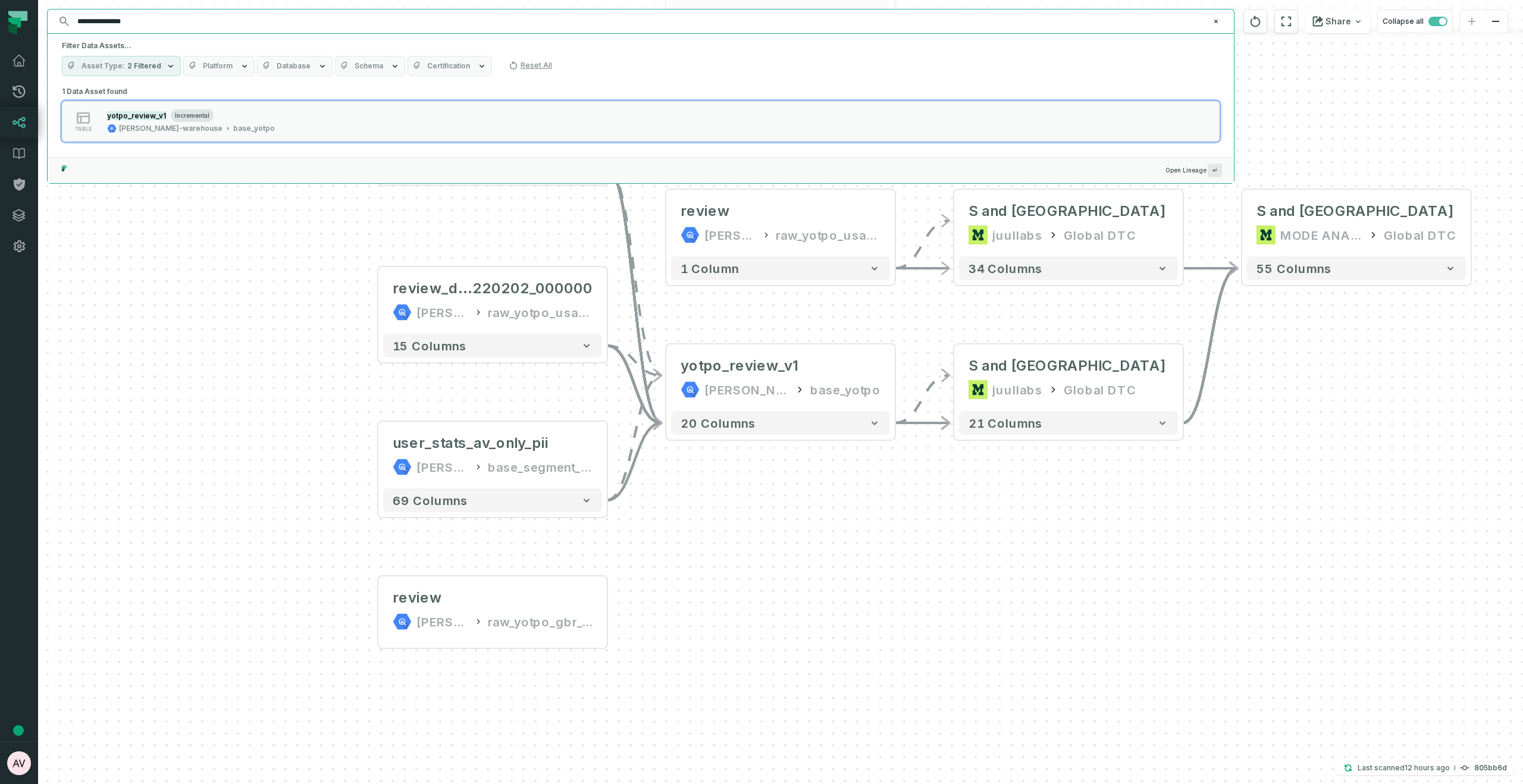
click at [1219, 22] on icon "Clear search query" at bounding box center [1216, 21] width 7 height 7
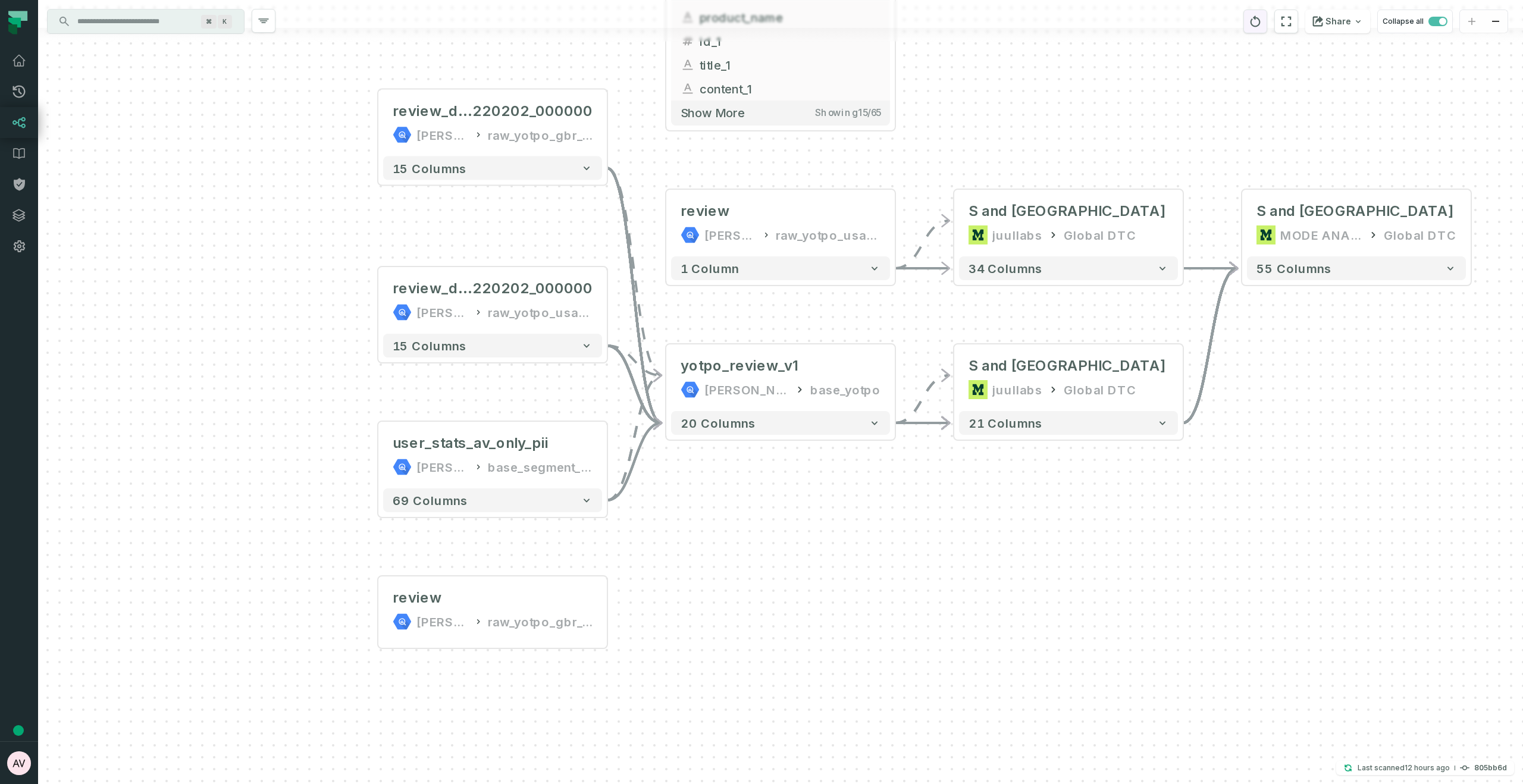
click at [1261, 24] on icon "reset" at bounding box center [1255, 21] width 10 height 11
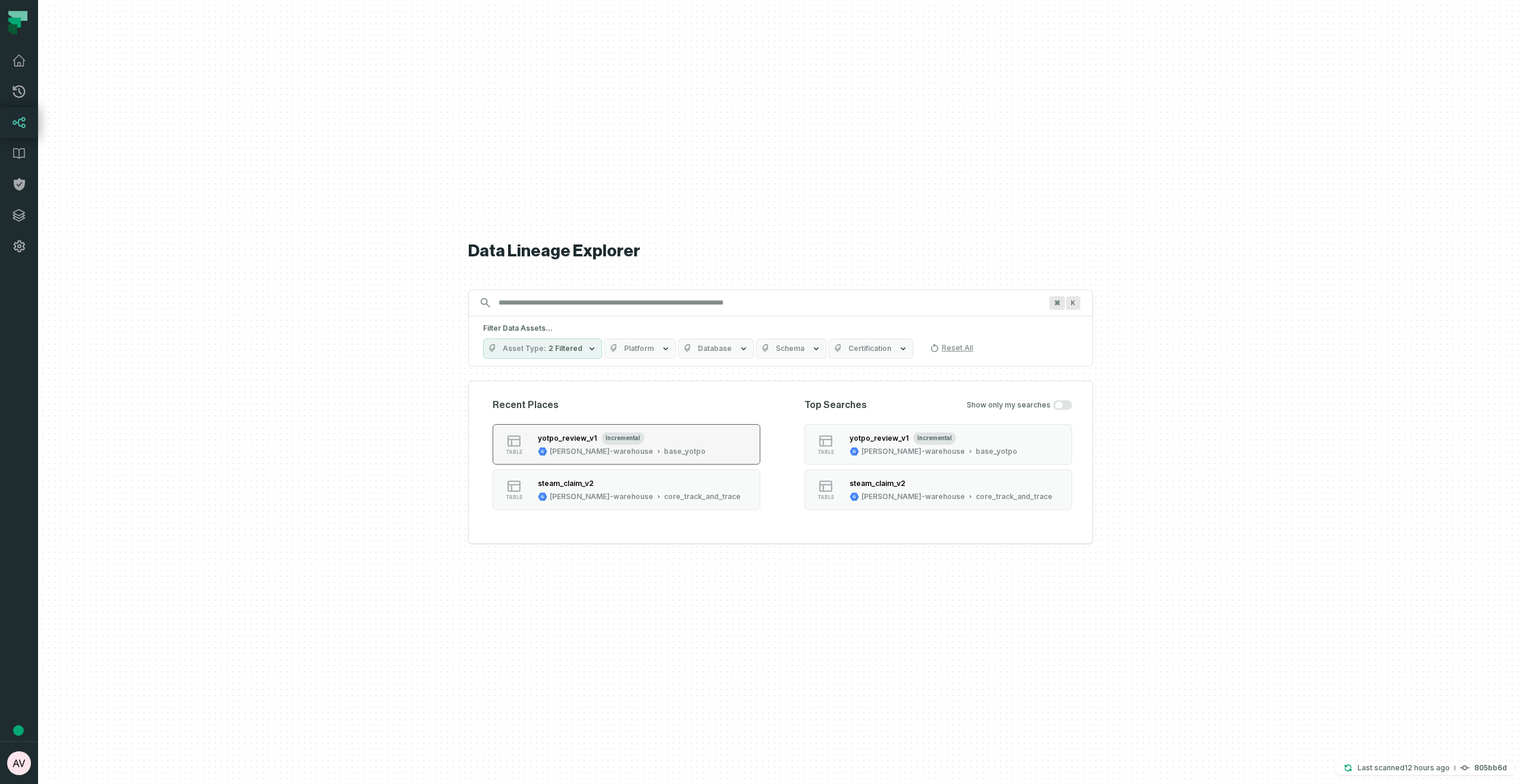
click at [581, 453] on div "juul-warehouse" at bounding box center [601, 451] width 104 height 9
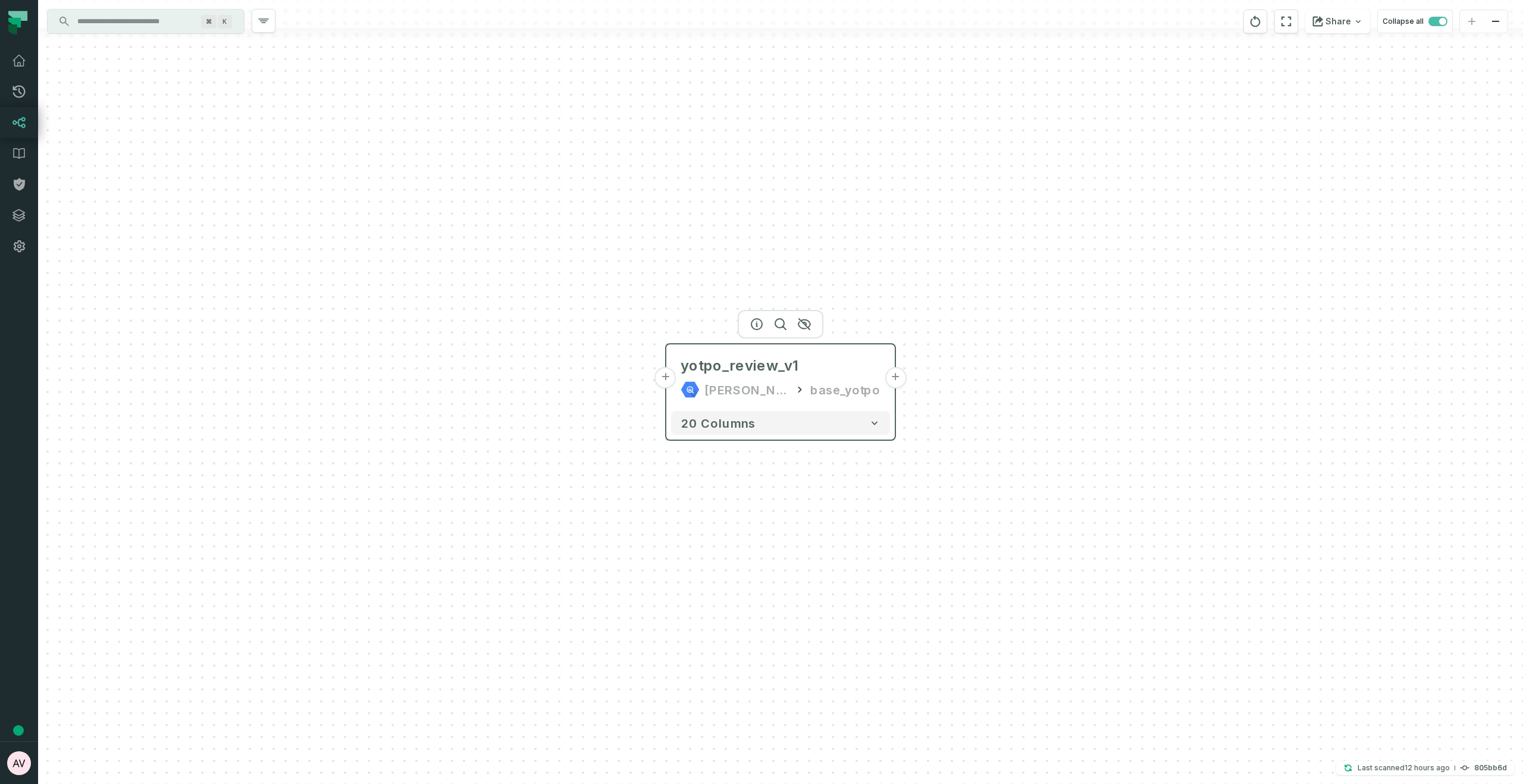
click at [895, 378] on button "+" at bounding box center [895, 378] width 21 height 21
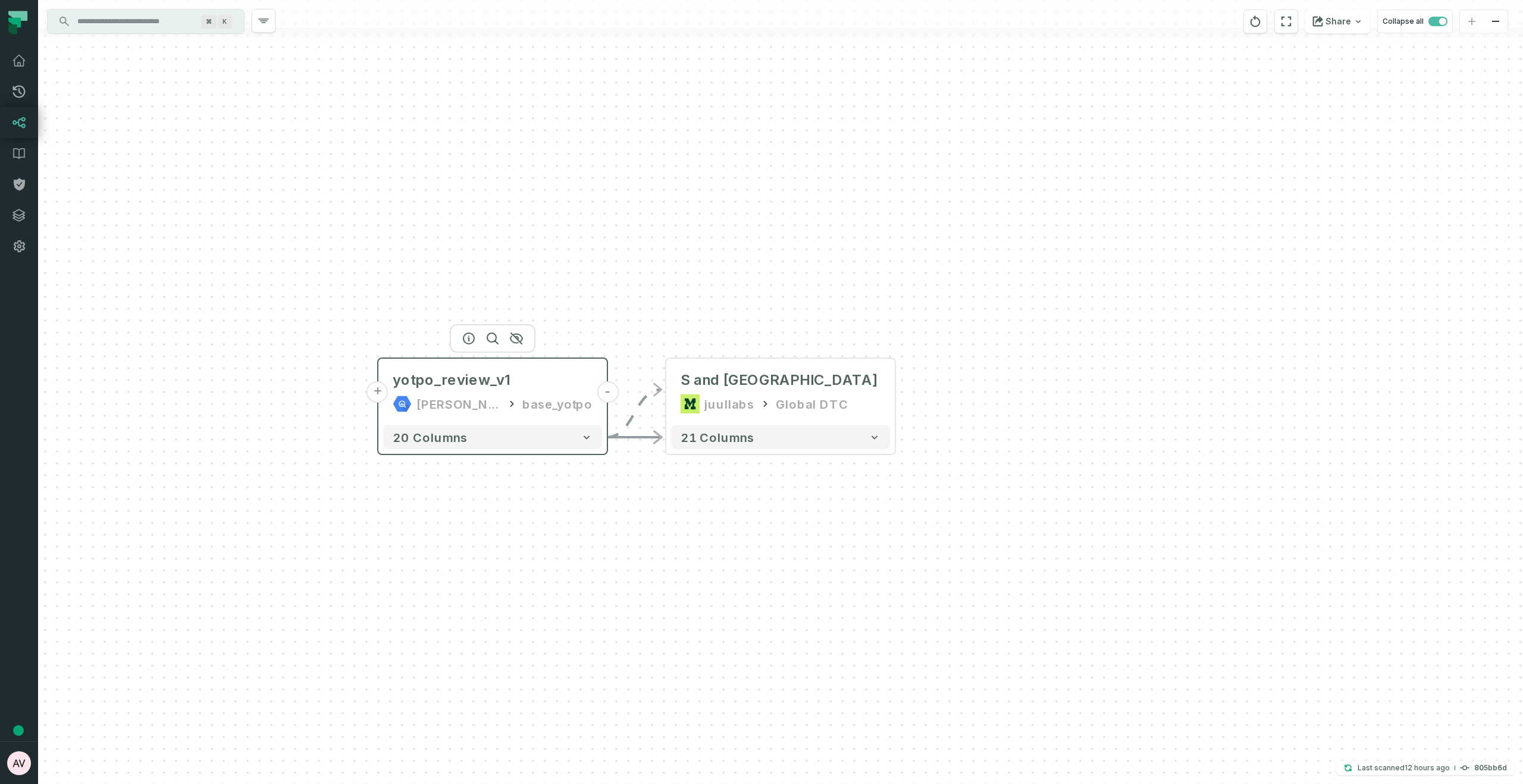
click at [380, 395] on button "+" at bounding box center [378, 392] width 21 height 21
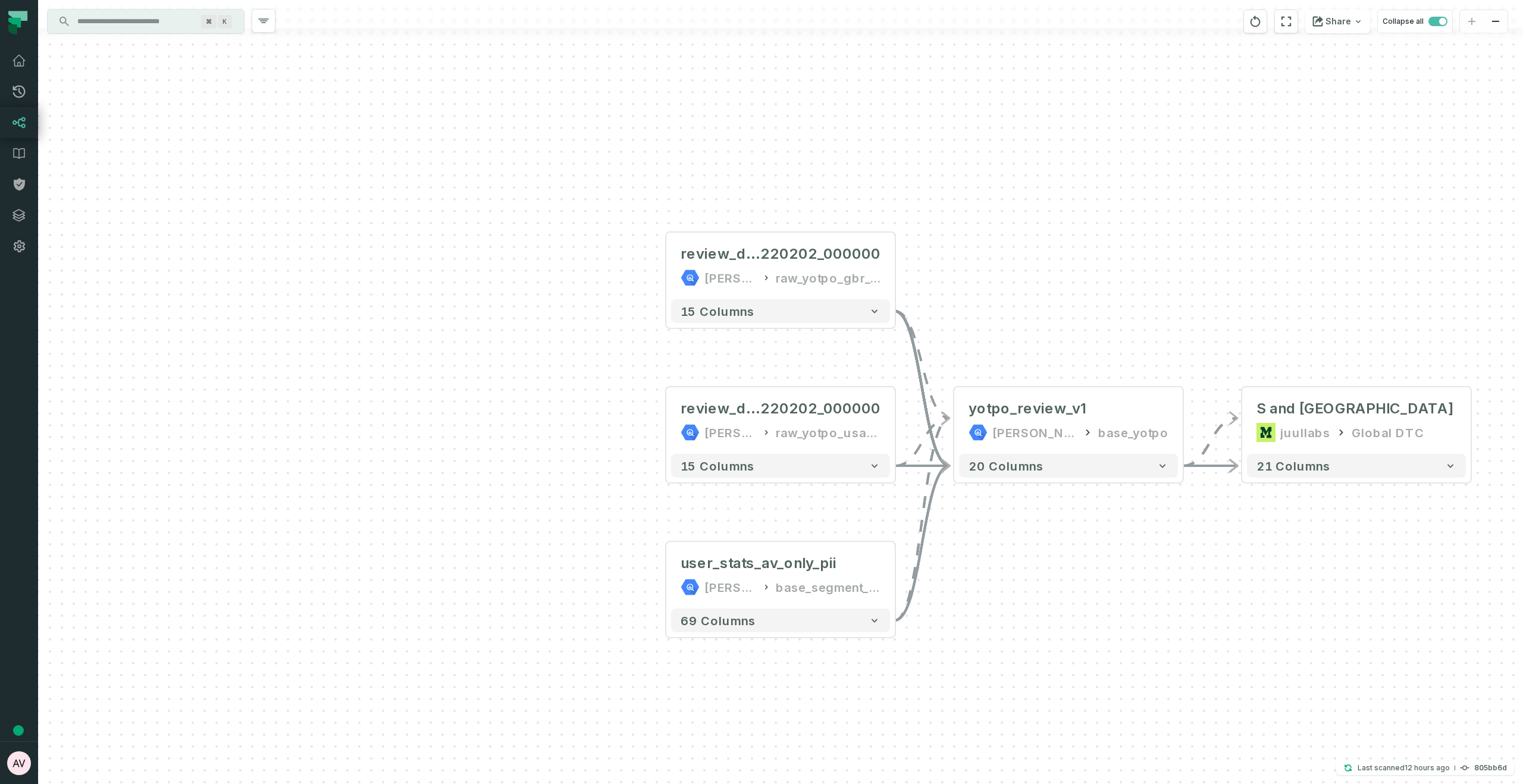
drag, startPoint x: 744, startPoint y: 373, endPoint x: 518, endPoint y: 371, distance: 226.0
click at [509, 377] on div "review_discontinued_20 220202_000000 juul-warehouse raw_yotpo_gbr_v2 - 15 colum…" at bounding box center [780, 392] width 1485 height 784
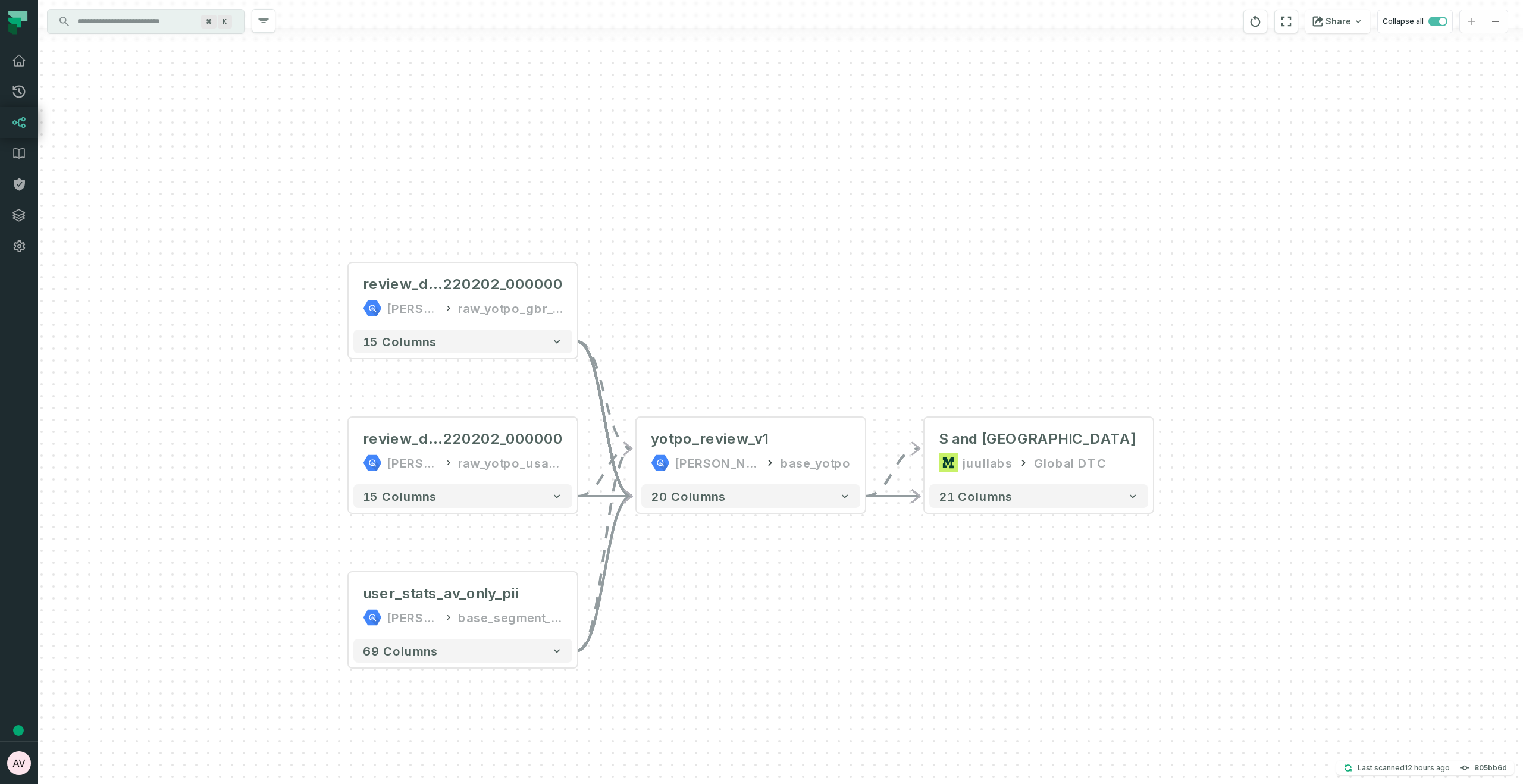
drag, startPoint x: 1301, startPoint y: 296, endPoint x: 1033, endPoint y: 309, distance: 268.3
click at [1033, 309] on div "review_discontinued_20 220202_000000 juul-warehouse raw_yotpo_gbr_v2 - 15 colum…" at bounding box center [780, 392] width 1485 height 784
click at [1154, 452] on button "+" at bounding box center [1154, 451] width 21 height 21
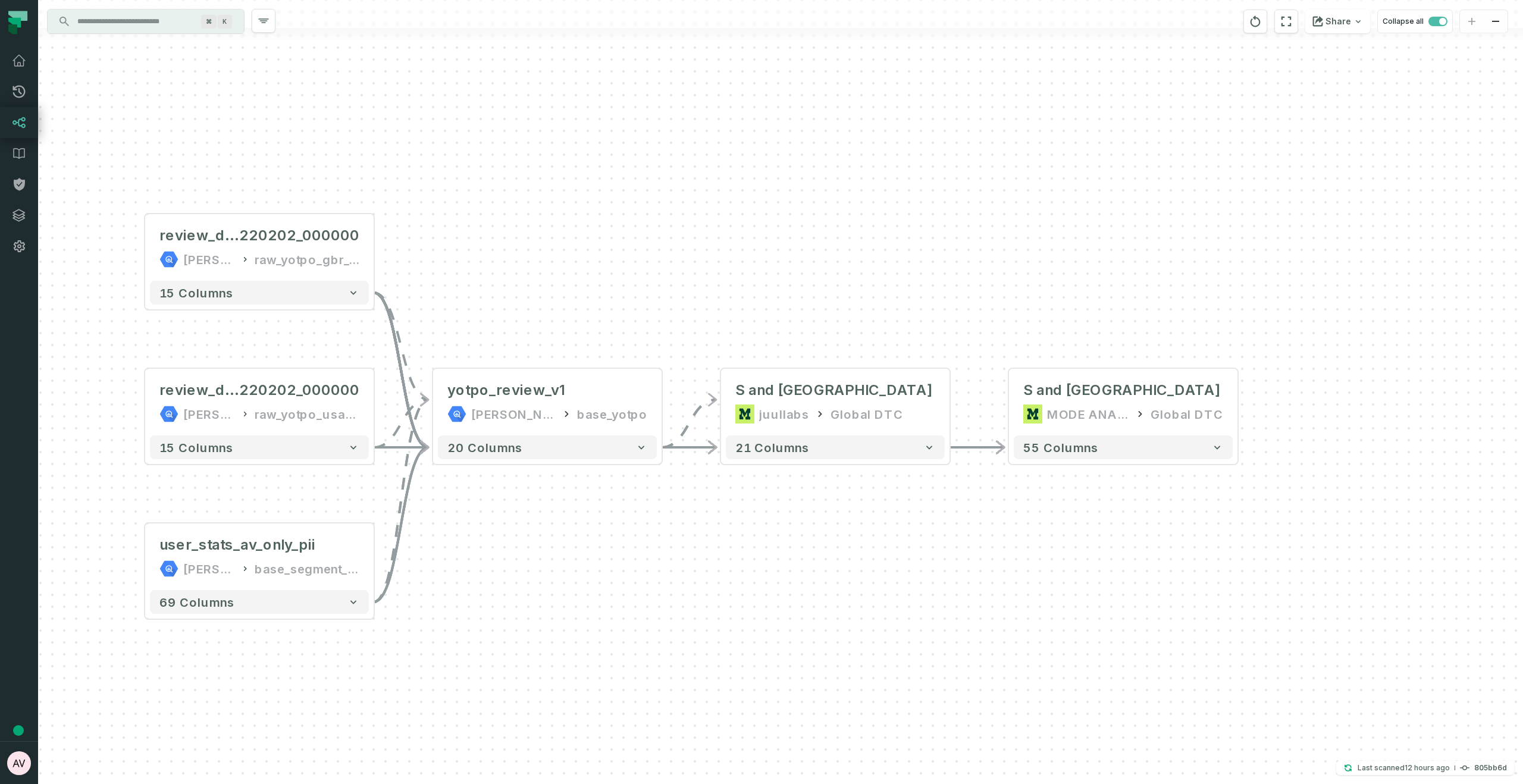
drag, startPoint x: 682, startPoint y: 528, endPoint x: 993, endPoint y: 531, distance: 311.0
click at [993, 500] on div "+ WIP Yotpo Reviews (U S and UK only) MODE ANALYTICS Global DTC 55 columns revi…" at bounding box center [780, 392] width 1485 height 784
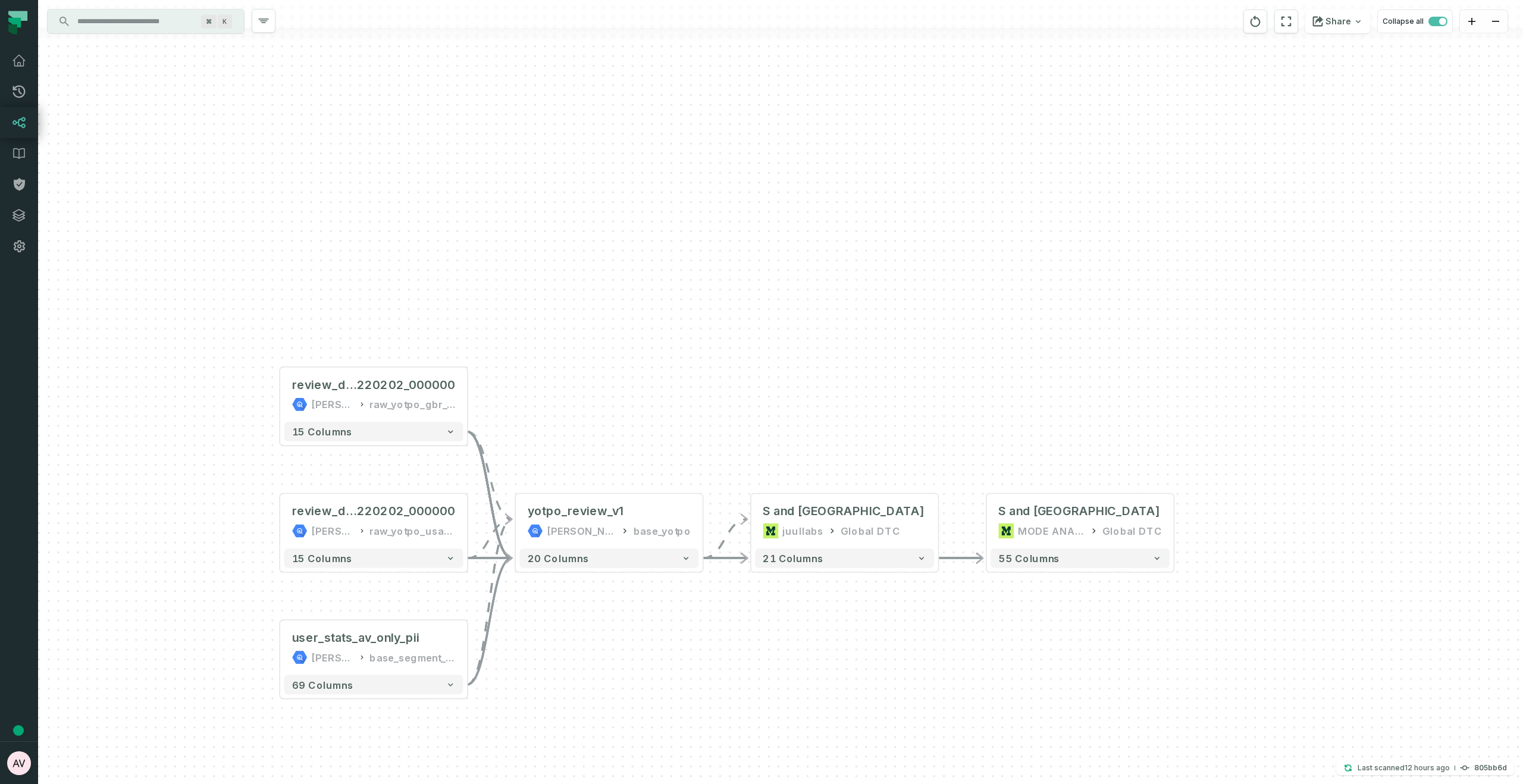
drag, startPoint x: 568, startPoint y: 237, endPoint x: 554, endPoint y: 357, distance: 120.8
click at [554, 357] on div "+ WIP Yotpo Reviews (U S and UK only) MODE ANALYTICS Global DTC 55 columns revi…" at bounding box center [780, 392] width 1485 height 784
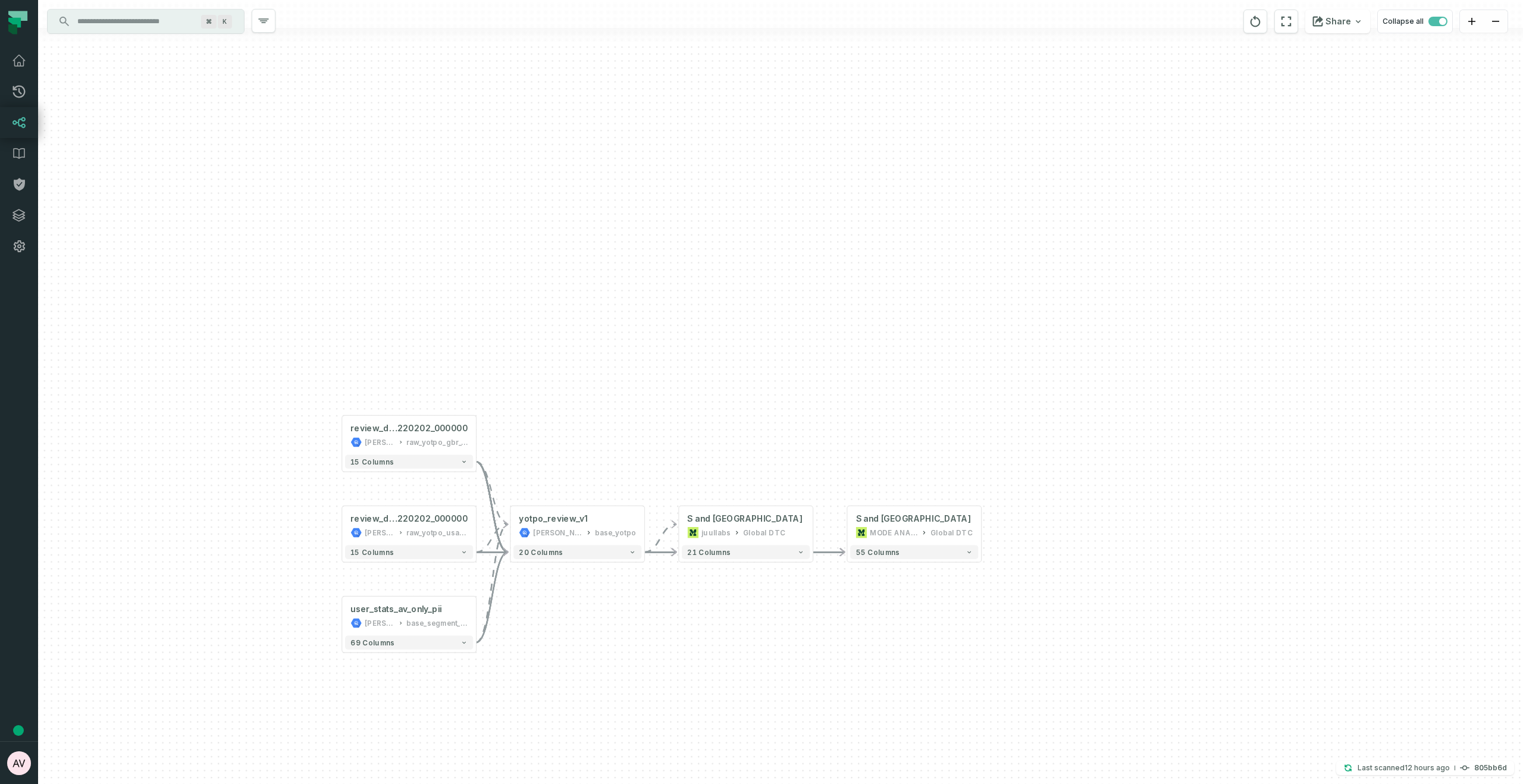
drag, startPoint x: 591, startPoint y: 395, endPoint x: 576, endPoint y: 426, distance: 34.4
click at [576, 426] on div "+ WIP Yotpo Reviews (U S and UK only) MODE ANALYTICS Global DTC 55 columns revi…" at bounding box center [780, 392] width 1485 height 784
click at [140, 26] on input "Discovery Provider cmdk menu" at bounding box center [135, 21] width 130 height 19
click at [1297, 315] on div "+ WIP Yotpo Reviews (U S and UK only) MODE ANALYTICS Global DTC 55 columns revi…" at bounding box center [780, 392] width 1485 height 784
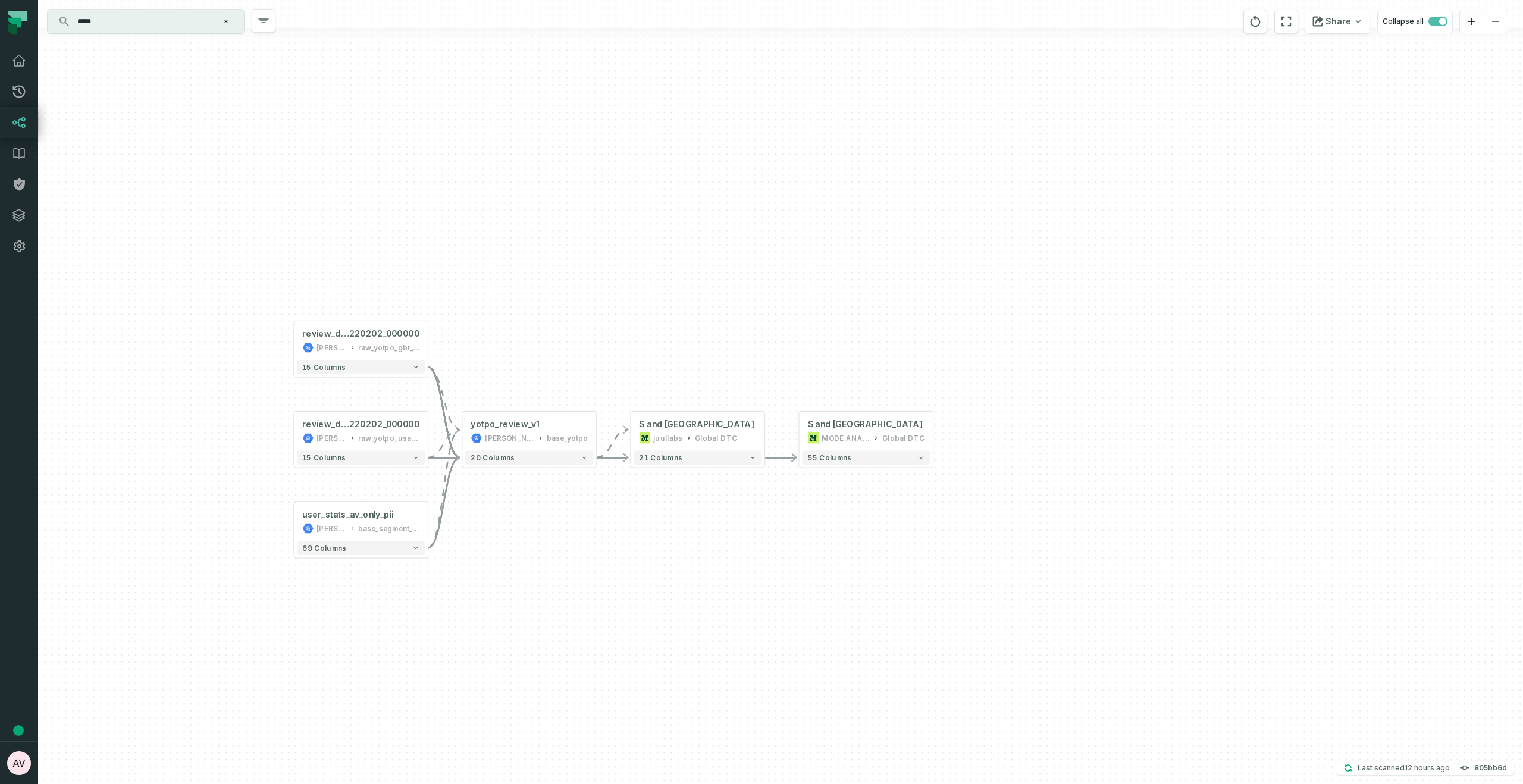
drag, startPoint x: 682, startPoint y: 334, endPoint x: 634, endPoint y: 241, distance: 104.7
click at [634, 240] on div "+ WIP Yotpo Reviews (U S and UK only) MODE ANALYTICS Global DTC 55 columns revi…" at bounding box center [780, 392] width 1485 height 784
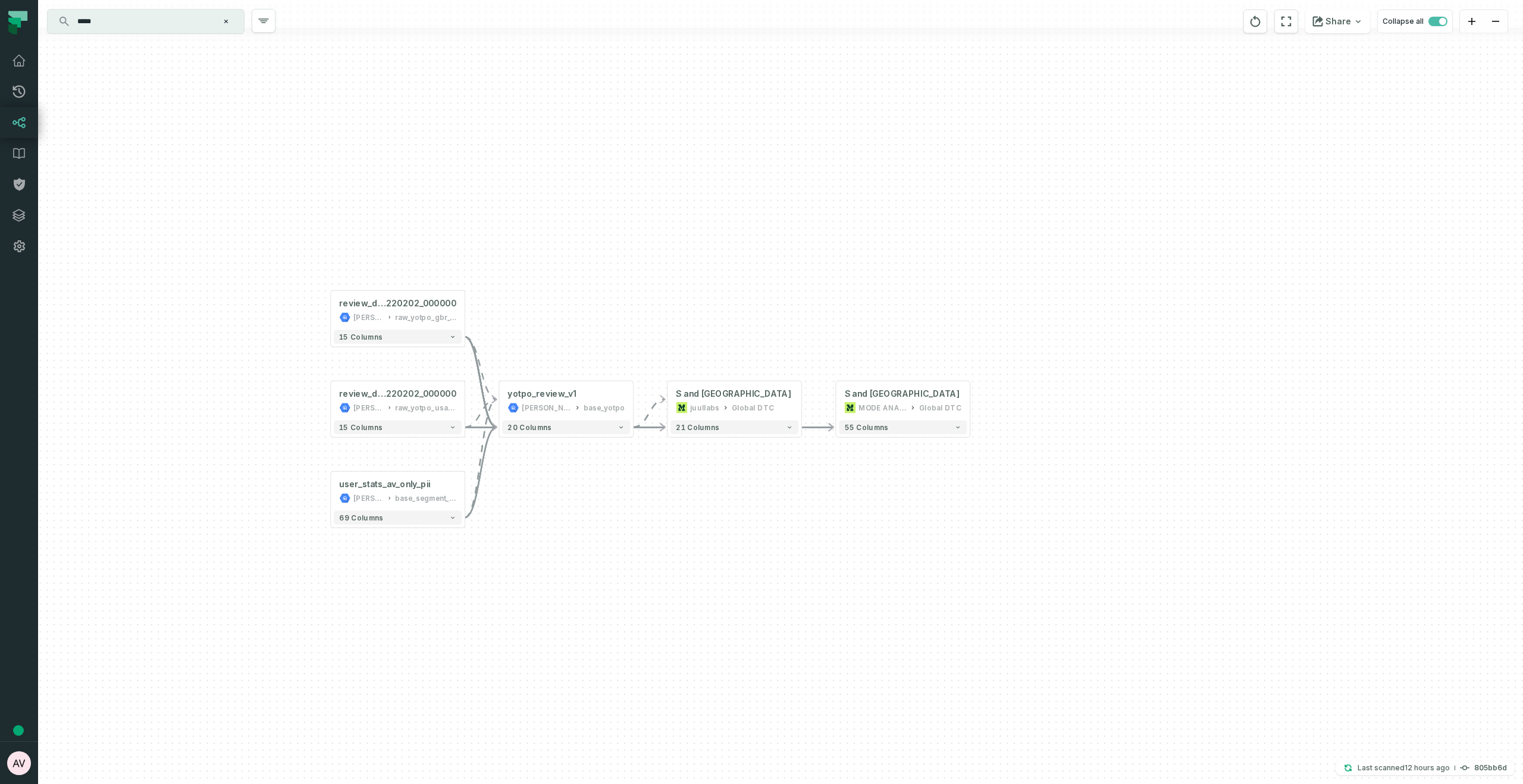
drag, startPoint x: 494, startPoint y: 334, endPoint x: 531, endPoint y: 304, distance: 47.6
click at [531, 304] on div "+ WIP Yotpo Reviews (U S and UK only) MODE ANALYTICS Global DTC 55 columns revi…" at bounding box center [780, 392] width 1485 height 784
click at [130, 16] on input "*****" at bounding box center [145, 21] width 149 height 19
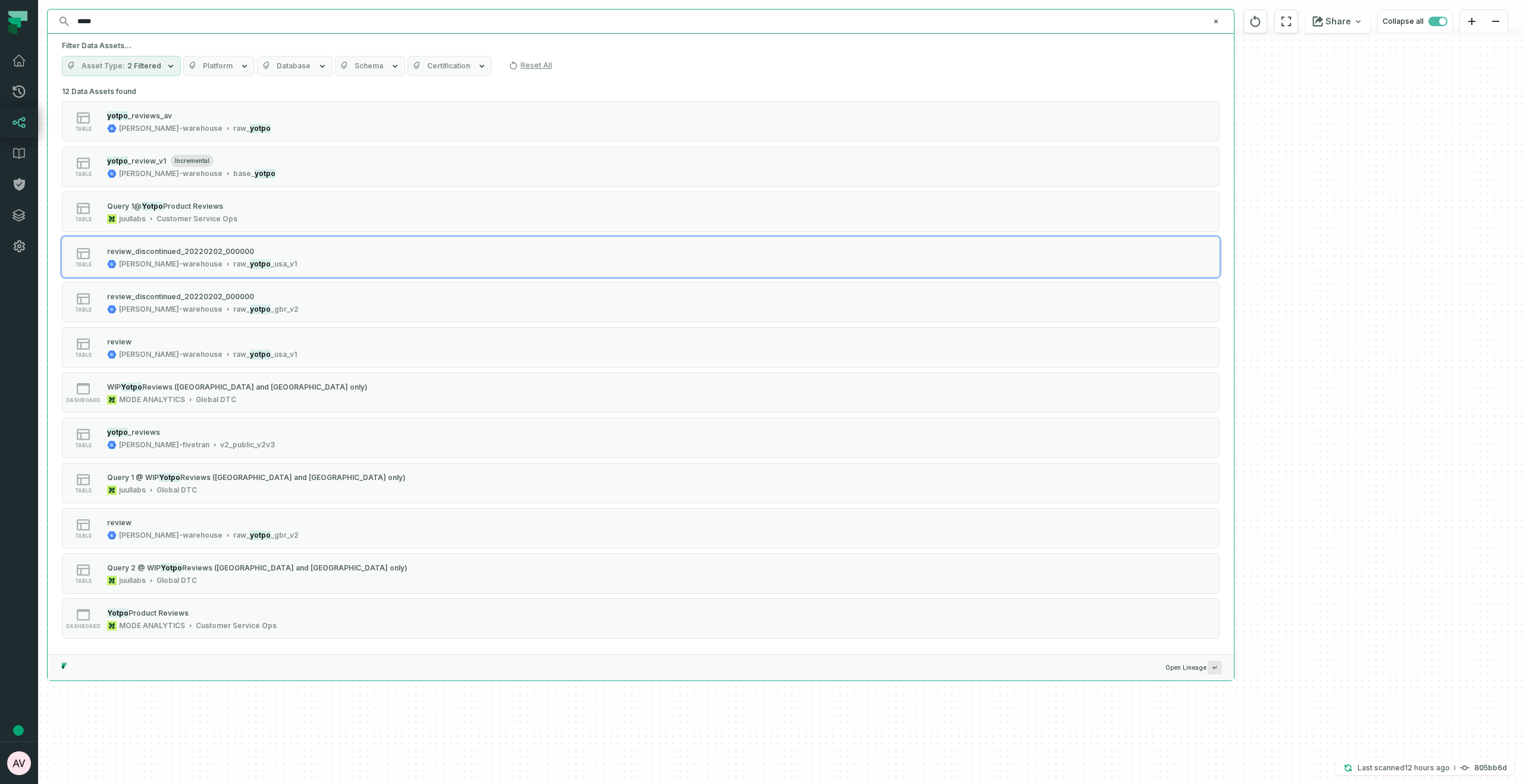
click at [132, 19] on input "*****" at bounding box center [639, 21] width 1138 height 19
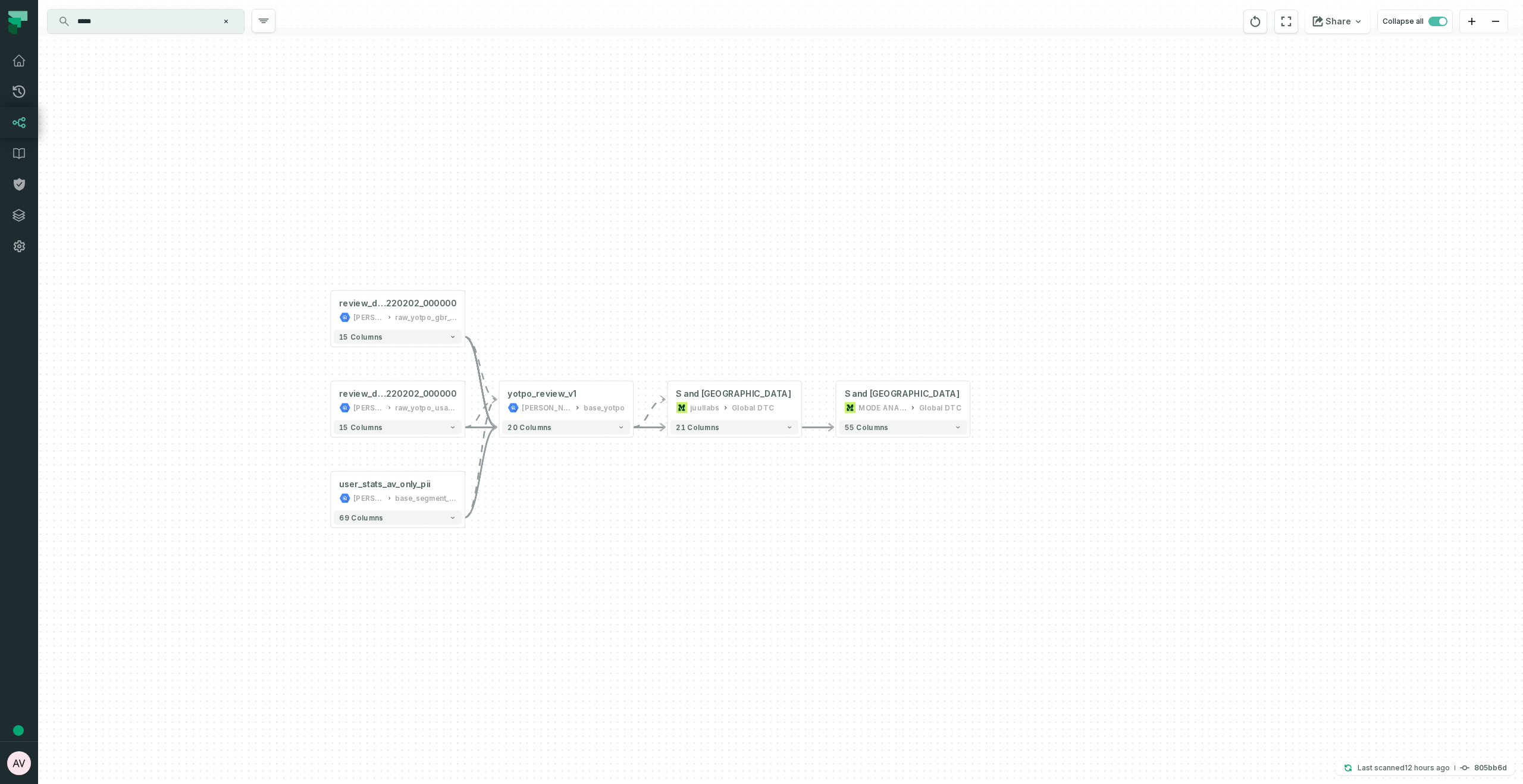
click at [465, 500] on div "+ WIP Yotpo Reviews (U S and UK only) MODE ANALYTICS Global DTC 55 columns revi…" at bounding box center [780, 392] width 1485 height 784
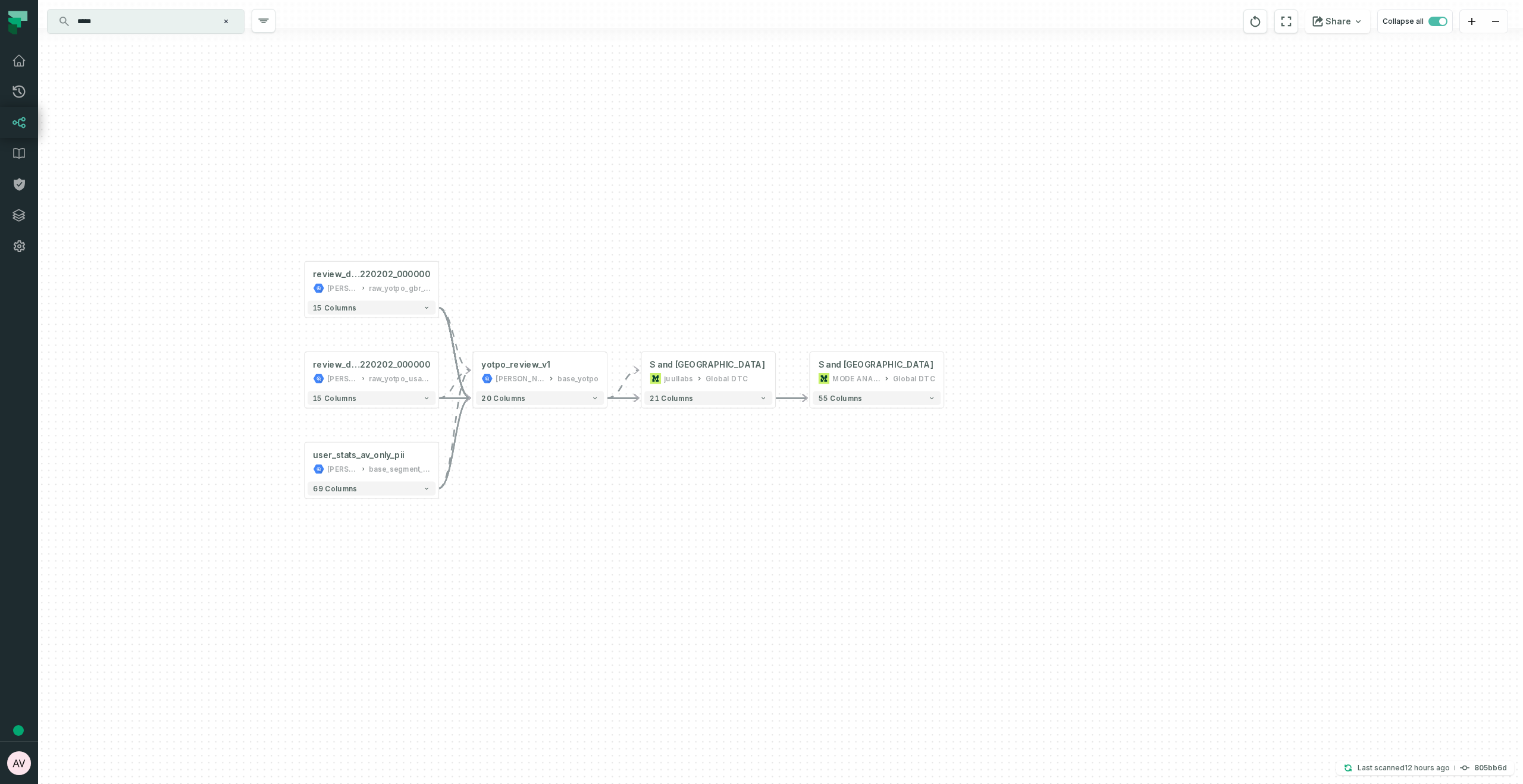
drag, startPoint x: 738, startPoint y: 667, endPoint x: 714, endPoint y: 637, distance: 38.4
click at [714, 500] on div "+ WIP Yotpo Reviews (U S and UK only) MODE ANALYTICS Global DTC 55 columns revi…" at bounding box center [780, 392] width 1485 height 784
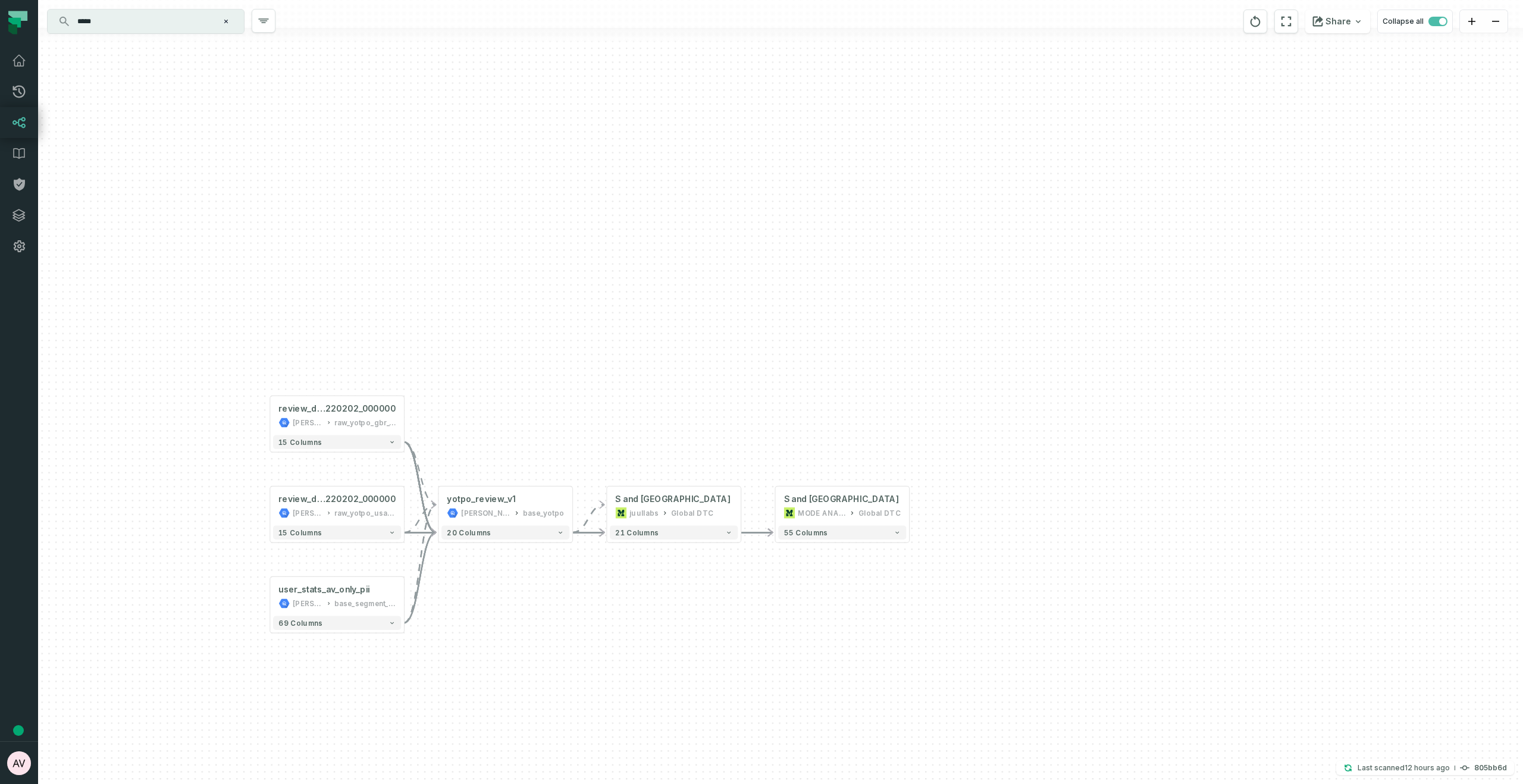
drag, startPoint x: 613, startPoint y: 249, endPoint x: 546, endPoint y: 399, distance: 164.3
click at [545, 406] on div "+ WIP Yotpo Reviews (U S and UK only) MODE ANALYTICS Global DTC 55 columns revi…" at bounding box center [780, 392] width 1485 height 784
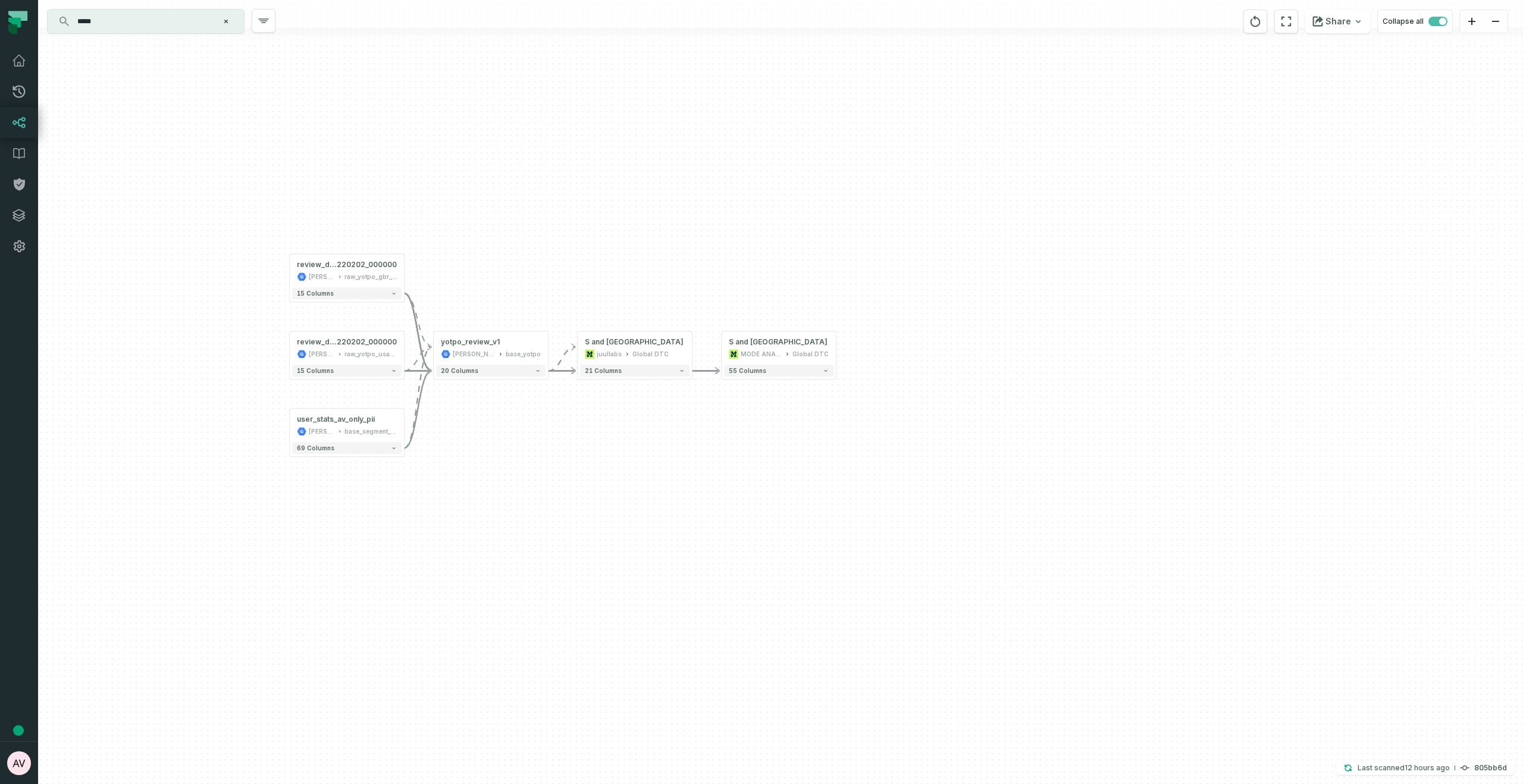
drag, startPoint x: 871, startPoint y: 264, endPoint x: 859, endPoint y: 146, distance: 118.6
click at [859, 146] on div "+ WIP Yotpo Reviews (U S and UK only) MODE ANALYTICS Global DTC 55 columns revi…" at bounding box center [780, 392] width 1485 height 784
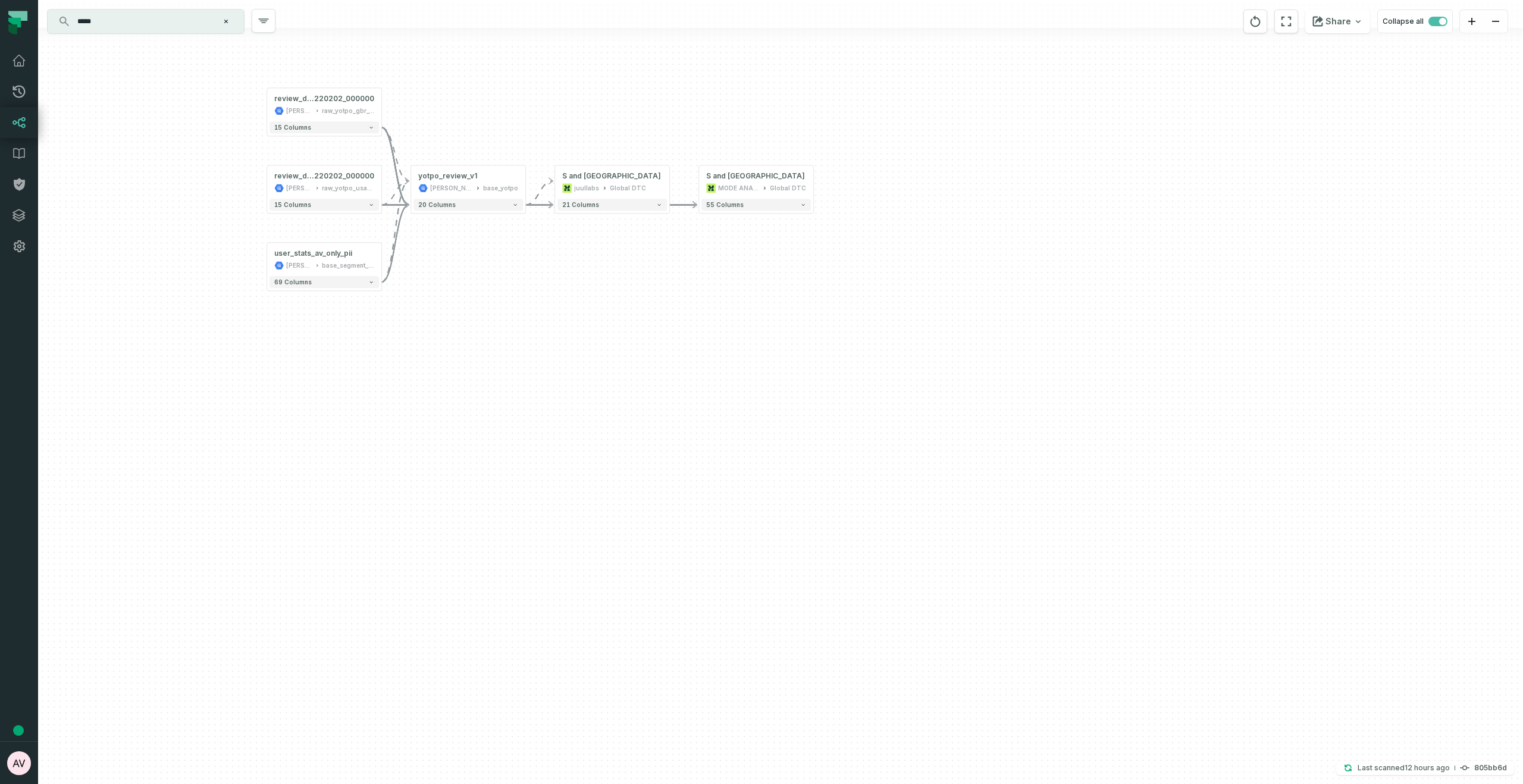
drag, startPoint x: 667, startPoint y: 226, endPoint x: 642, endPoint y: 62, distance: 165.9
click at [642, 62] on div "+ WIP Yotpo Reviews (U S and UK only) MODE ANALYTICS Global DTC 55 columns revi…" at bounding box center [780, 392] width 1485 height 784
click at [121, 24] on input "*****" at bounding box center [145, 21] width 149 height 19
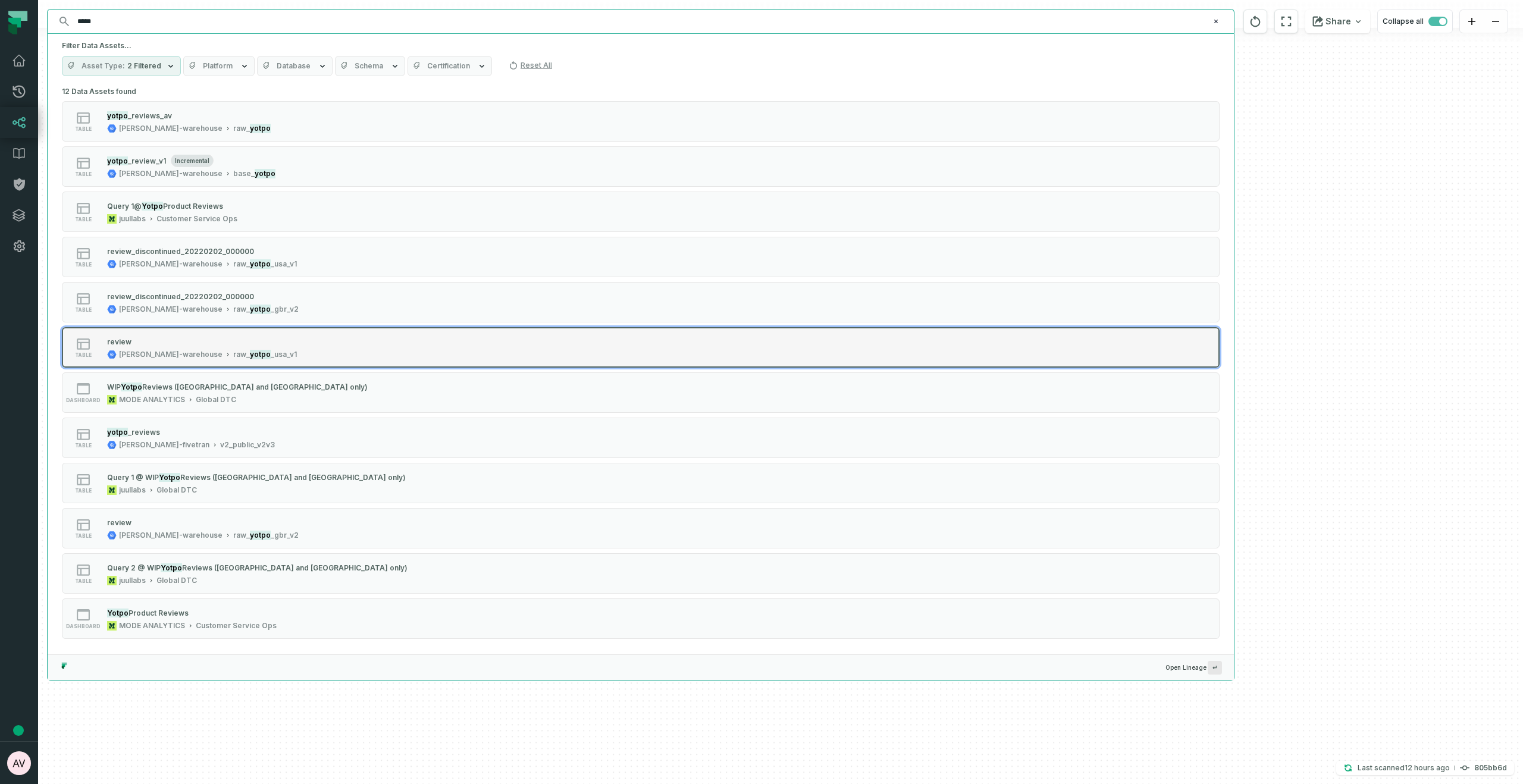
click at [270, 345] on div "table review juul-warehouse r aw_ yotpo _usa_v1" at bounding box center [213, 347] width 297 height 24
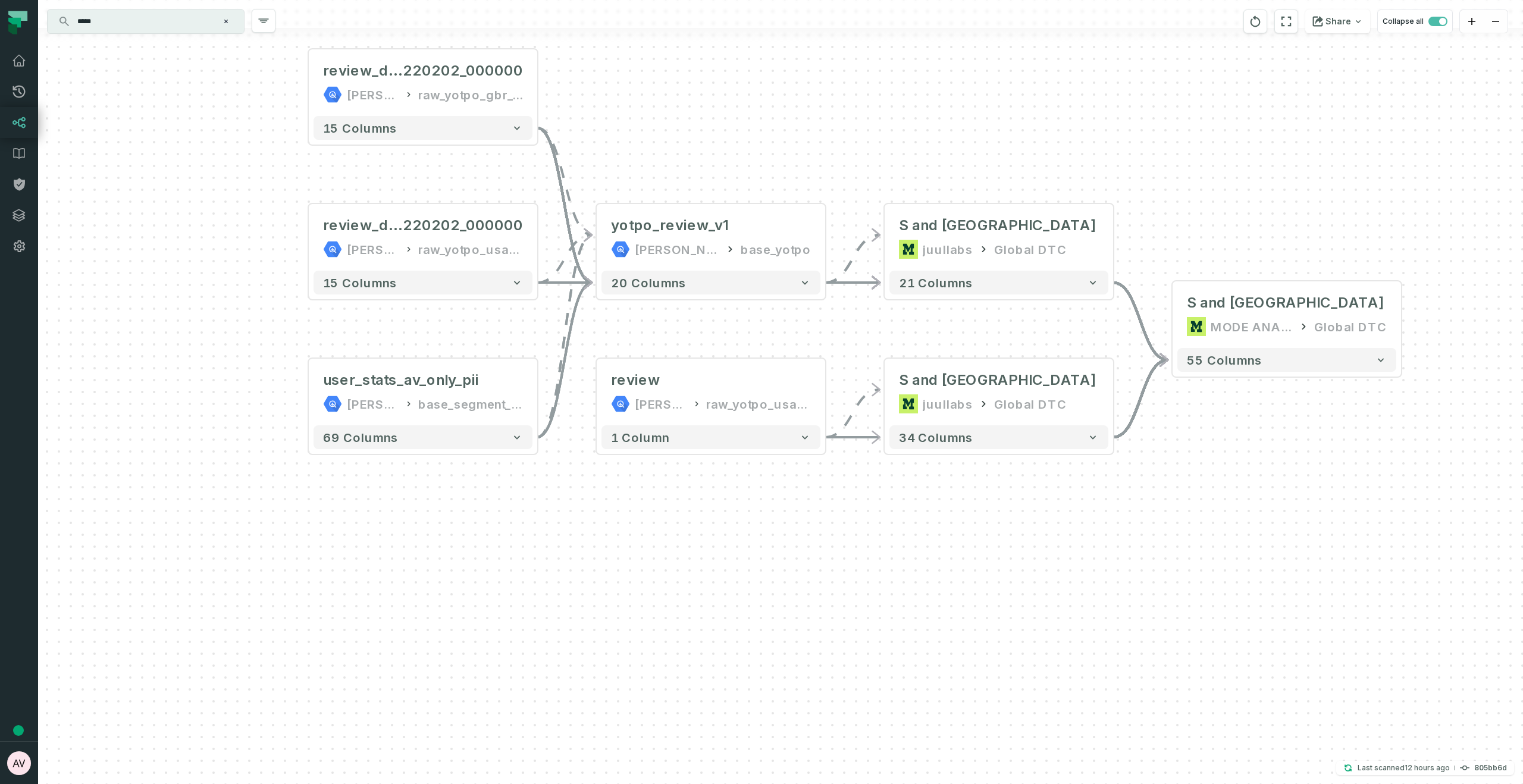
drag, startPoint x: 1080, startPoint y: 579, endPoint x: 1015, endPoint y: 566, distance: 66.3
click at [1015, 500] on div "- WIP Yotpo Reviews (U S and UK only) MODE ANALYTICS Global DTC 55 columns revi…" at bounding box center [780, 392] width 1485 height 784
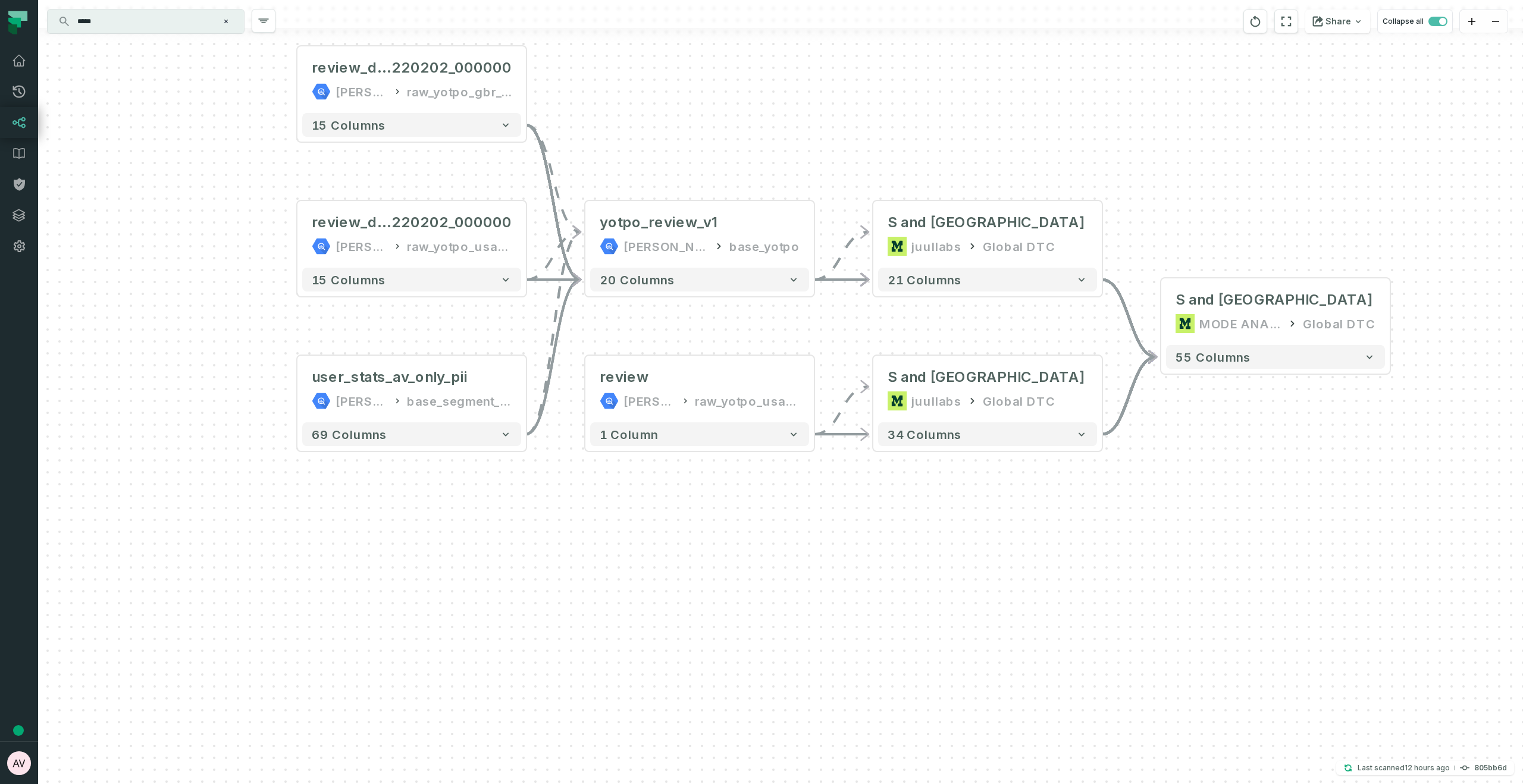
drag, startPoint x: 1004, startPoint y: 560, endPoint x: 996, endPoint y: 557, distance: 8.5
click at [996, 500] on div "- WIP Yotpo Reviews (U S and UK only) MODE ANALYTICS Global DTC 55 columns revi…" at bounding box center [780, 392] width 1485 height 784
click at [995, 500] on div "- WIP Yotpo Reviews (U S and UK only) MODE ANALYTICS Global DTC 55 columns revi…" at bounding box center [780, 392] width 1485 height 784
click at [1277, 304] on span "S and UK only)" at bounding box center [1292, 299] width 237 height 19
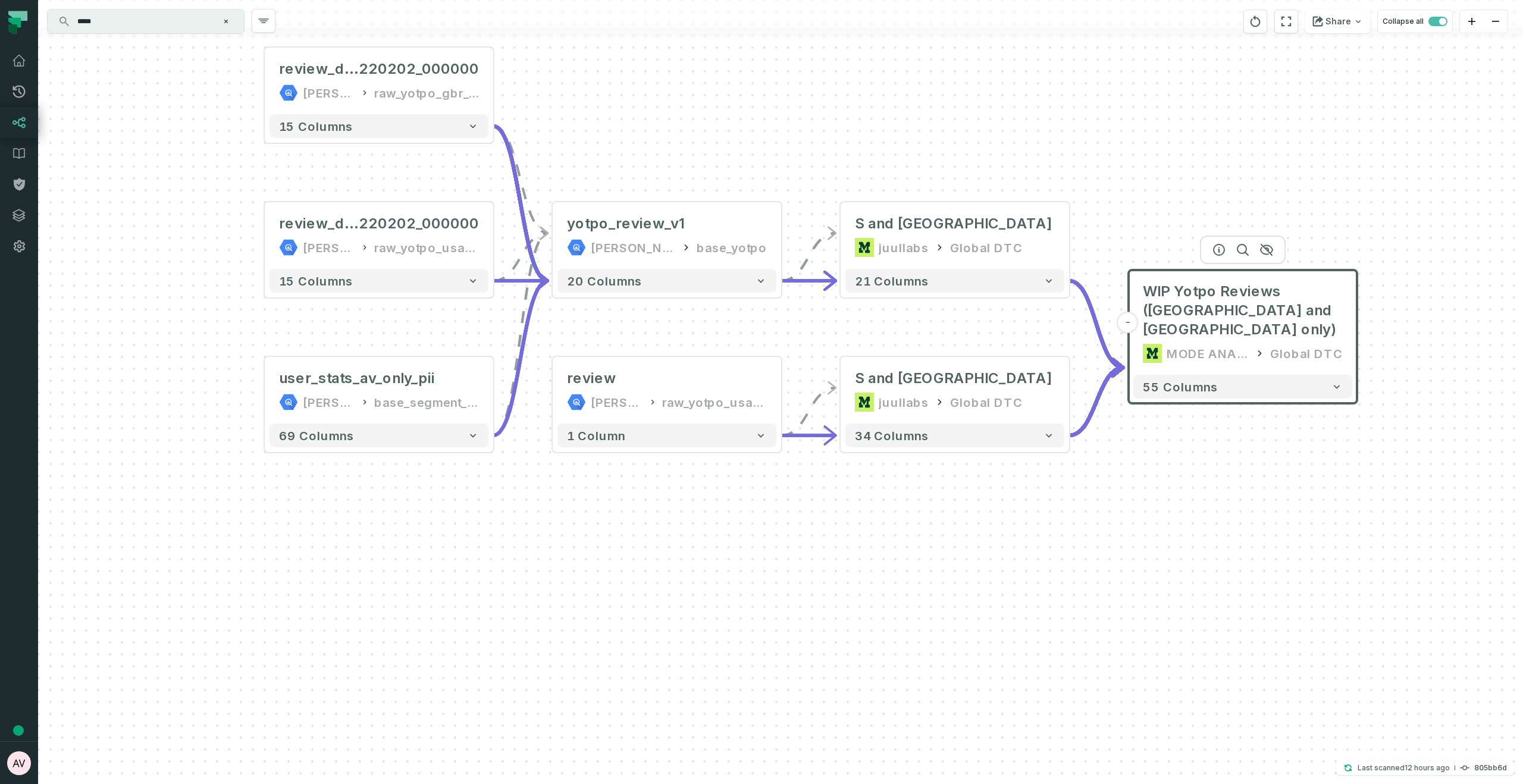
drag, startPoint x: 1451, startPoint y: 392, endPoint x: 1419, endPoint y: 384, distance: 33.0
click at [1297, 384] on div "- WIP Yotpo Reviews (US and UK only) MODE ANALYTICS Global DTC 55 columns revie…" at bounding box center [780, 392] width 1485 height 784
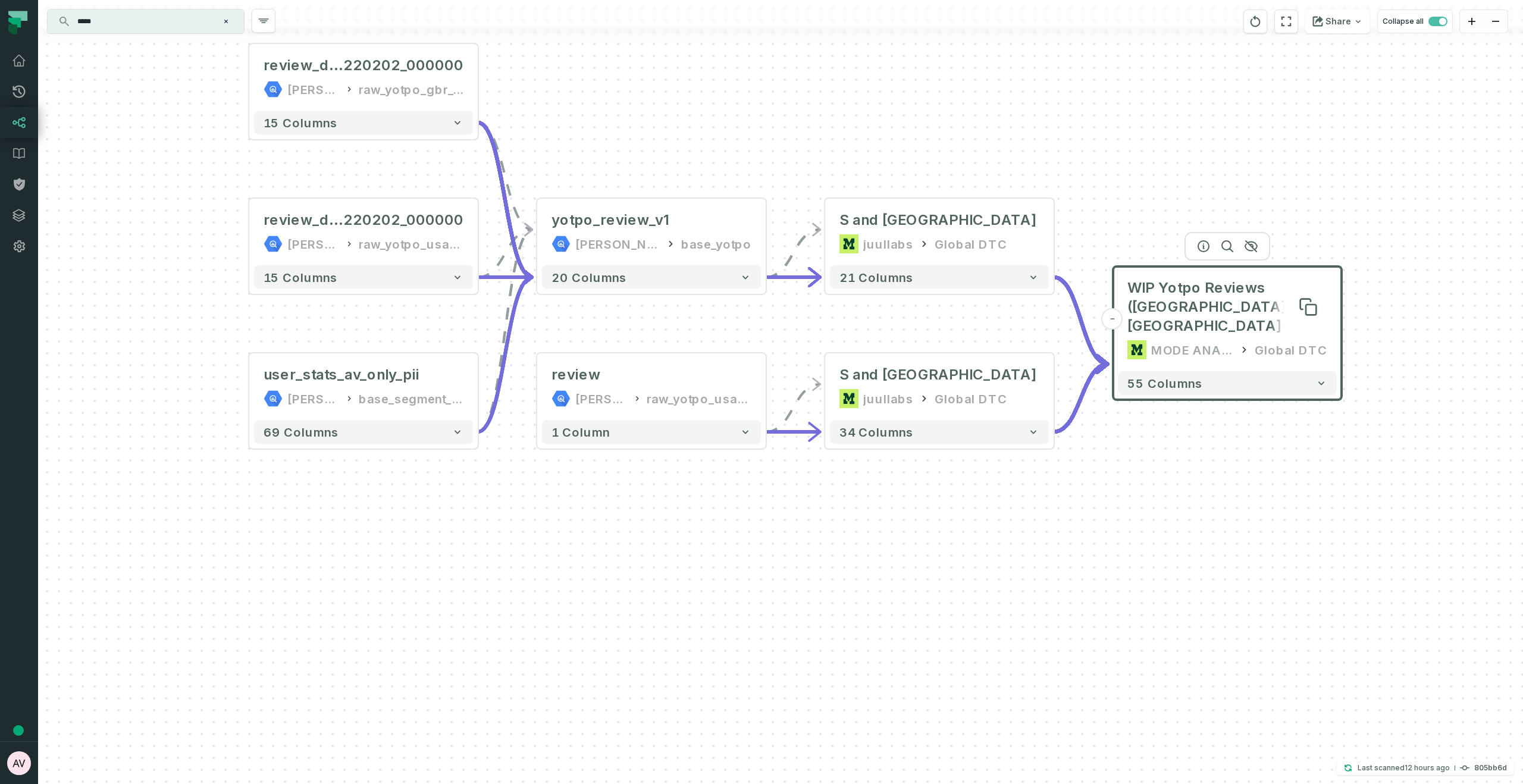
drag, startPoint x: 1218, startPoint y: 311, endPoint x: 1202, endPoint y: 307, distance: 16.5
click at [1202, 307] on span "WIP Yotpo Reviews (US and UK only)" at bounding box center [1227, 307] width 200 height 57
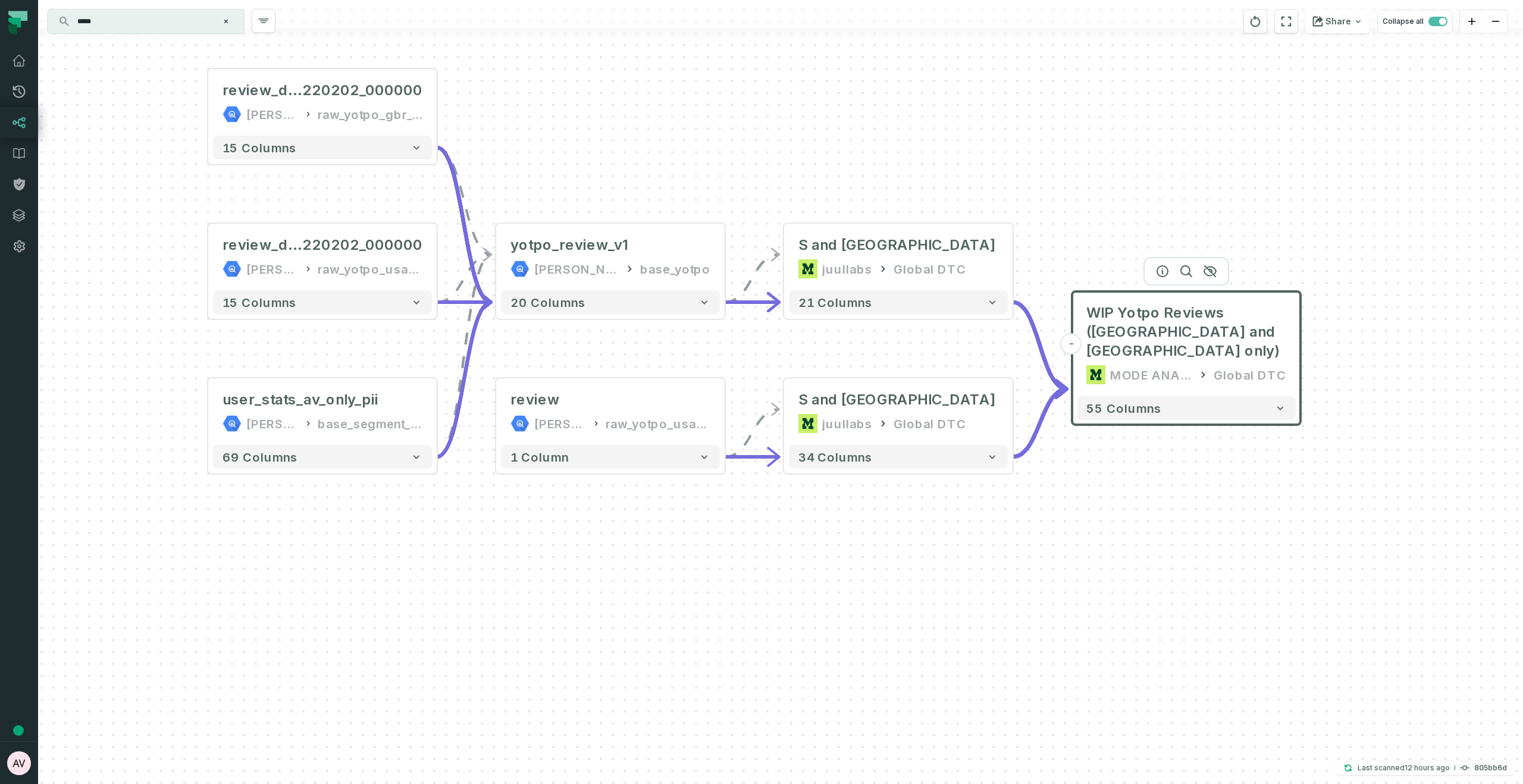
drag, startPoint x: 1265, startPoint y: 522, endPoint x: 1229, endPoint y: 543, distance: 41.7
click at [1227, 500] on div "- WIP Yotpo Reviews (US and UK only) MODE ANALYTICS Global DTC 55 columns revie…" at bounding box center [780, 392] width 1485 height 784
click at [1093, 309] on span "WIP Yotpo Reviews (US and UK only)" at bounding box center [1188, 331] width 200 height 57
click at [1268, 329] on icon at bounding box center [1272, 334] width 10 height 10
drag, startPoint x: 705, startPoint y: 191, endPoint x: 697, endPoint y: 242, distance: 51.6
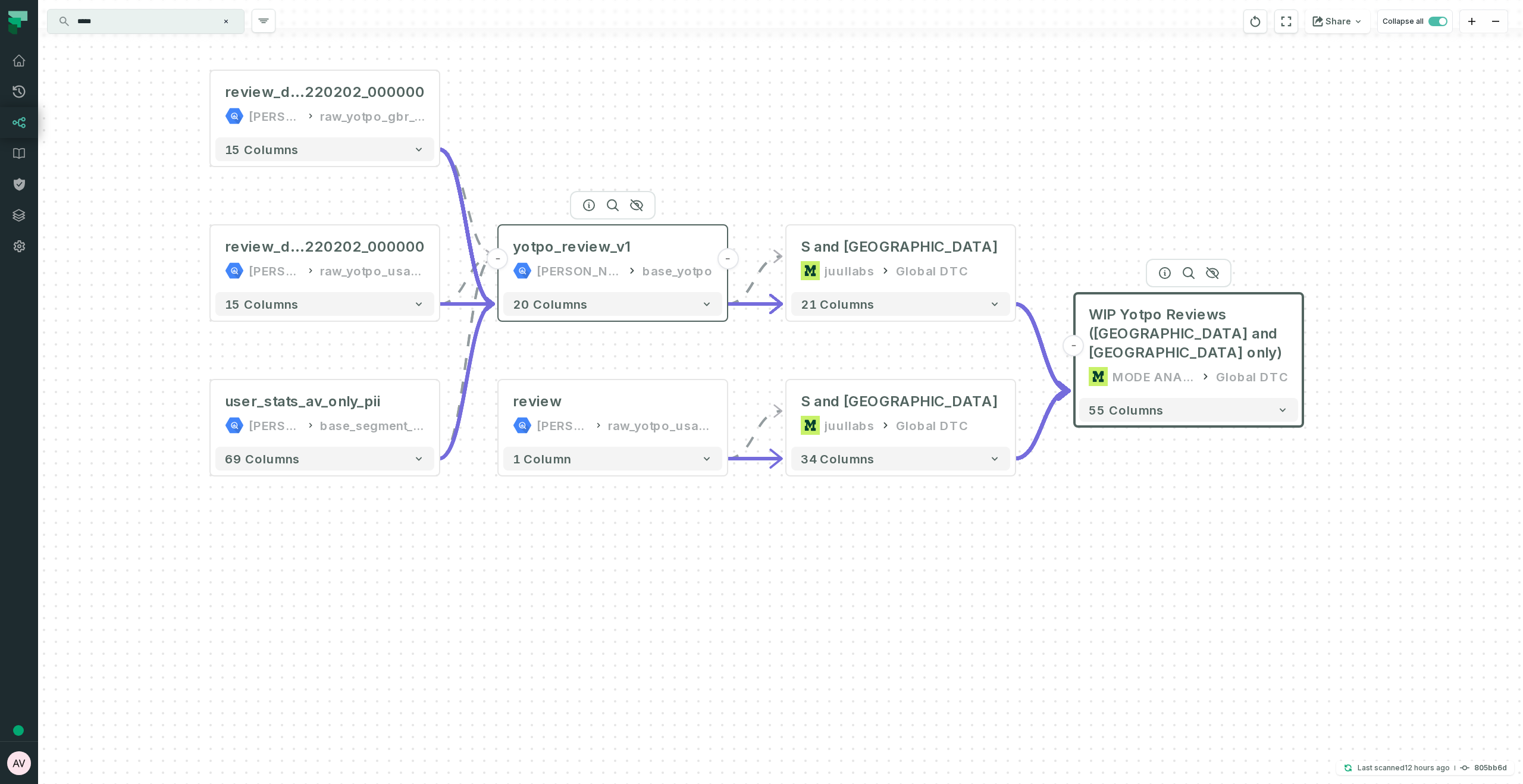
click at [697, 242] on header "- yotpo_review_v1 juul-warehouse base_yotpo -" at bounding box center [612, 256] width 228 height 62
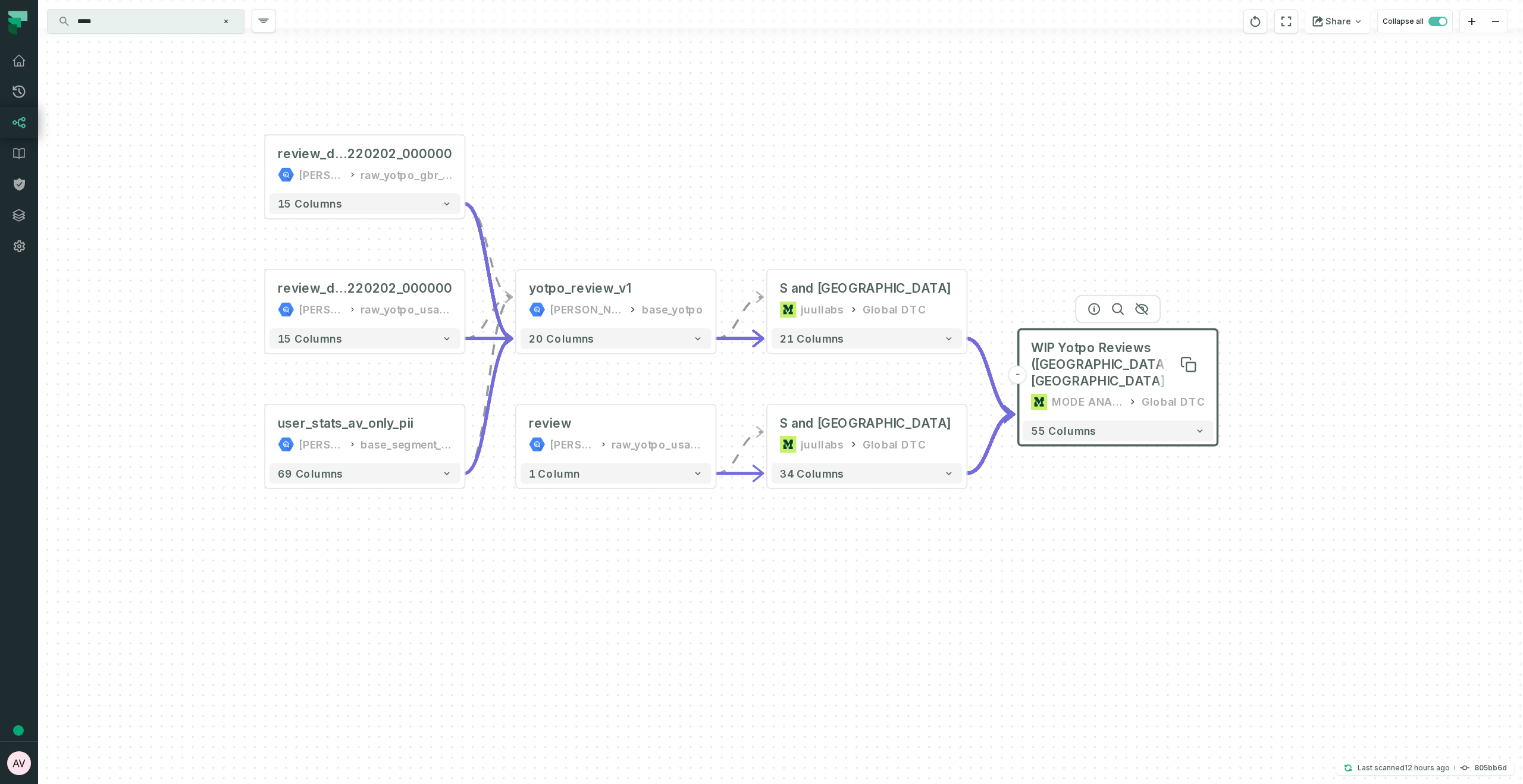
click at [1090, 367] on span "WIP Yotpo Reviews (US and UK only)" at bounding box center [1118, 364] width 174 height 50
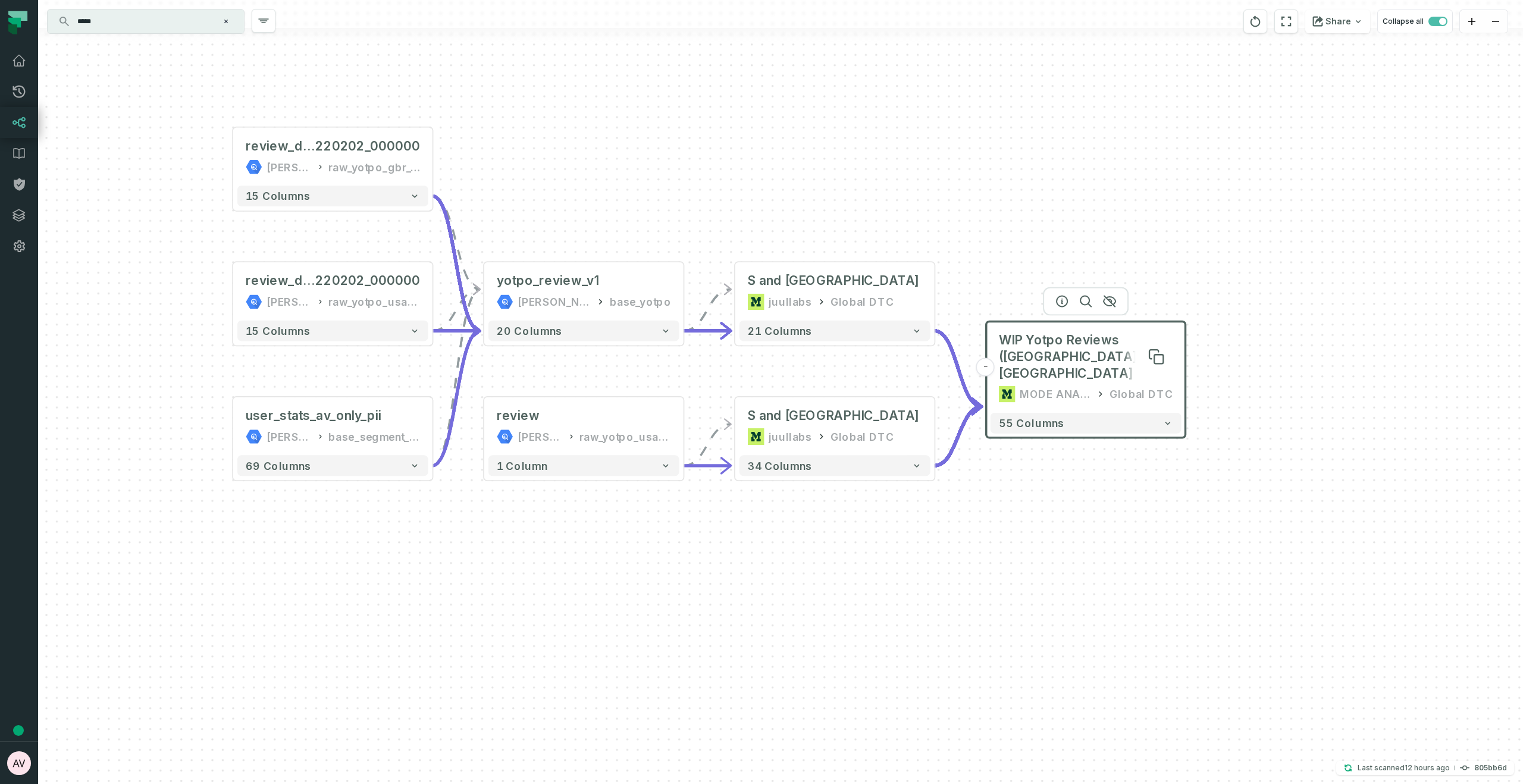
drag, startPoint x: 1077, startPoint y: 369, endPoint x: 1046, endPoint y: 362, distance: 31.8
click at [1046, 362] on span "WIP Yotpo Reviews (US and UK only)" at bounding box center [1086, 357] width 174 height 50
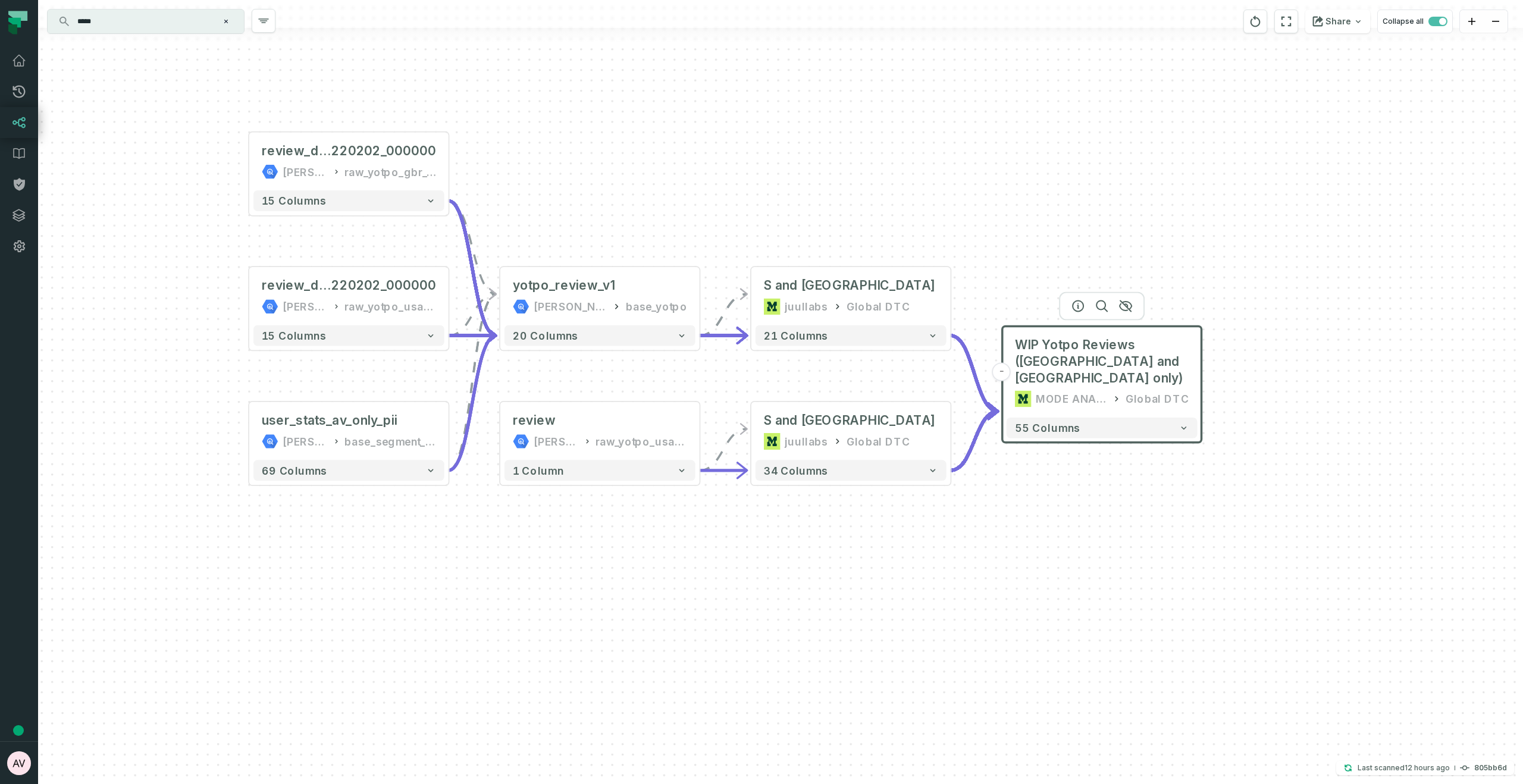
drag, startPoint x: 995, startPoint y: 339, endPoint x: 1025, endPoint y: 347, distance: 31.0
click at [1025, 347] on div "WIP Yotpo Reviews (US and UK only) MODE ANALYTICS Global DTC" at bounding box center [1102, 371] width 191 height 82
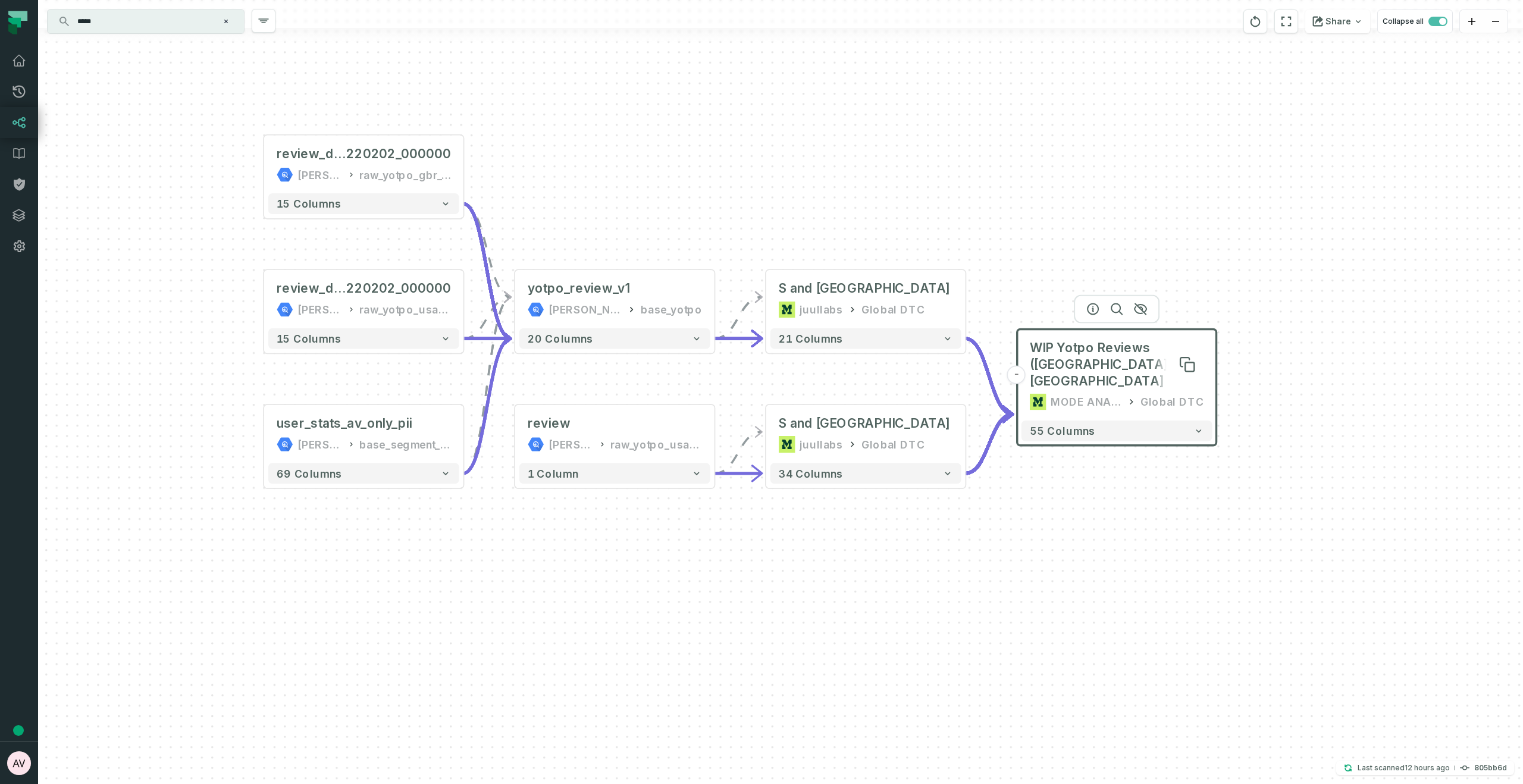
click at [1039, 350] on span "WIP Yotpo Reviews (US and UK only)" at bounding box center [1116, 364] width 174 height 50
click at [163, 30] on input "*****" at bounding box center [145, 21] width 149 height 19
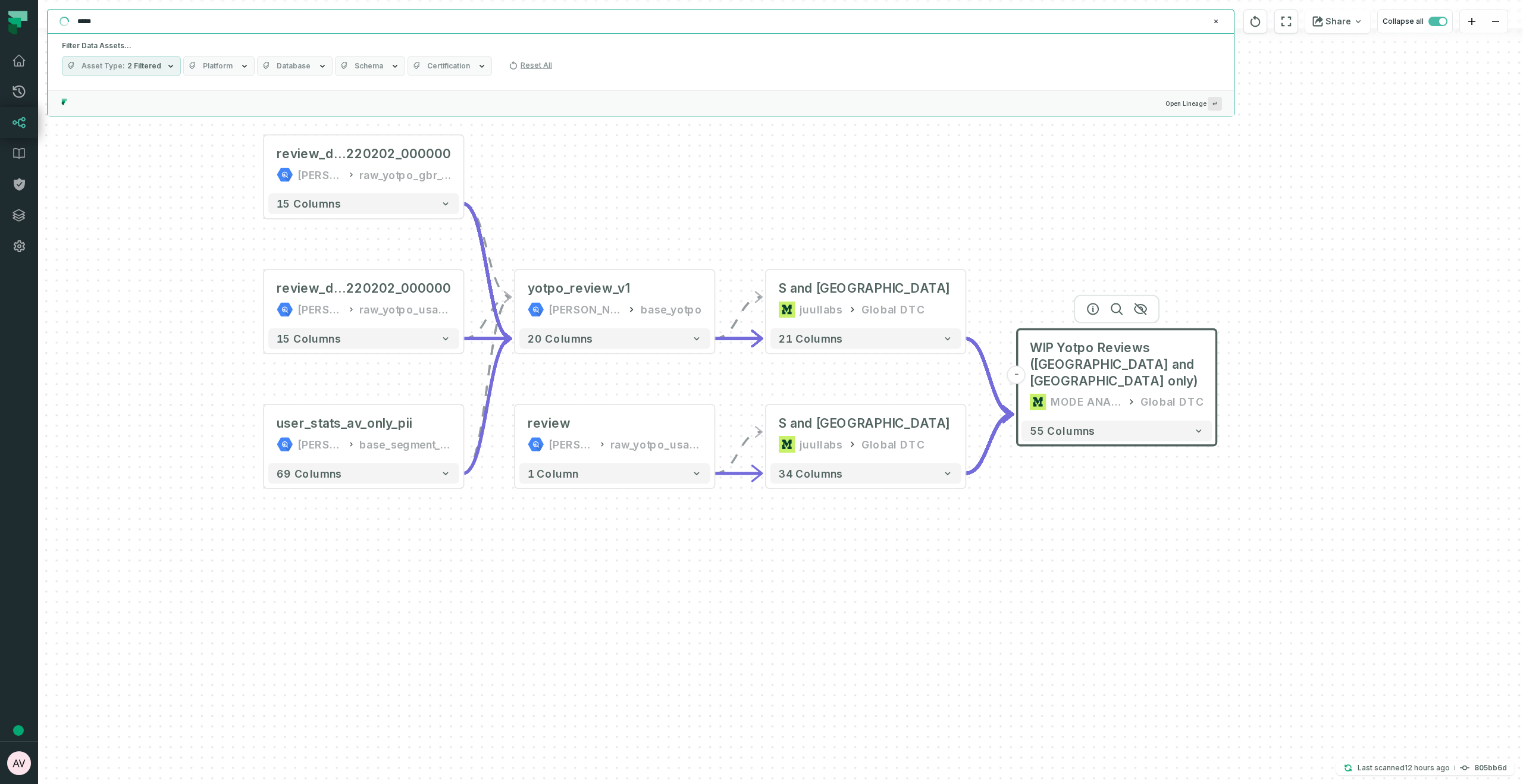
click at [164, 26] on input "*****" at bounding box center [639, 21] width 1138 height 19
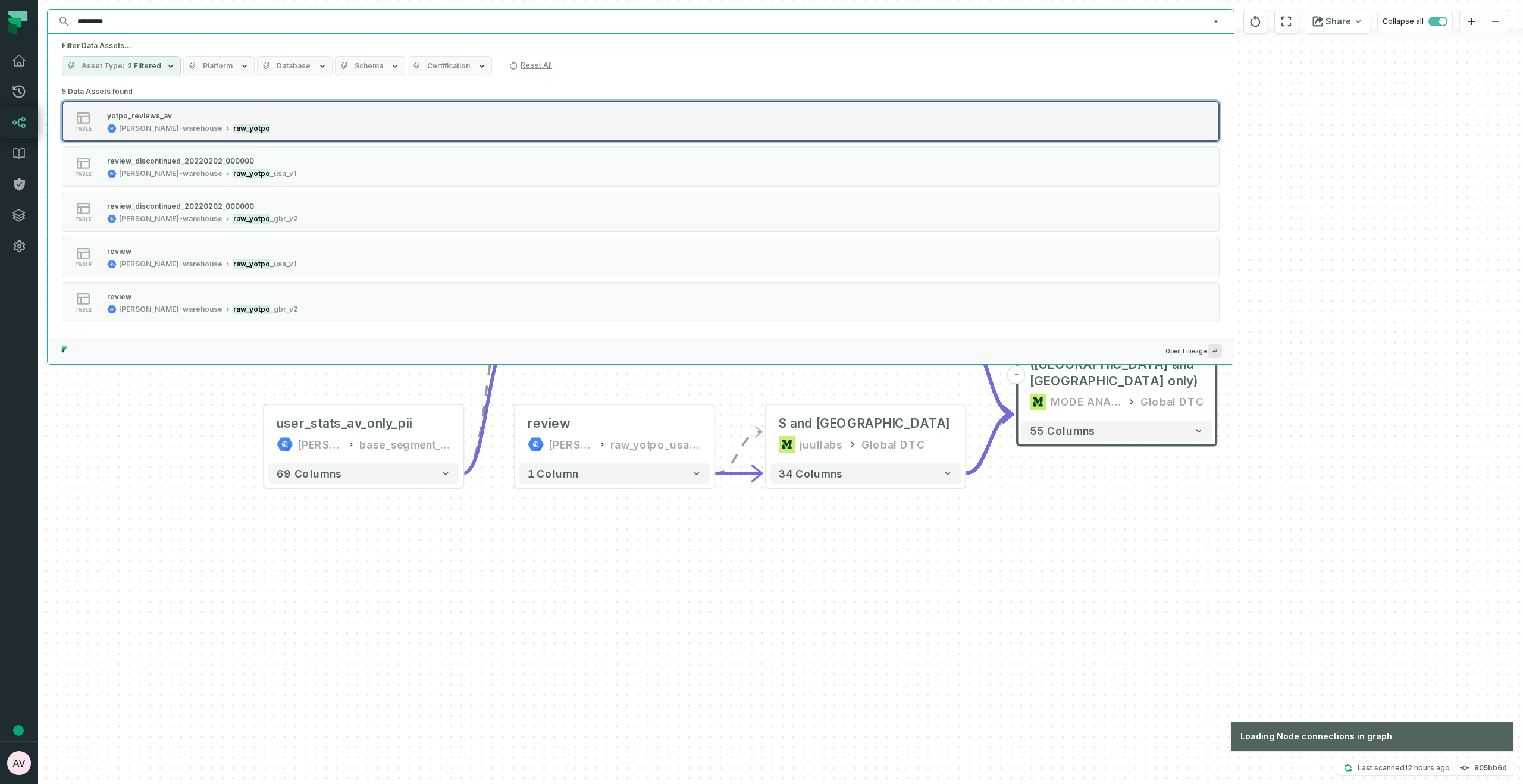
type input "*********"
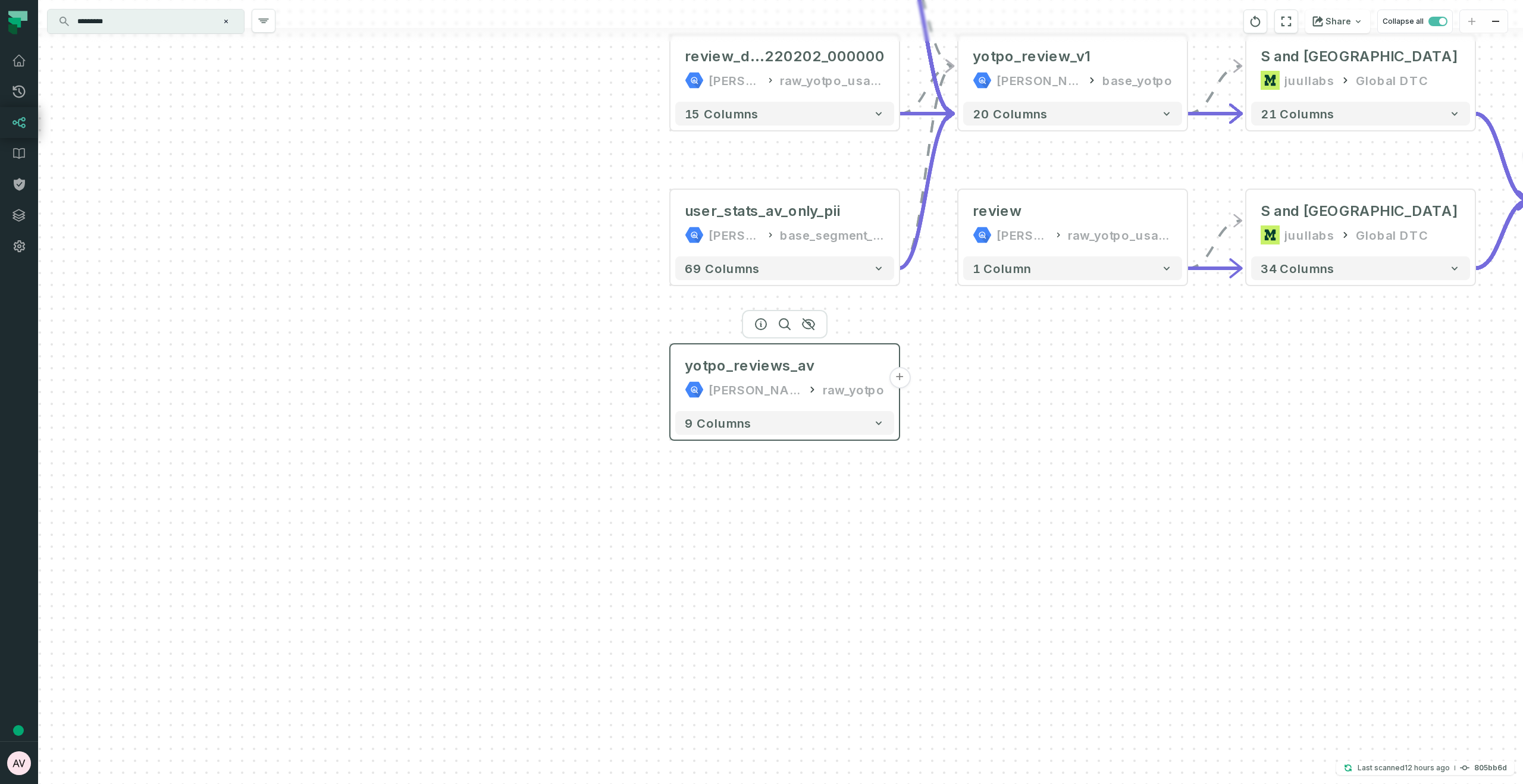
drag, startPoint x: 886, startPoint y: 383, endPoint x: 891, endPoint y: 382, distance: 5.1
click at [891, 383] on button "+" at bounding box center [899, 378] width 21 height 21
click at [899, 379] on button "+" at bounding box center [900, 378] width 21 height 21
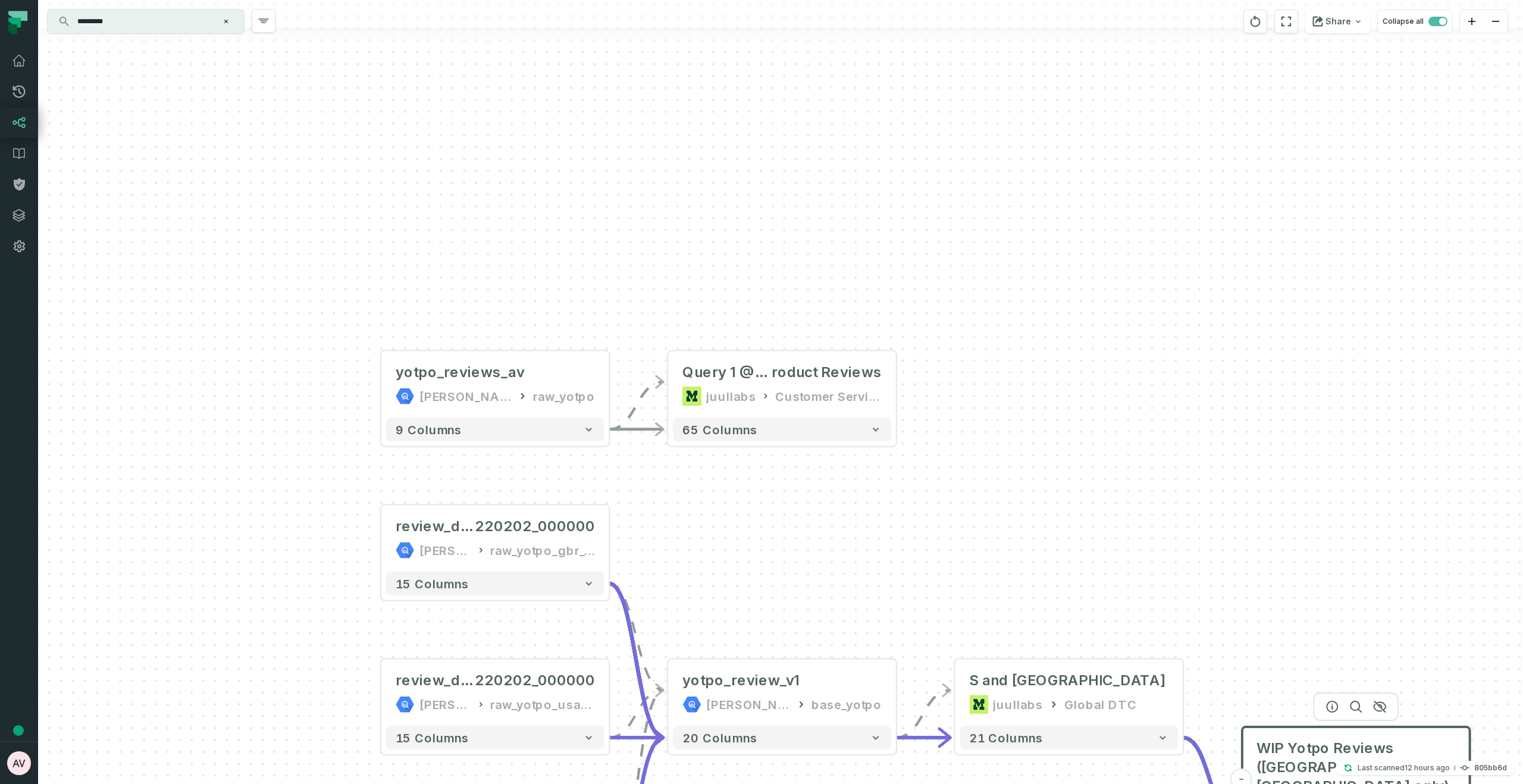
drag, startPoint x: 1126, startPoint y: 417, endPoint x: 972, endPoint y: 341, distance: 171.7
click at [972, 341] on div "+ Query 1 @ Yotpo P roduct Reviews juullabs Customer Service Ops + 65 columns -…" at bounding box center [780, 392] width 1485 height 784
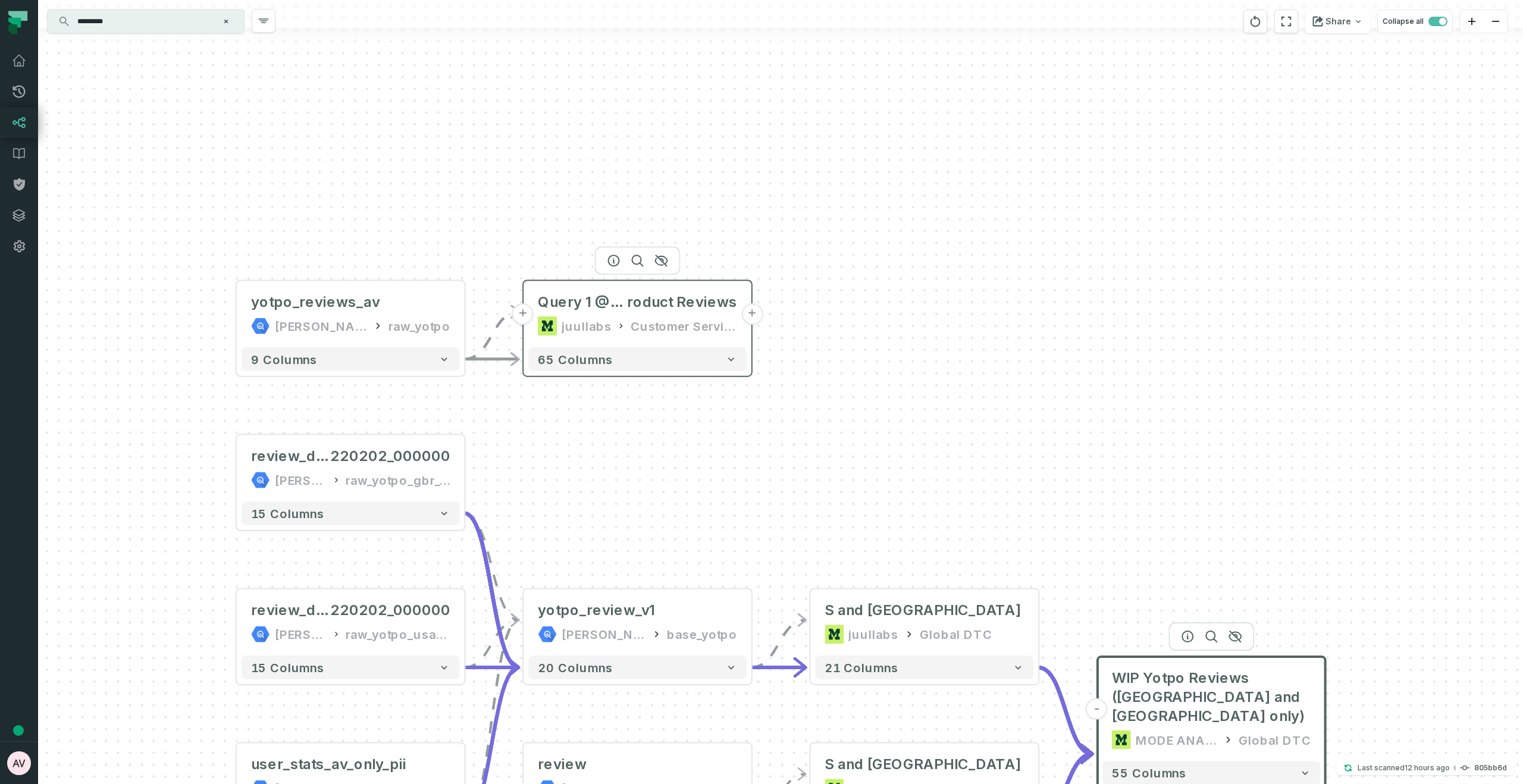
click at [753, 317] on button "+" at bounding box center [752, 314] width 21 height 21
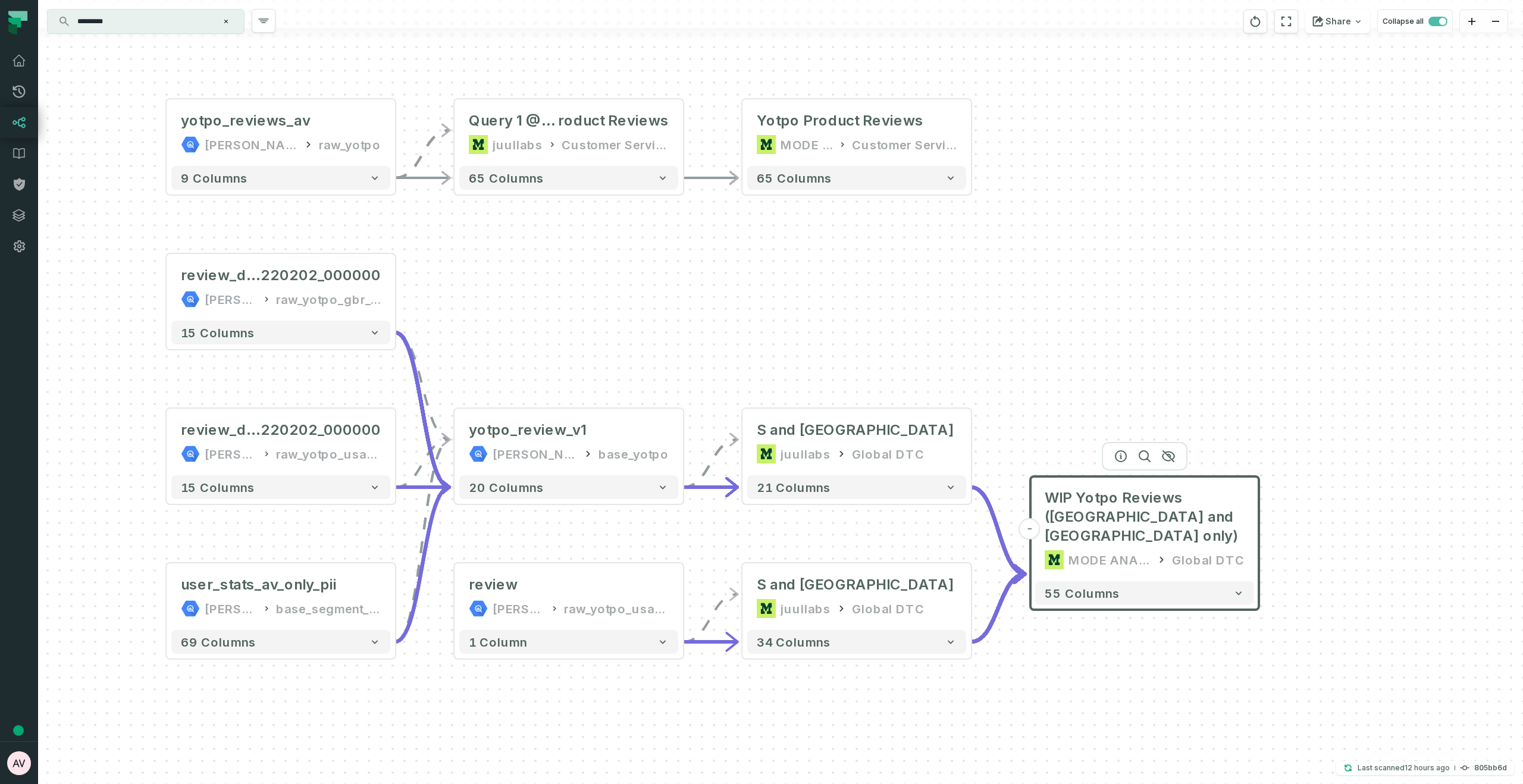
drag, startPoint x: 1131, startPoint y: 392, endPoint x: 1209, endPoint y: 178, distance: 227.8
click at [1209, 178] on div "- Yotpo Product Reviews MODE ANALYTICS Customer Service Ops 65 columns + Query …" at bounding box center [780, 392] width 1485 height 784
click at [1209, 185] on div "- Yotpo Product Reviews MODE ANALYTICS Customer Service Ops 65 columns + Query …" at bounding box center [780, 392] width 1485 height 784
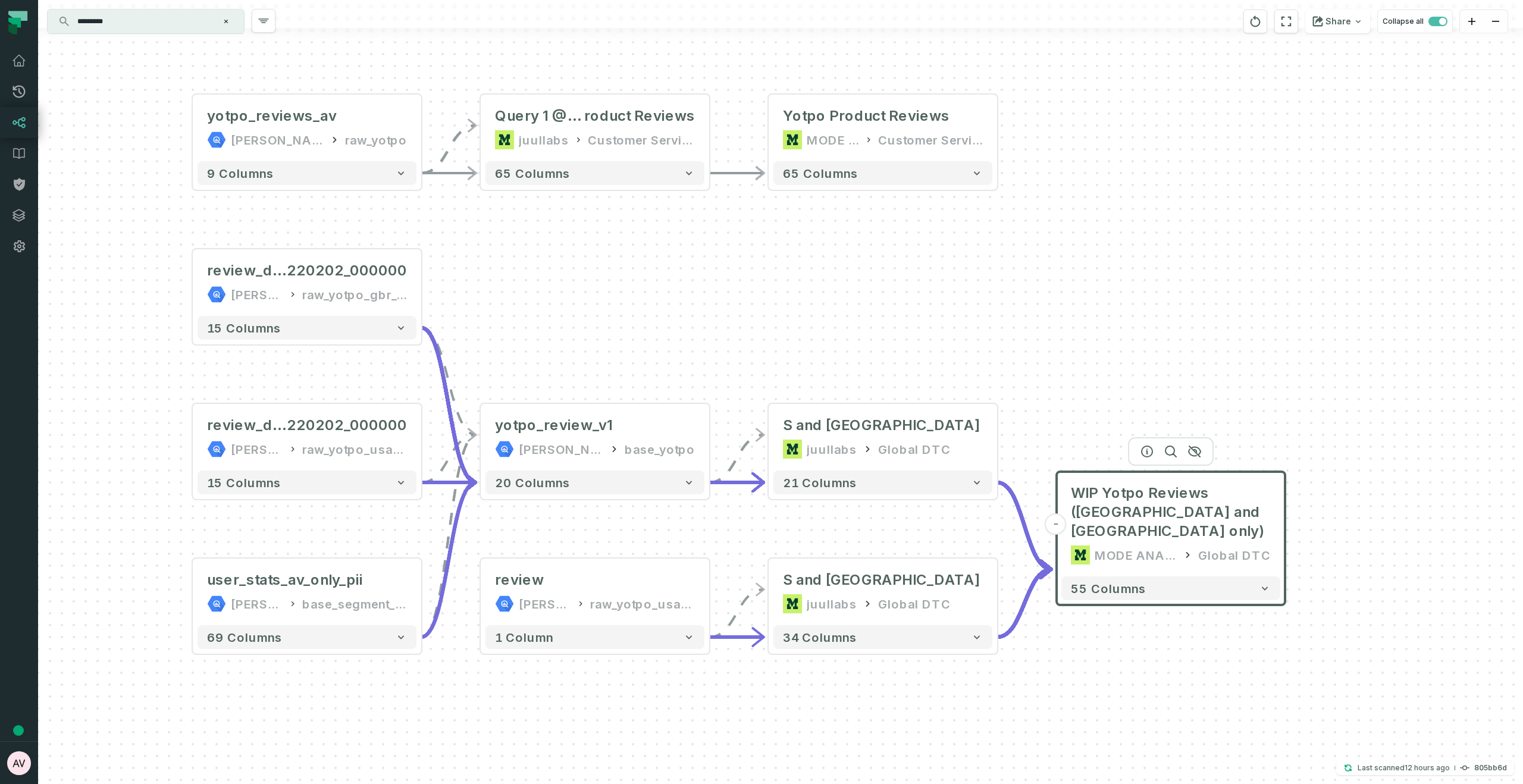
drag, startPoint x: 1075, startPoint y: 304, endPoint x: 1085, endPoint y: 344, distance: 41.2
click at [1085, 344] on div "- Yotpo Product Reviews MODE ANALYTICS Customer Service Ops 65 columns + Query …" at bounding box center [780, 392] width 1485 height 784
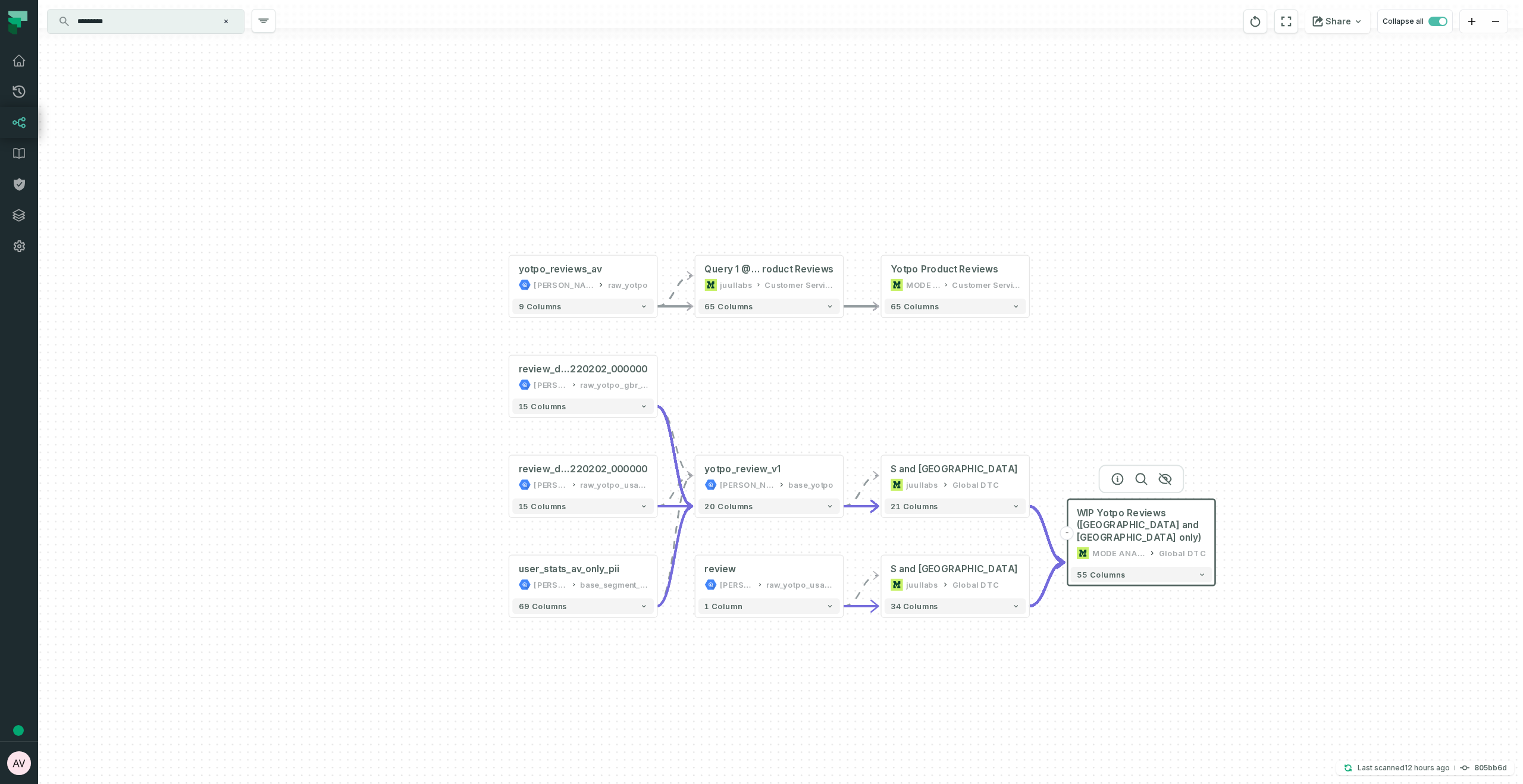
drag, startPoint x: 1079, startPoint y: 365, endPoint x: 1070, endPoint y: 392, distance: 28.5
click at [1080, 409] on div "- Yotpo Product Reviews MODE ANALYTICS Customer Service Ops 65 columns + Query …" at bounding box center [780, 392] width 1485 height 784
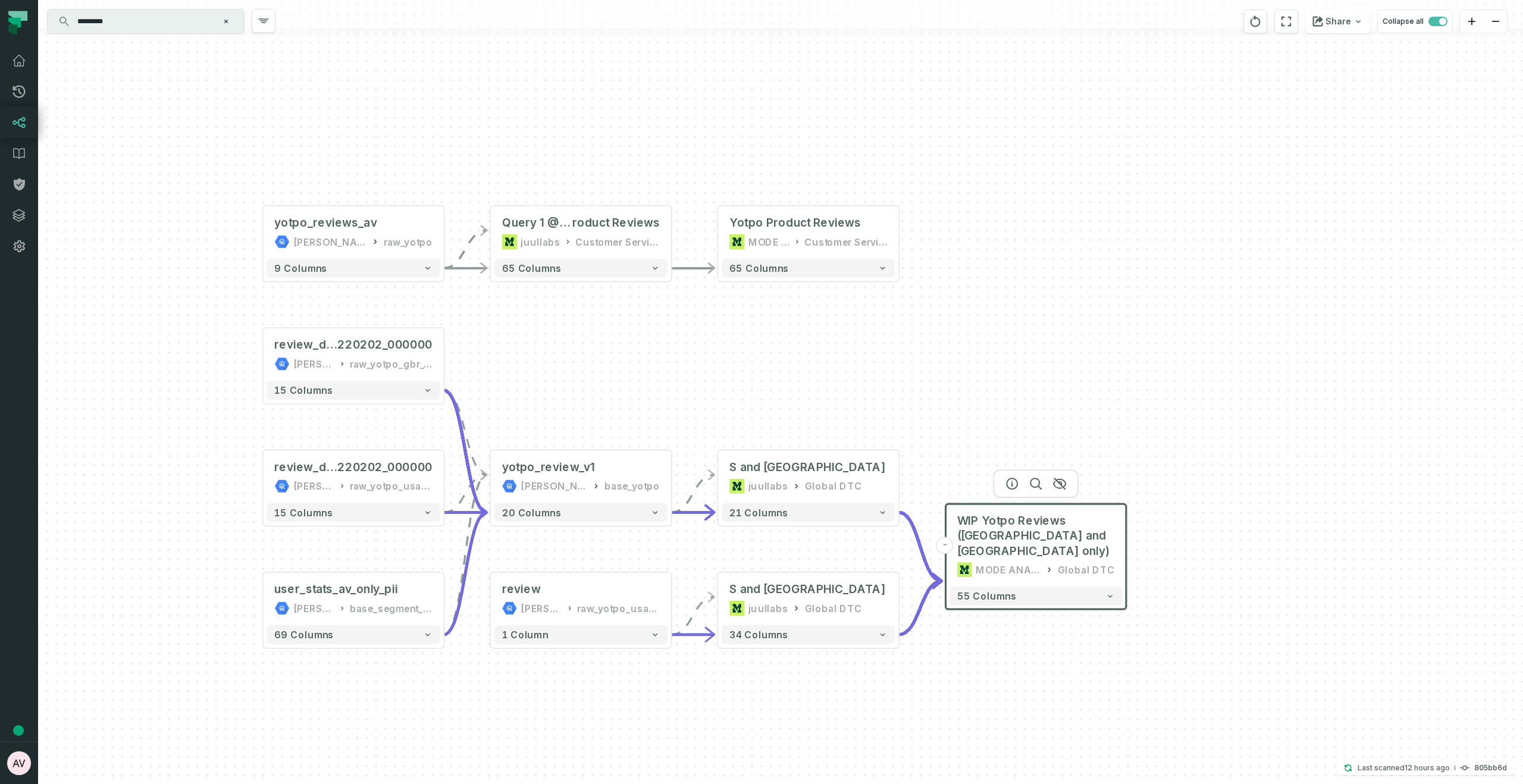
drag, startPoint x: 1040, startPoint y: 382, endPoint x: 954, endPoint y: 361, distance: 88.5
click at [950, 361] on div "- Yotpo Product Reviews MODE ANALYTICS Customer Service Ops 65 columns + Query …" at bounding box center [780, 392] width 1485 height 784
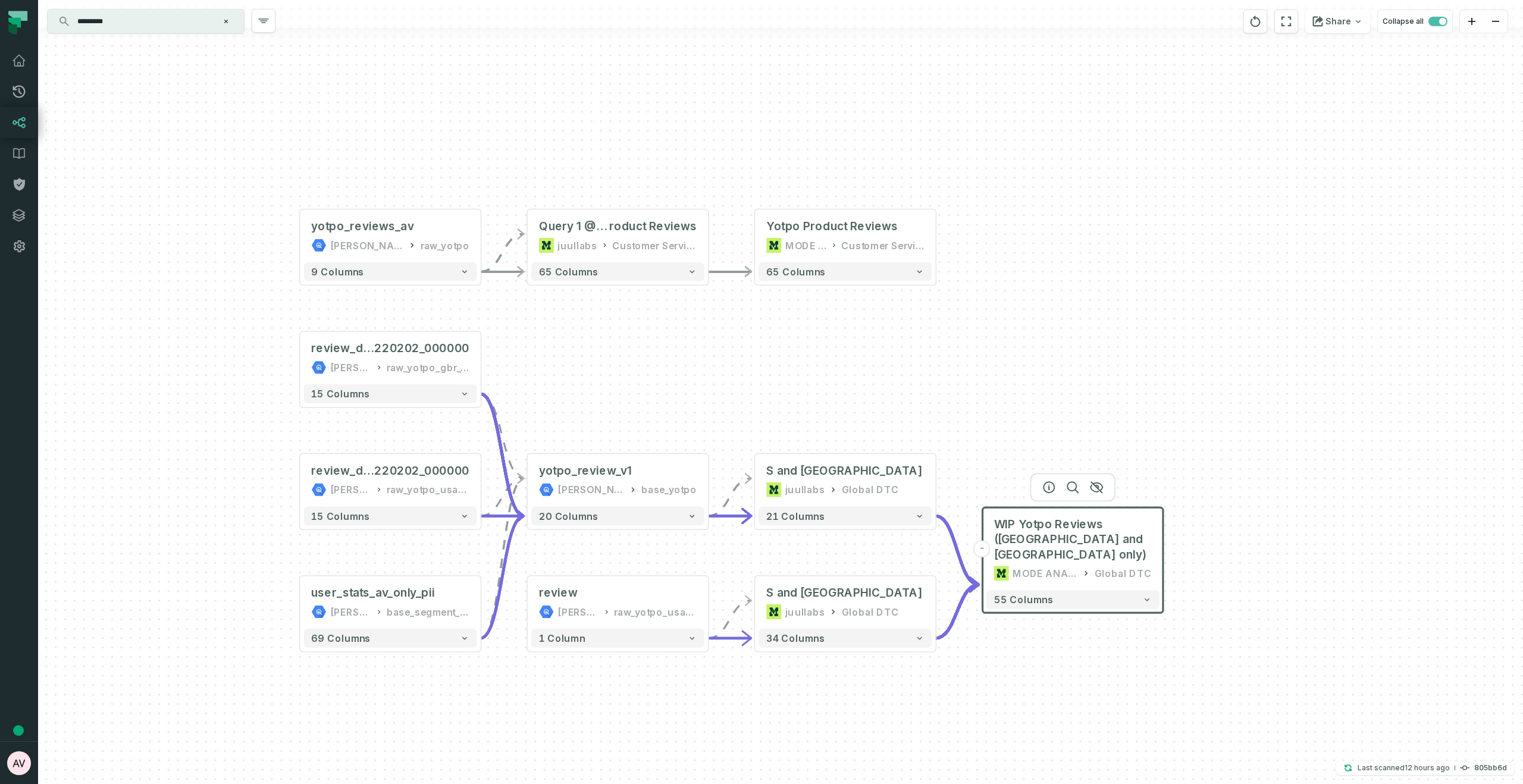
click at [967, 384] on div "- Yotpo Product Reviews MODE ANALYTICS Customer Service Ops 65 columns + Query …" at bounding box center [780, 392] width 1485 height 784
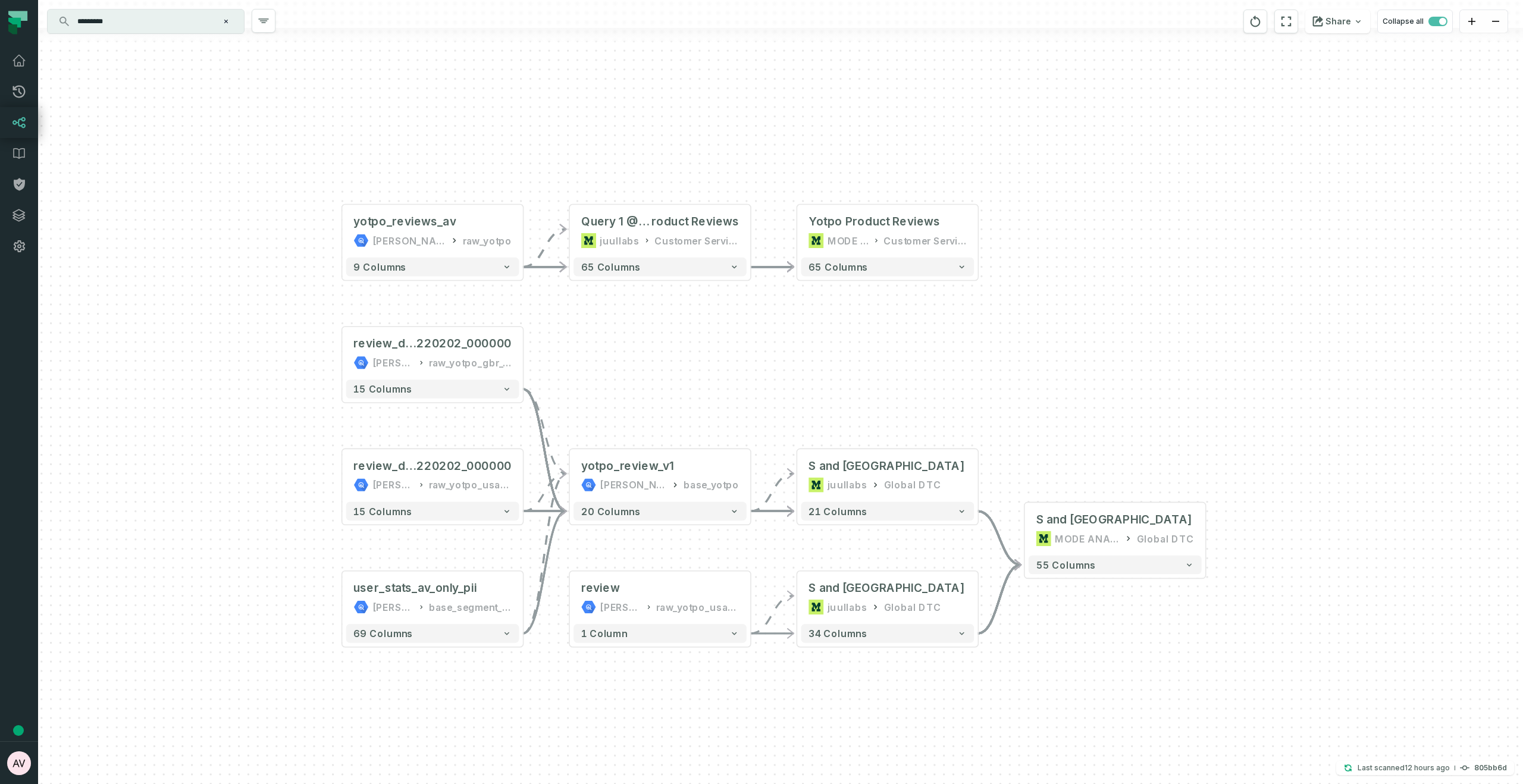
drag, startPoint x: 859, startPoint y: 385, endPoint x: 904, endPoint y: 379, distance: 45.4
click at [903, 379] on div "- Yotpo Product Reviews MODE ANALYTICS Customer Service Ops 65 columns + Query …" at bounding box center [780, 392] width 1485 height 784
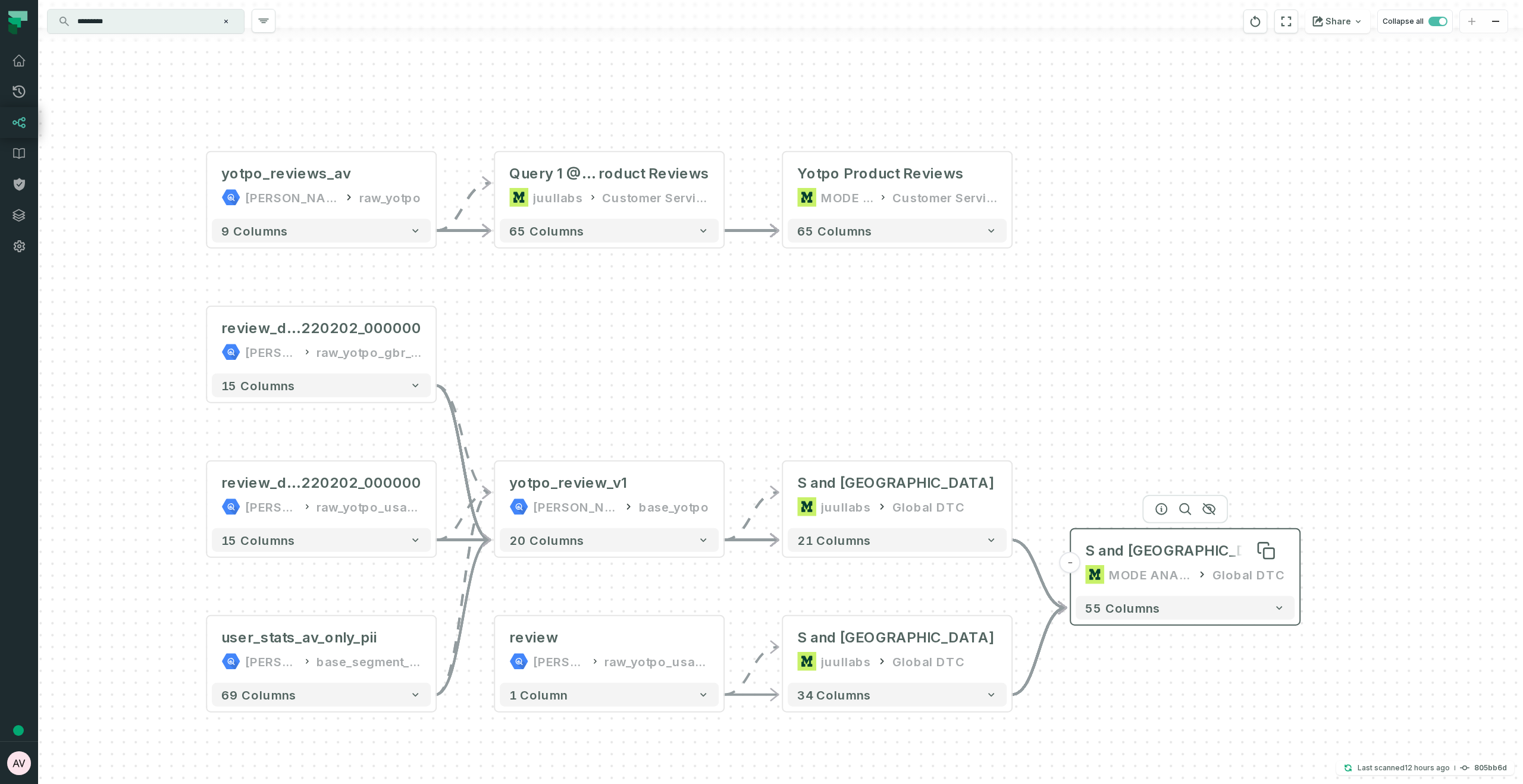
click at [1085, 500] on span "WIP Yotpo Reviews (U" at bounding box center [1085, 551] width 0 height 19
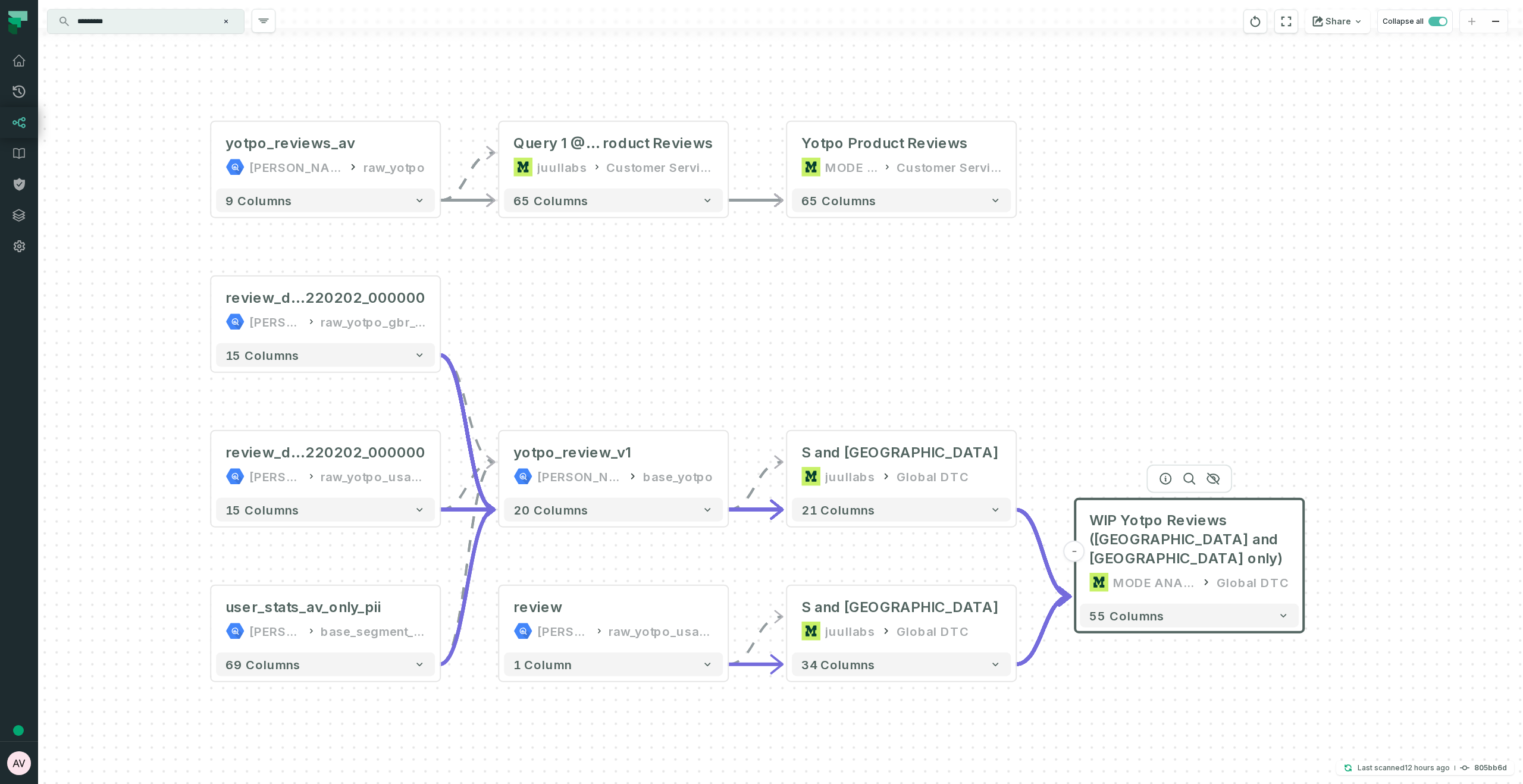
drag, startPoint x: 1109, startPoint y: 382, endPoint x: 1113, endPoint y: 352, distance: 30.3
click at [1113, 352] on div "- Yotpo Product Reviews MODE ANALYTICS Customer Service Ops 65 columns + Query …" at bounding box center [780, 392] width 1485 height 784
click at [930, 138] on div "Yotpo Product Reviews" at bounding box center [884, 143] width 167 height 19
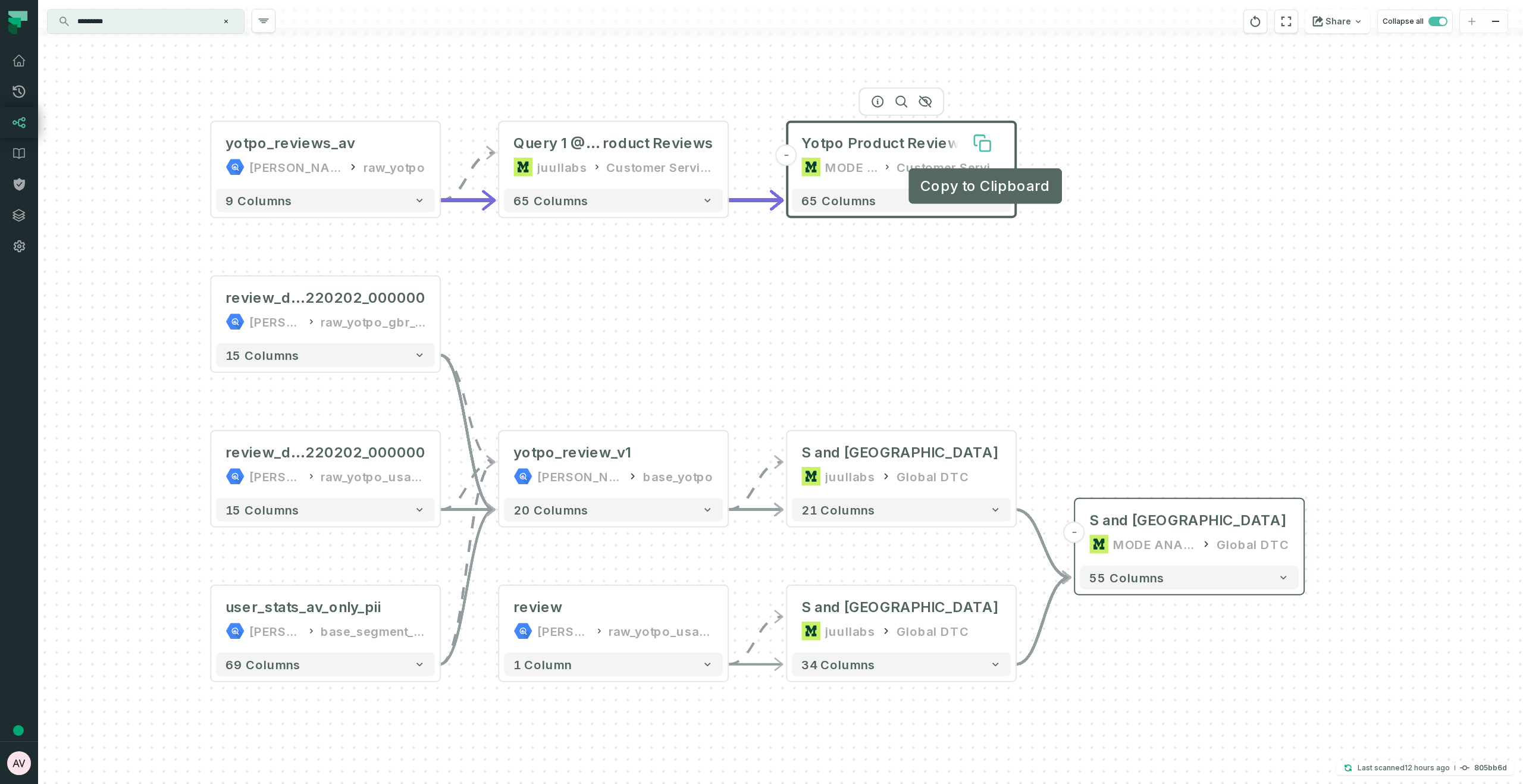
click at [992, 141] on icon at bounding box center [982, 143] width 19 height 19
click at [1089, 500] on span "WIP Yotpo Reviews (U" at bounding box center [1089, 521] width 0 height 19
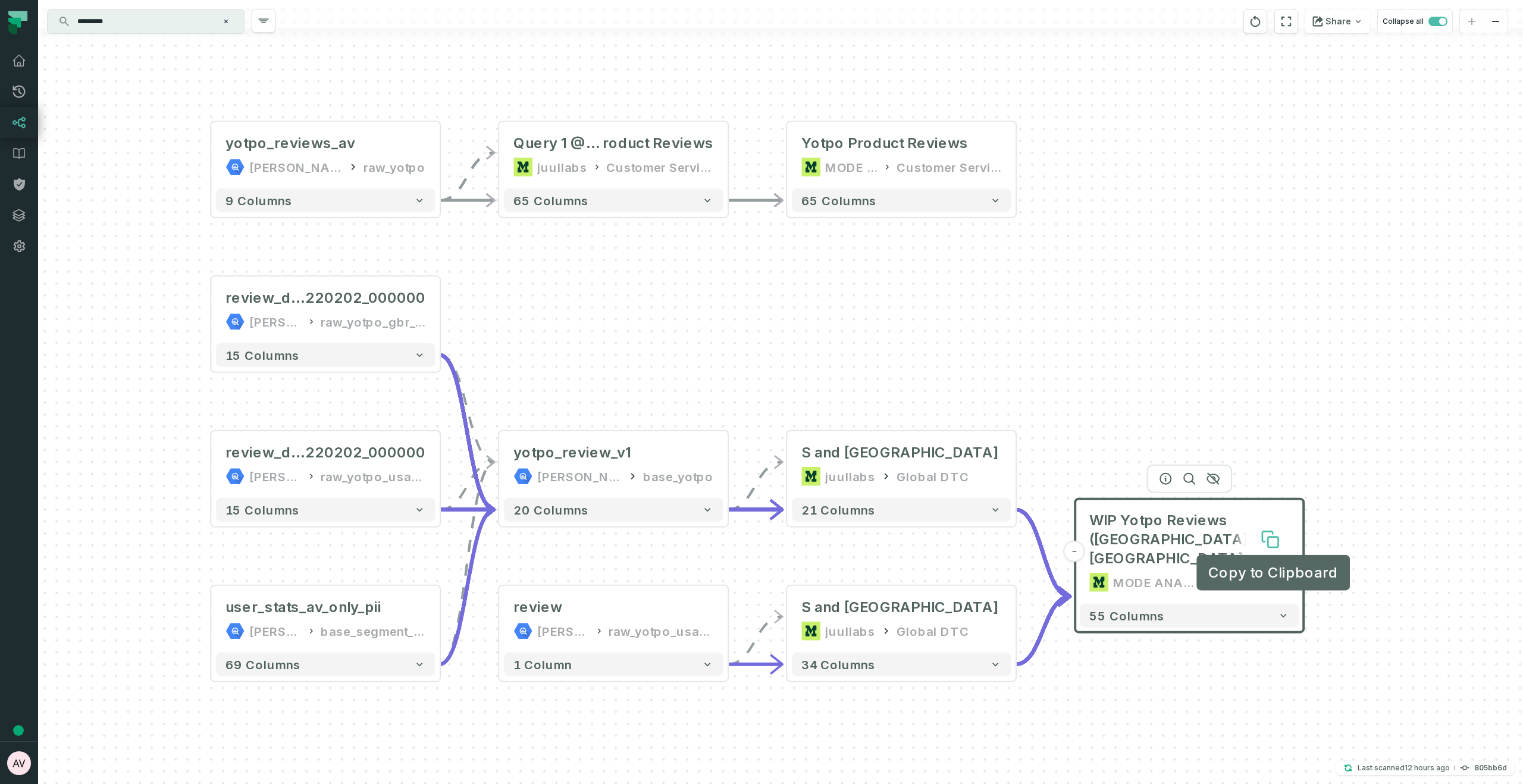
click at [1276, 500] on icon at bounding box center [1273, 542] width 10 height 10
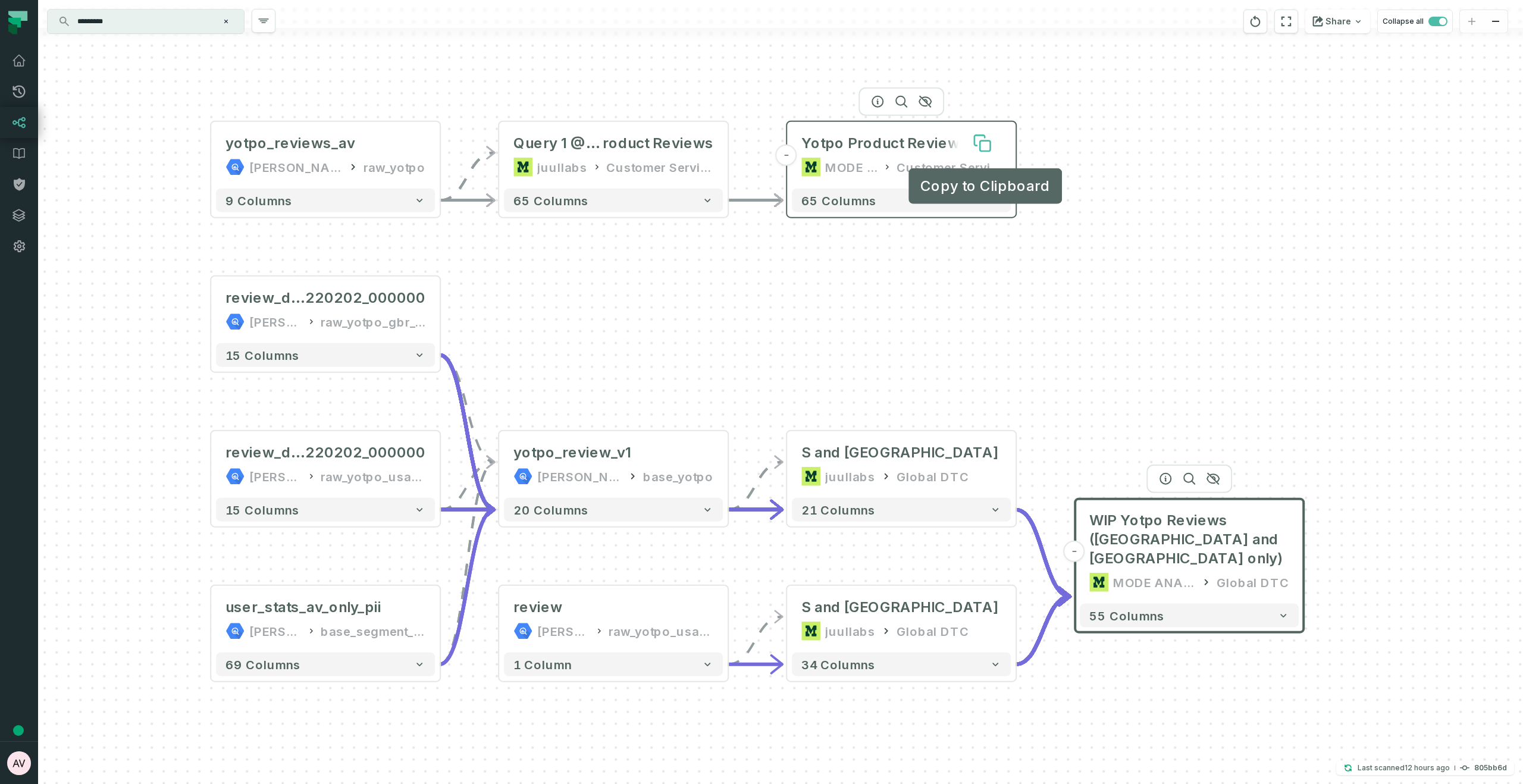
click at [982, 142] on icon at bounding box center [985, 146] width 10 height 10
click at [985, 144] on icon at bounding box center [985, 146] width 10 height 10
click at [983, 144] on icon at bounding box center [985, 145] width 10 height 10
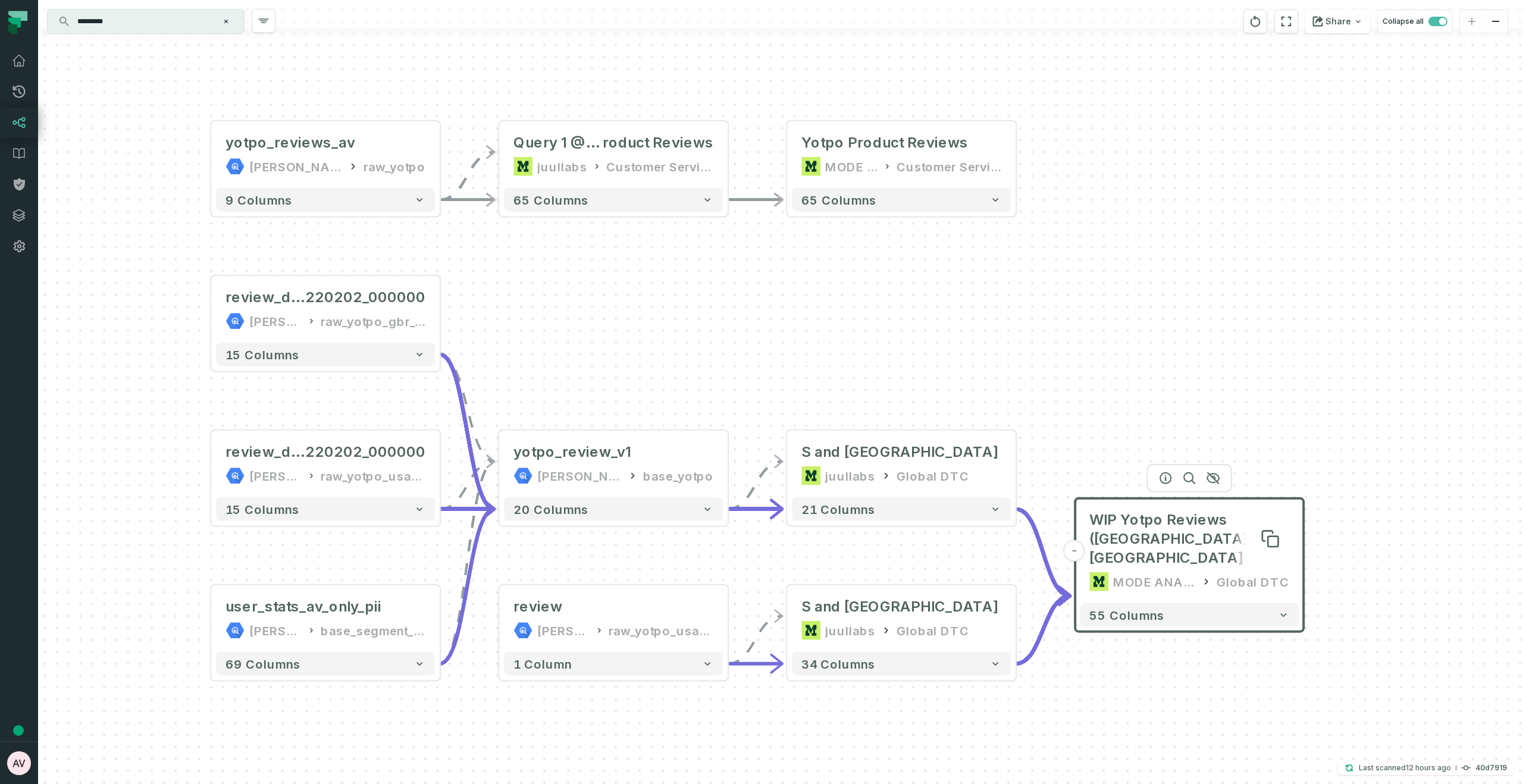
click at [1183, 500] on span "WIP Yotpo Reviews (US and UK only)" at bounding box center [1189, 539] width 200 height 57
click at [1275, 500] on icon at bounding box center [1273, 541] width 10 height 10
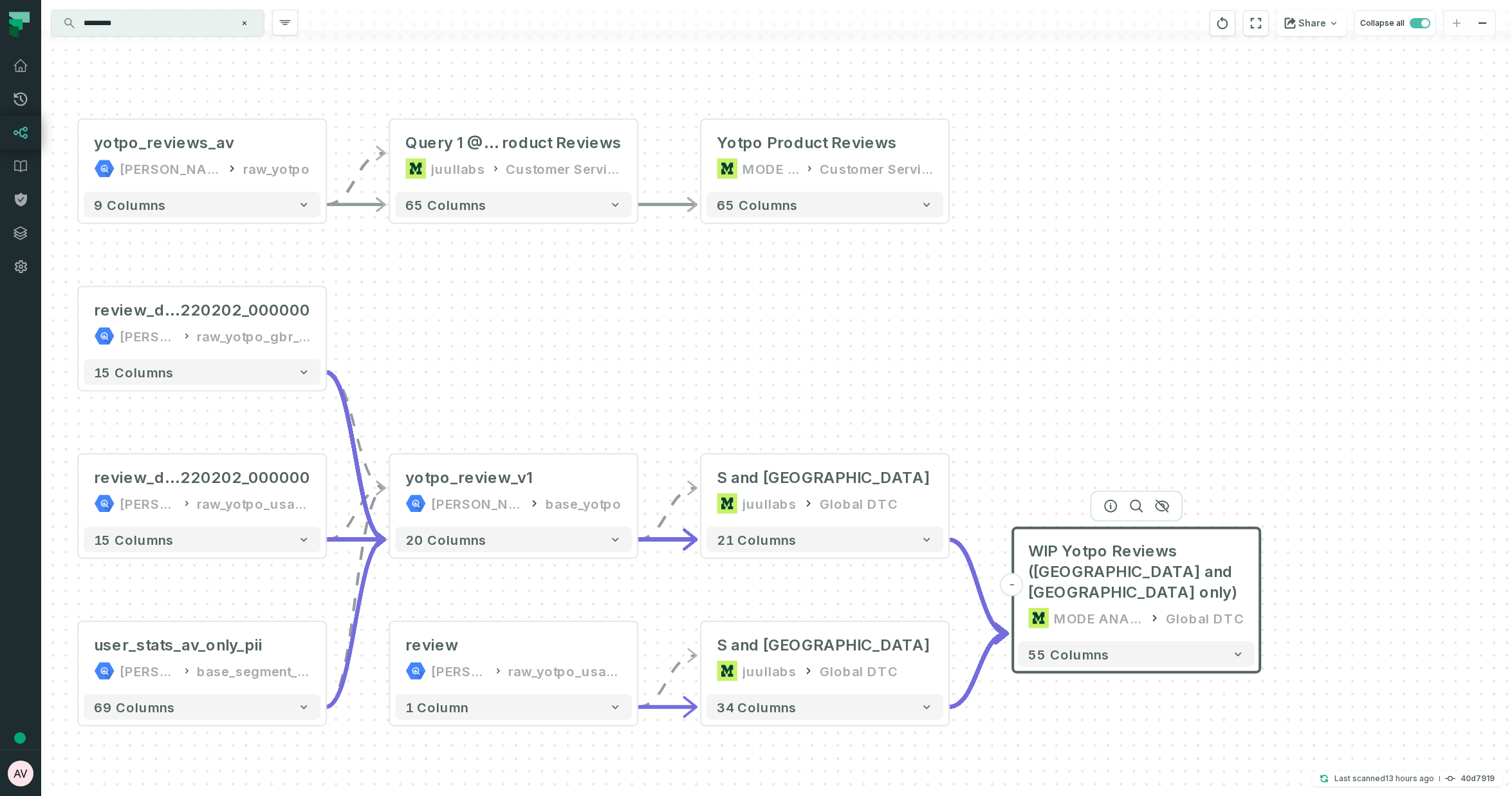
drag, startPoint x: 972, startPoint y: 382, endPoint x: 823, endPoint y: 370, distance: 149.5
click at [823, 370] on div "- Yotpo Product Reviews MODE ANALYTICS Customer Service Ops 65 columns + Query …" at bounding box center [776, 398] width 1471 height 796
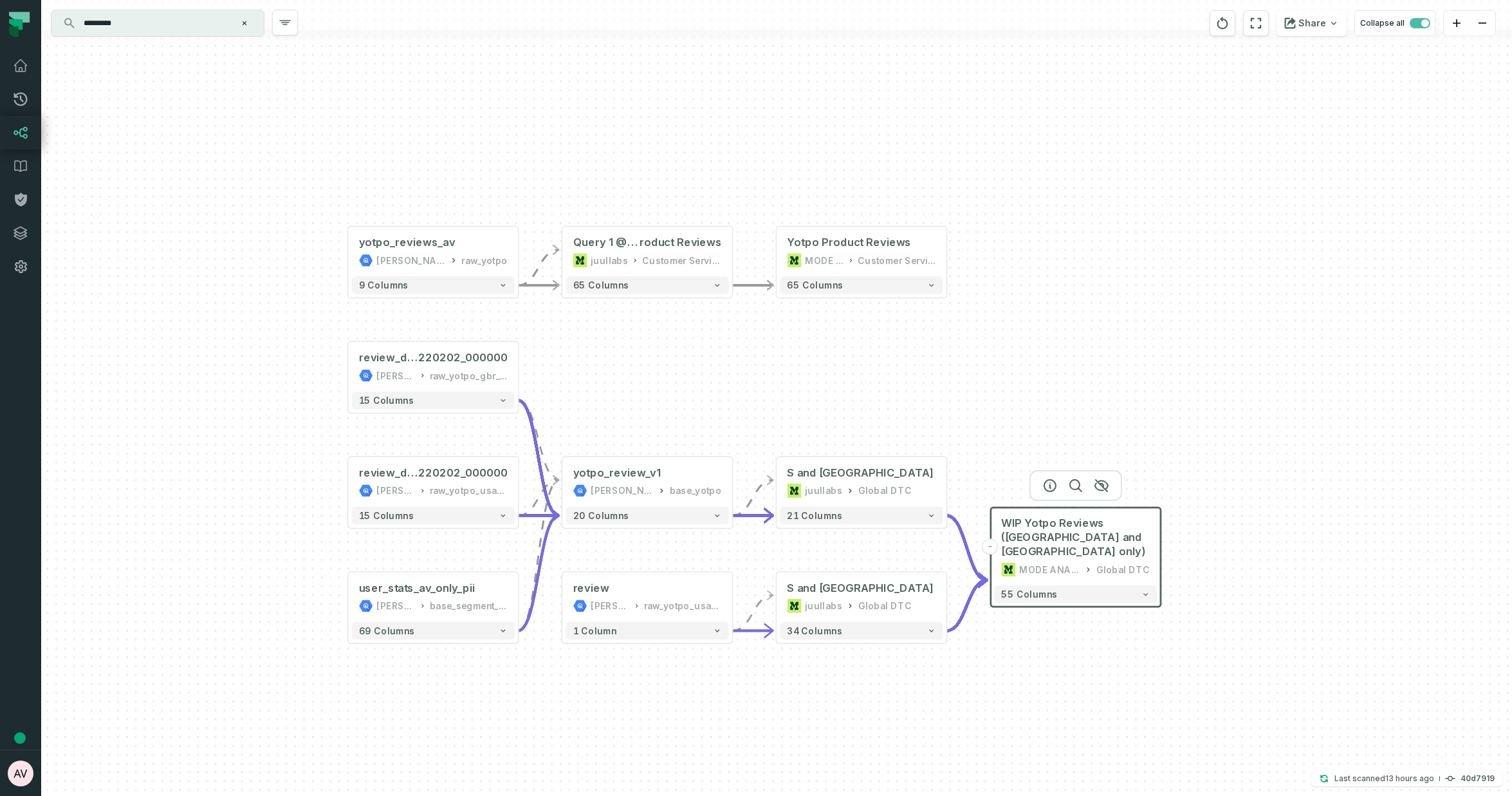
drag, startPoint x: 848, startPoint y: 392, endPoint x: 859, endPoint y: 401, distance: 14.2
click at [859, 401] on div "- Yotpo Product Reviews MODE ANALYTICS Customer Service Ops 65 columns + Query …" at bounding box center [776, 398] width 1471 height 796
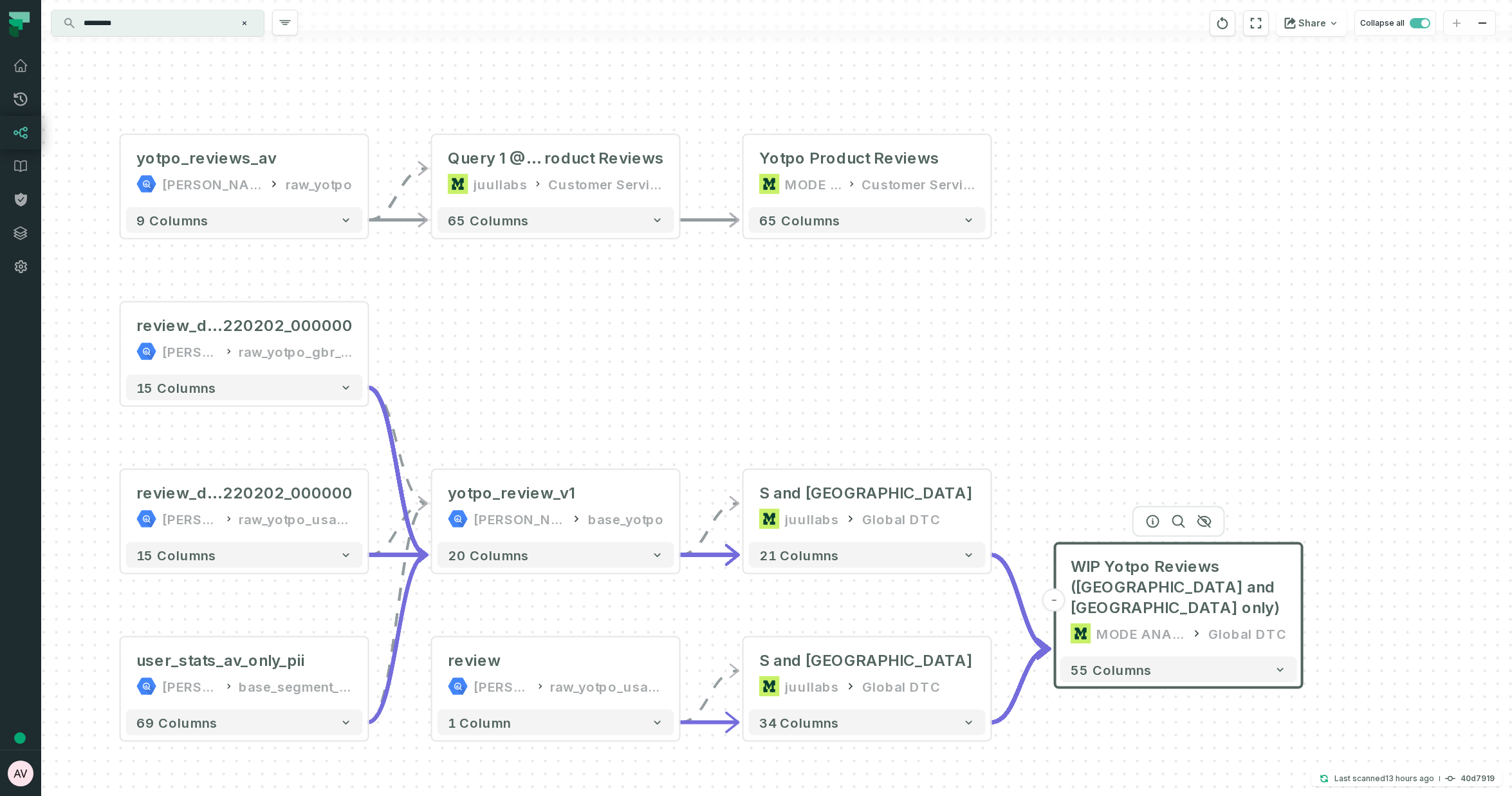
drag, startPoint x: 861, startPoint y: 408, endPoint x: 889, endPoint y: 382, distance: 38.2
click at [889, 382] on div "- Yotpo Product Reviews MODE ANALYTICS Customer Service Ops 65 columns + Query …" at bounding box center [776, 398] width 1471 height 796
